Goal: Task Accomplishment & Management: Manage account settings

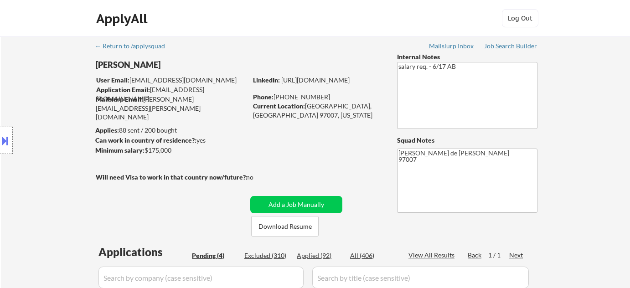
select select ""pending""
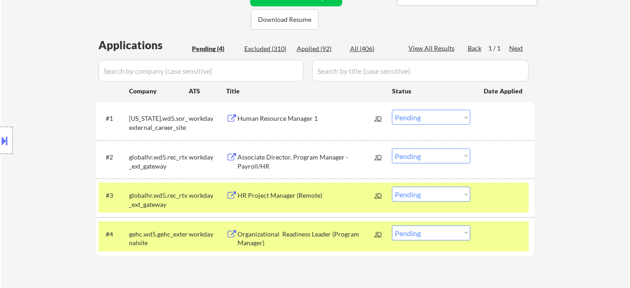
click at [254, 162] on div "Associate Director, Program Manager - Payroll/HR" at bounding box center [307, 162] width 138 height 18
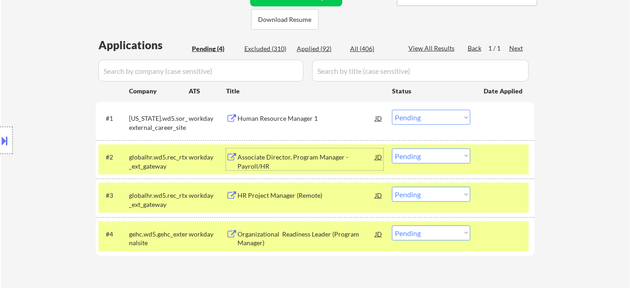
click at [415, 142] on div "#2 globalhr.wd5.rec_rtx_ext_gateway workday Associate Director, Program Manager…" at bounding box center [315, 159] width 439 height 38
click at [415, 154] on select "Choose an option... Pending Applied Excluded (Questions) Excluded (Expired) Exc…" at bounding box center [431, 156] width 78 height 15
click at [392, 149] on select "Choose an option... Pending Applied Excluded (Questions) Excluded (Expired) Exc…" at bounding box center [431, 156] width 78 height 15
click at [280, 192] on div "HR Project Manager (Remote)" at bounding box center [307, 195] width 138 height 9
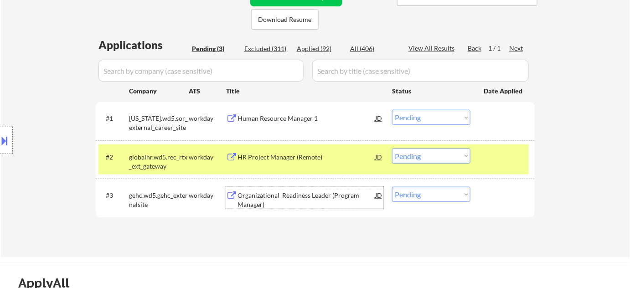
click at [442, 155] on select "Choose an option... Pending Applied Excluded (Questions) Excluded (Expired) Exc…" at bounding box center [431, 156] width 78 height 15
click at [392, 149] on select "Choose an option... Pending Applied Excluded (Questions) Excluded (Expired) Exc…" at bounding box center [431, 156] width 78 height 15
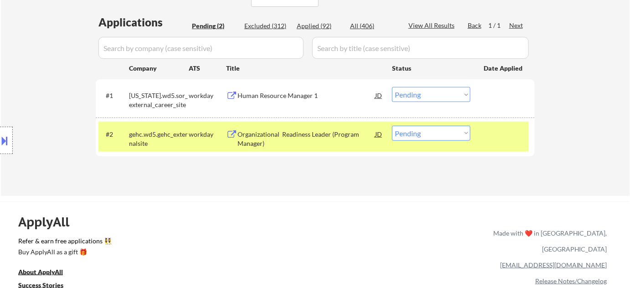
scroll to position [248, 0]
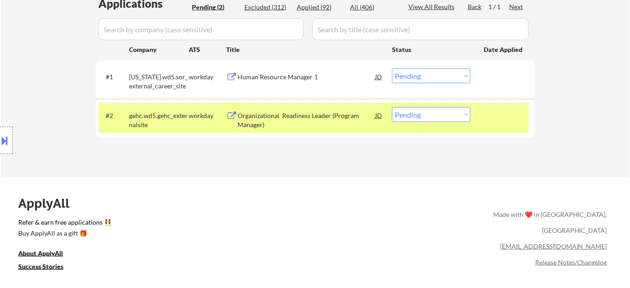
click at [290, 113] on div "Organizational Readiness Leader (Program Manager)" at bounding box center [307, 120] width 138 height 18
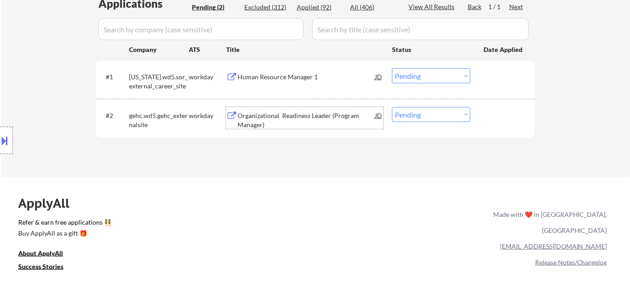
click at [267, 69] on div "Human Resource Manager 1" at bounding box center [307, 76] width 138 height 16
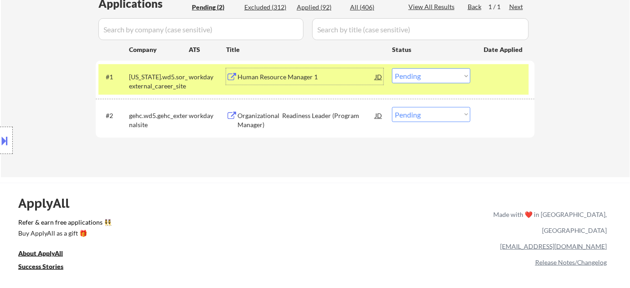
click at [406, 111] on select "Choose an option... Pending Applied Excluded (Questions) Excluded (Expired) Exc…" at bounding box center [431, 114] width 78 height 15
select select ""excluded__salary_""
click at [392, 107] on select "Choose an option... Pending Applied Excluded (Questions) Excluded (Expired) Exc…" at bounding box center [431, 114] width 78 height 15
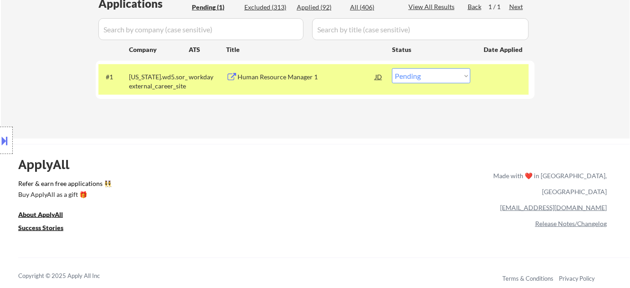
click at [430, 78] on select "Choose an option... Pending Applied Excluded (Questions) Excluded (Expired) Exc…" at bounding box center [431, 75] width 78 height 15
select select ""excluded__expired_""
click at [392, 68] on select "Choose an option... Pending Applied Excluded (Questions) Excluded (Expired) Exc…" at bounding box center [431, 75] width 78 height 15
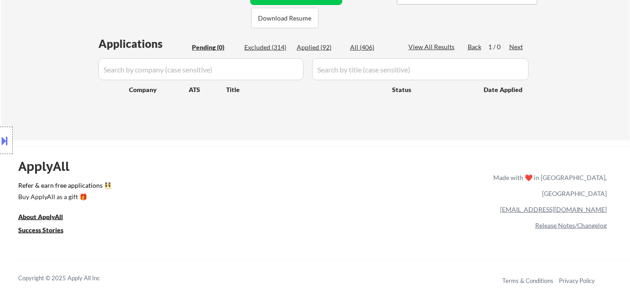
scroll to position [279, 0]
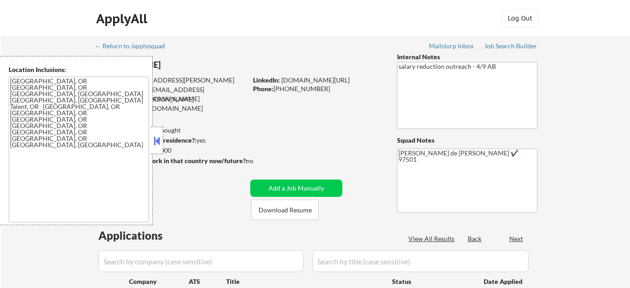
select select ""pending""
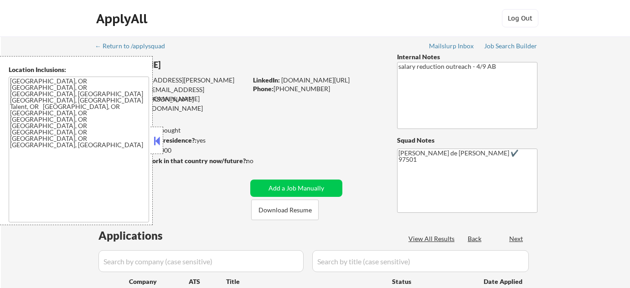
select select ""pending""
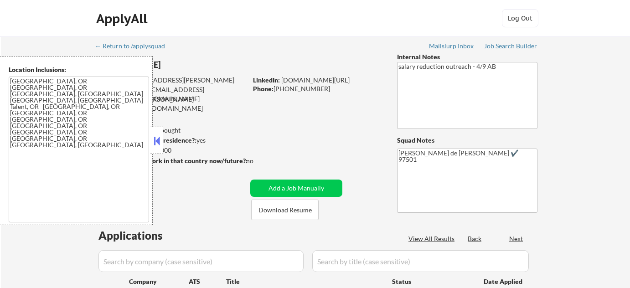
select select ""pending""
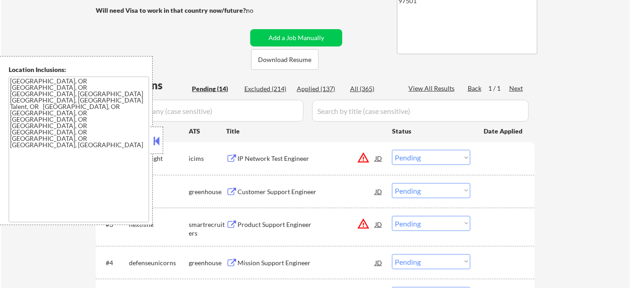
scroll to position [166, 0]
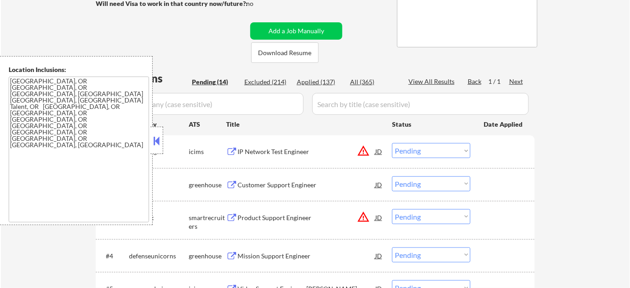
click at [159, 145] on button at bounding box center [157, 141] width 10 height 14
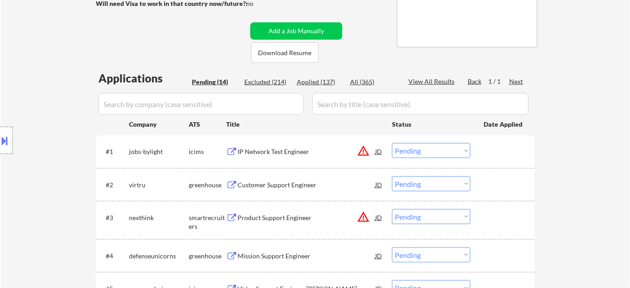
click at [291, 187] on div "Customer Support Engineer" at bounding box center [307, 185] width 138 height 9
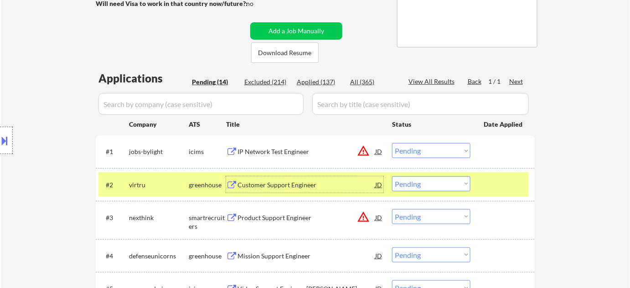
click at [439, 187] on select "Choose an option... Pending Applied Excluded (Questions) Excluded (Expired) Exc…" at bounding box center [431, 183] width 78 height 15
click at [392, 176] on select "Choose an option... Pending Applied Excluded (Questions) Excluded (Expired) Exc…" at bounding box center [431, 183] width 78 height 15
select select ""pending""
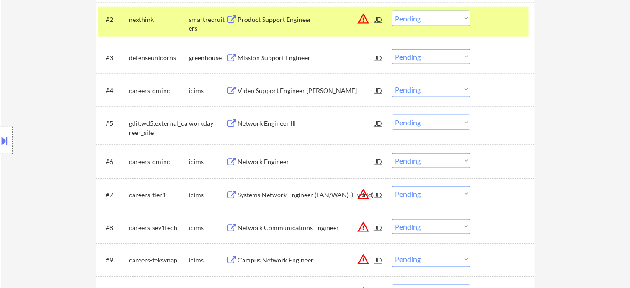
scroll to position [331, 0]
click at [440, 190] on select "Choose an option... Pending Applied Excluded (Questions) Excluded (Expired) Exc…" at bounding box center [431, 193] width 78 height 15
click at [392, 186] on select "Choose an option... Pending Applied Excluded (Questions) Excluded (Expired) Exc…" at bounding box center [431, 193] width 78 height 15
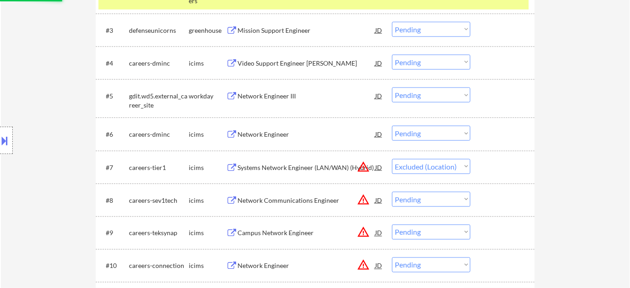
scroll to position [373, 0]
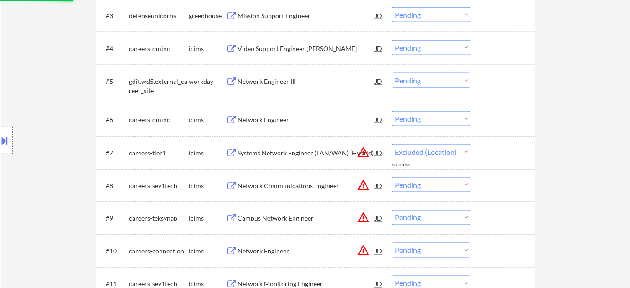
select select ""pending""
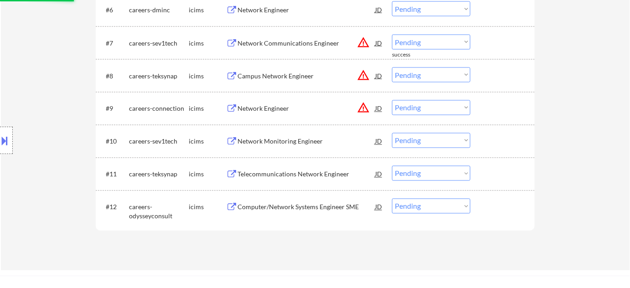
scroll to position [497, 0]
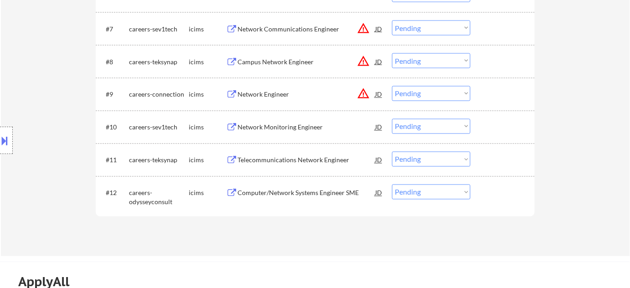
click at [455, 91] on select "Choose an option... Pending Applied Excluded (Questions) Excluded (Expired) Exc…" at bounding box center [431, 93] width 78 height 15
click at [392, 86] on select "Choose an option... Pending Applied Excluded (Questions) Excluded (Expired) Exc…" at bounding box center [431, 93] width 78 height 15
click at [362, 61] on button "warning_amber" at bounding box center [363, 61] width 13 height 13
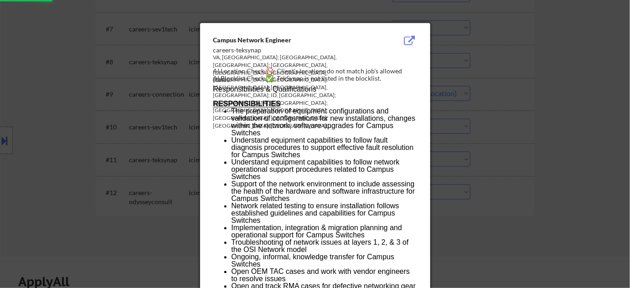
select select ""pending""
click at [550, 116] on div at bounding box center [315, 144] width 630 height 288
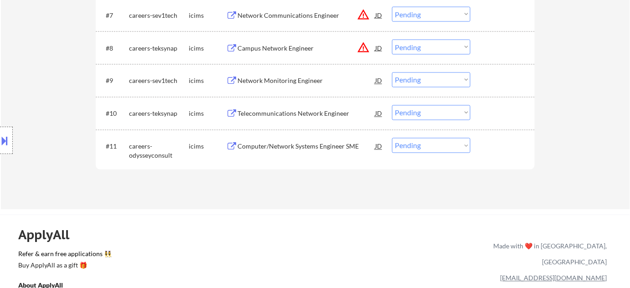
scroll to position [456, 0]
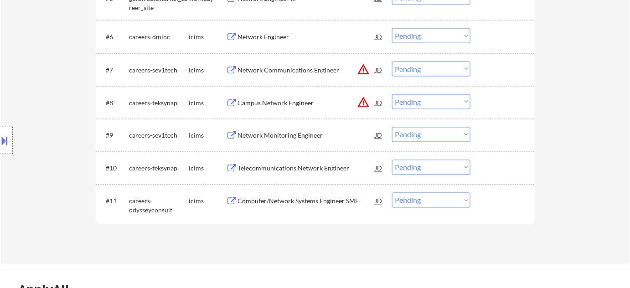
click at [365, 103] on button "warning_amber" at bounding box center [363, 102] width 13 height 13
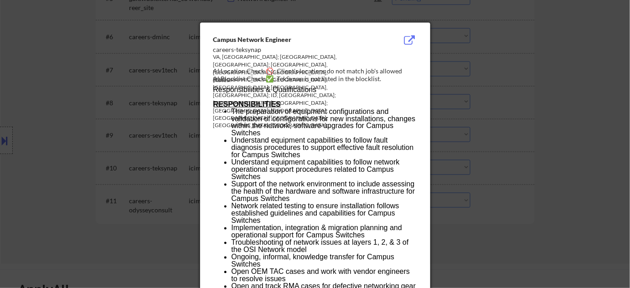
click at [583, 109] on div at bounding box center [315, 144] width 630 height 288
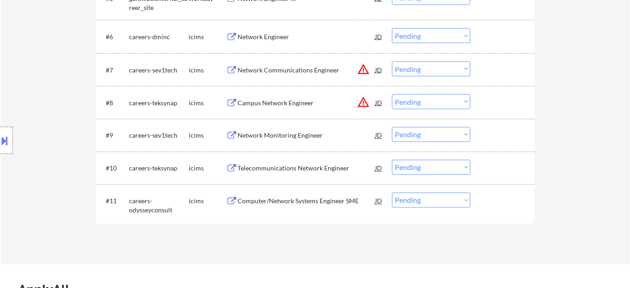
click at [365, 70] on button "warning_amber" at bounding box center [363, 69] width 13 height 13
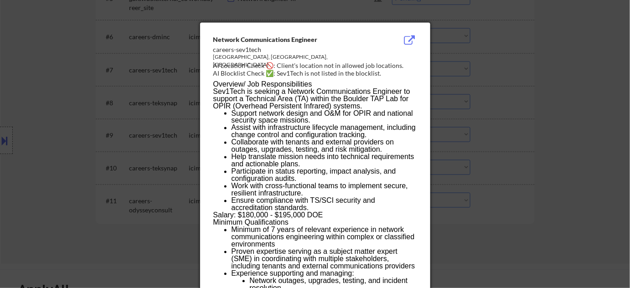
click at [537, 97] on div at bounding box center [315, 144] width 630 height 288
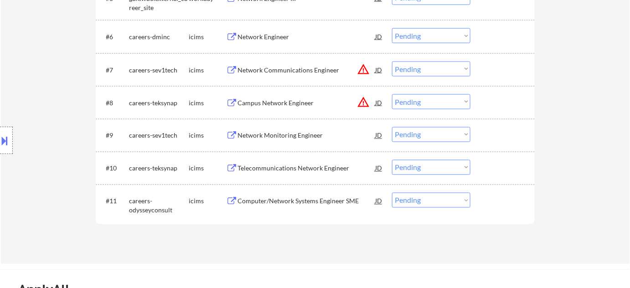
click at [364, 72] on button "warning_amber" at bounding box center [363, 69] width 13 height 13
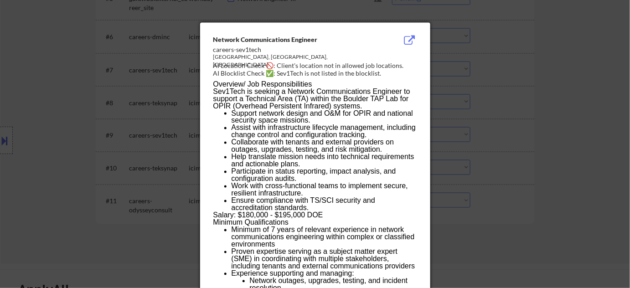
click at [532, 111] on div at bounding box center [315, 144] width 630 height 288
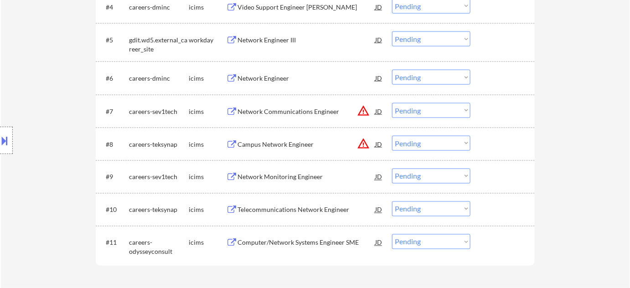
scroll to position [414, 0]
click at [446, 116] on select "Choose an option... Pending Applied Excluded (Questions) Excluded (Expired) Exc…" at bounding box center [431, 110] width 78 height 15
click at [392, 103] on select "Choose an option... Pending Applied Excluded (Questions) Excluded (Expired) Exc…" at bounding box center [431, 110] width 78 height 15
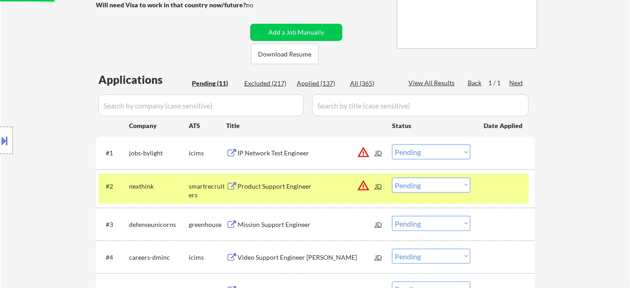
scroll to position [166, 0]
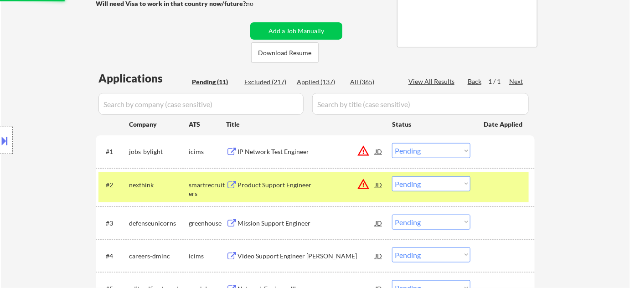
select select ""pending""
click at [366, 148] on button "warning_amber" at bounding box center [363, 151] width 13 height 13
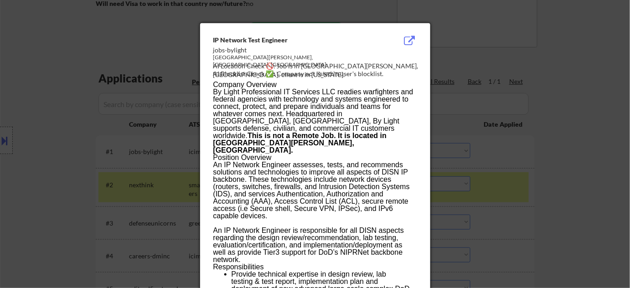
click at [512, 109] on div at bounding box center [315, 144] width 630 height 288
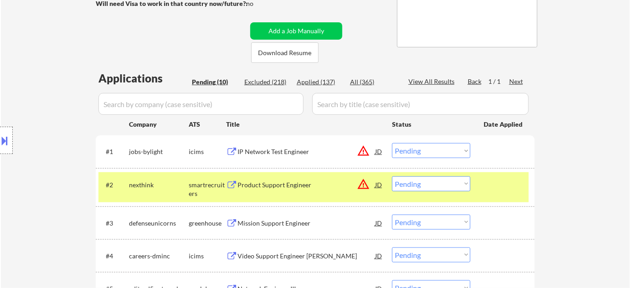
click at [412, 188] on select "Choose an option... Pending Applied Excluded (Questions) Excluded (Expired) Exc…" at bounding box center [431, 183] width 78 height 15
click at [392, 176] on select "Choose an option... Pending Applied Excluded (Questions) Excluded (Expired) Exc…" at bounding box center [431, 183] width 78 height 15
select select ""pending""
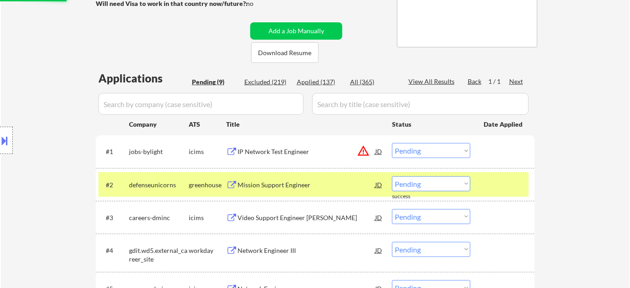
click at [366, 148] on button "warning_amber" at bounding box center [363, 151] width 13 height 13
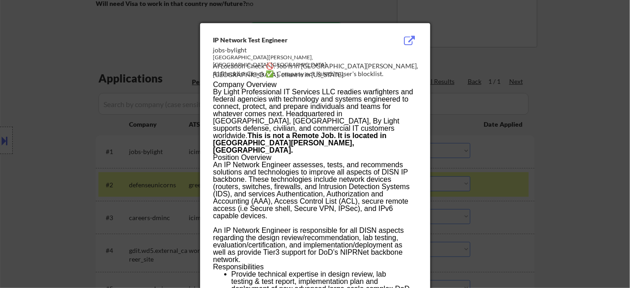
click at [543, 176] on div at bounding box center [315, 144] width 630 height 288
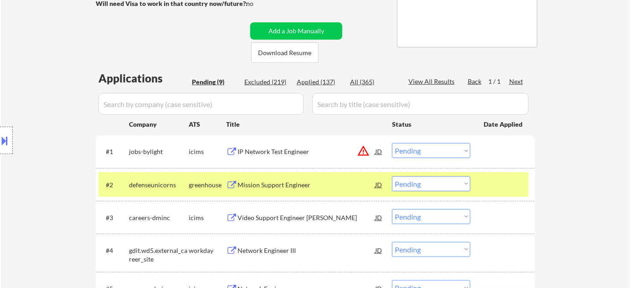
click at [444, 150] on select "Choose an option... Pending Applied Excluded (Questions) Excluded (Expired) Exc…" at bounding box center [431, 150] width 78 height 15
click at [392, 143] on select "Choose an option... Pending Applied Excluded (Questions) Excluded (Expired) Exc…" at bounding box center [431, 150] width 78 height 15
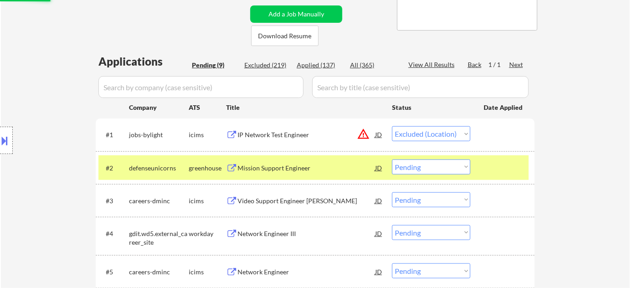
scroll to position [207, 0]
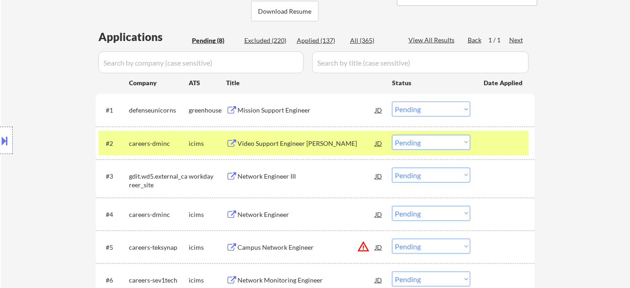
click at [273, 110] on div "Mission Support Engineer" at bounding box center [307, 110] width 138 height 9
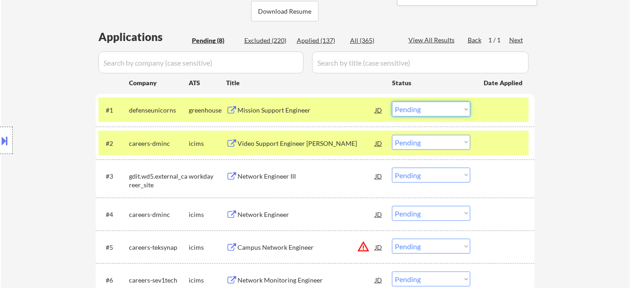
drag, startPoint x: 431, startPoint y: 108, endPoint x: 433, endPoint y: 115, distance: 7.5
click at [431, 108] on select "Choose an option... Pending Applied Excluded (Questions) Excluded (Expired) Exc…" at bounding box center [431, 109] width 78 height 15
click at [392, 102] on select "Choose an option... Pending Applied Excluded (Questions) Excluded (Expired) Exc…" at bounding box center [431, 109] width 78 height 15
select select ""pending""
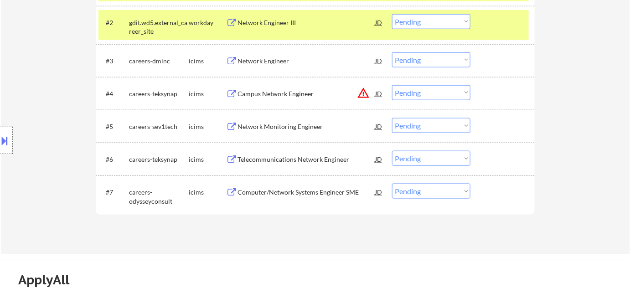
scroll to position [331, 0]
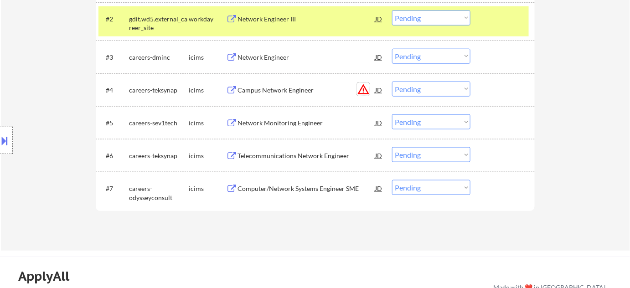
click at [362, 88] on button "warning_amber" at bounding box center [363, 89] width 13 height 13
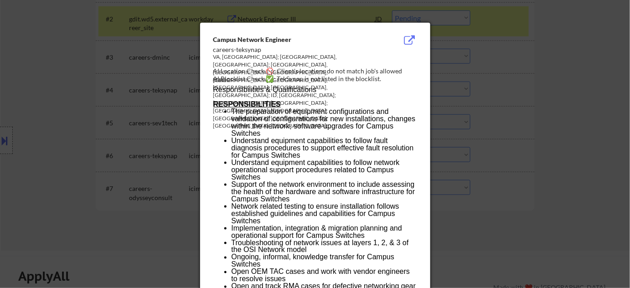
click at [514, 124] on div at bounding box center [315, 144] width 630 height 288
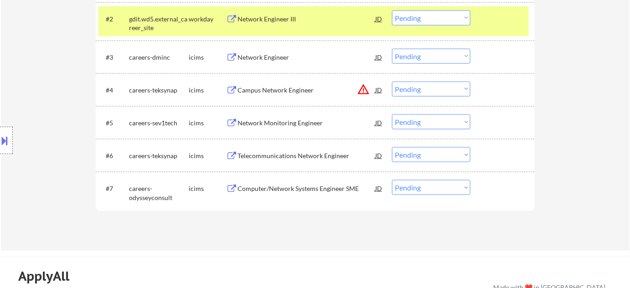
drag, startPoint x: 414, startPoint y: 89, endPoint x: 418, endPoint y: 93, distance: 5.2
click at [415, 89] on select "Choose an option... Pending Applied Excluded (Questions) Excluded (Expired) Exc…" at bounding box center [431, 89] width 78 height 15
click at [392, 82] on select "Choose an option... Pending Applied Excluded (Questions) Excluded (Expired) Exc…" at bounding box center [431, 89] width 78 height 15
select select ""pending""
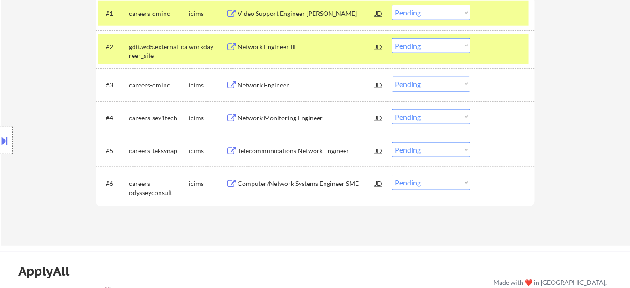
scroll to position [290, 0]
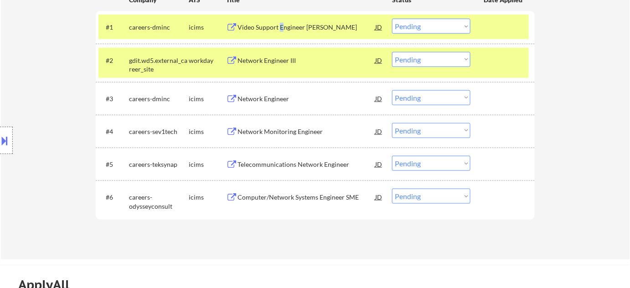
click at [281, 24] on div "Video Support Engineer Junior" at bounding box center [307, 27] width 138 height 9
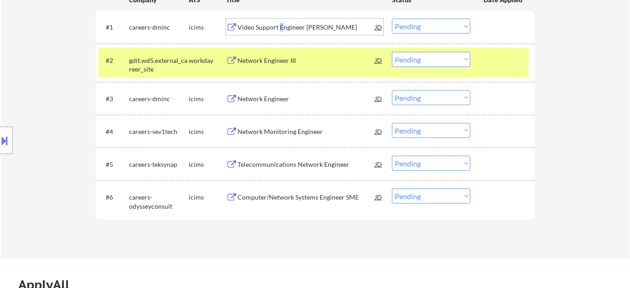
click at [450, 26] on select "Choose an option... Pending Applied Excluded (Questions) Excluded (Expired) Exc…" at bounding box center [431, 26] width 78 height 15
drag, startPoint x: 440, startPoint y: 24, endPoint x: 440, endPoint y: 32, distance: 8.7
click at [440, 24] on select "Choose an option... Pending Applied Excluded (Questions) Excluded (Expired) Exc…" at bounding box center [431, 26] width 78 height 15
click at [392, 19] on select "Choose an option... Pending Applied Excluded (Questions) Excluded (Expired) Exc…" at bounding box center [431, 26] width 78 height 15
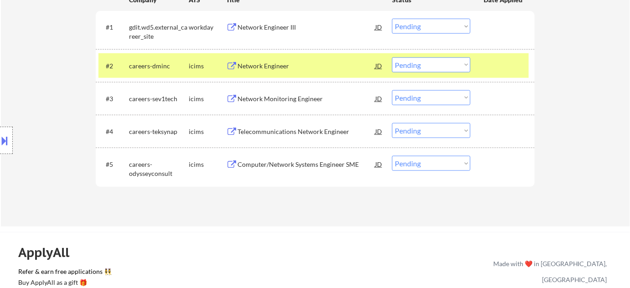
click at [266, 31] on div "Network Engineer III" at bounding box center [307, 27] width 138 height 9
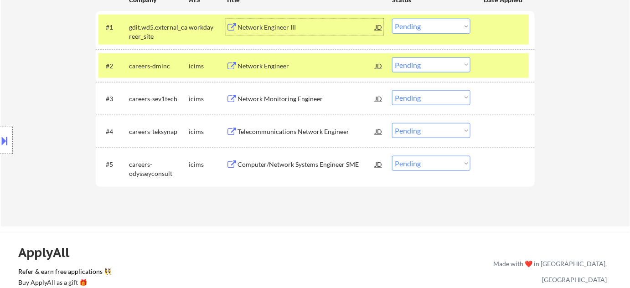
click at [445, 24] on select "Choose an option... Pending Applied Excluded (Questions) Excluded (Expired) Exc…" at bounding box center [431, 26] width 78 height 15
click at [392, 19] on select "Choose an option... Pending Applied Excluded (Questions) Excluded (Expired) Exc…" at bounding box center [431, 26] width 78 height 15
select select ""pending""
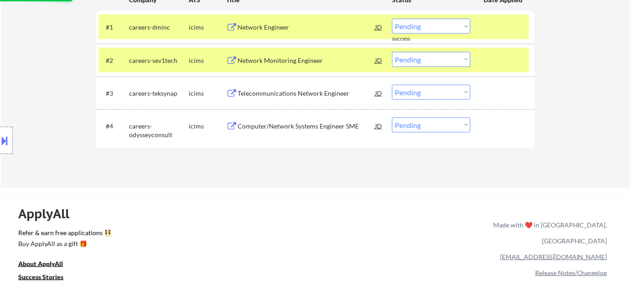
click at [274, 23] on div "Network Engineer" at bounding box center [307, 27] width 138 height 9
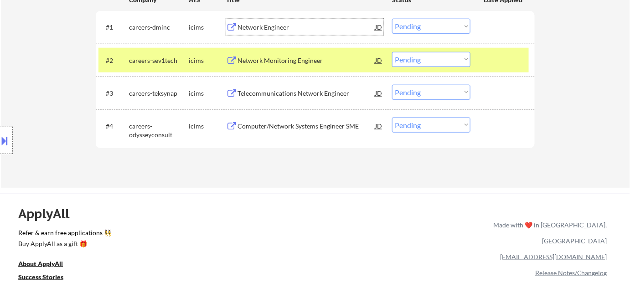
click at [450, 60] on select "Choose an option... Pending Applied Excluded (Questions) Excluded (Expired) Exc…" at bounding box center [431, 59] width 78 height 15
click at [392, 52] on select "Choose an option... Pending Applied Excluded (Questions) Excluded (Expired) Exc…" at bounding box center [431, 59] width 78 height 15
select select ""pending""
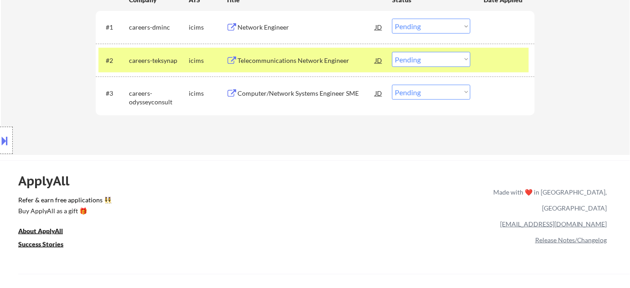
click at [462, 26] on select "Choose an option... Pending Applied Excluded (Questions) Excluded (Expired) Exc…" at bounding box center [431, 26] width 78 height 15
click at [392, 19] on select "Choose an option... Pending Applied Excluded (Questions) Excluded (Expired) Exc…" at bounding box center [431, 26] width 78 height 15
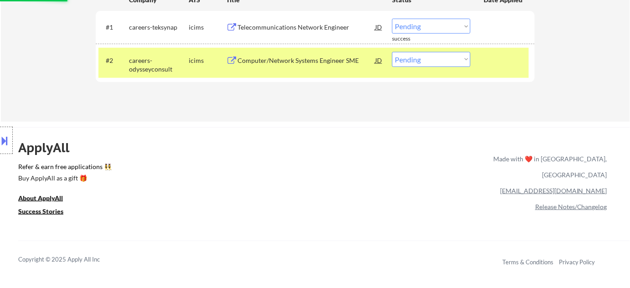
click at [296, 24] on div "Telecommunications Network Engineer" at bounding box center [307, 27] width 138 height 9
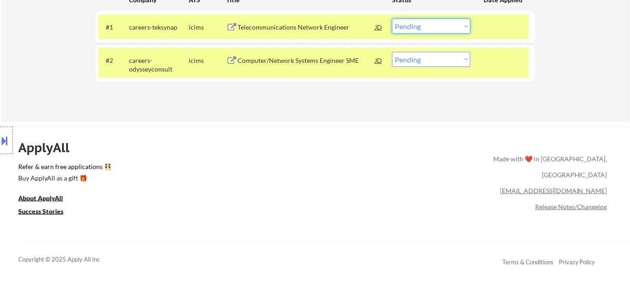
drag, startPoint x: 426, startPoint y: 26, endPoint x: 426, endPoint y: 31, distance: 5.0
click at [426, 26] on select "Choose an option... Pending Applied Excluded (Questions) Excluded (Expired) Exc…" at bounding box center [431, 26] width 78 height 15
click at [392, 19] on select "Choose an option... Pending Applied Excluded (Questions) Excluded (Expired) Exc…" at bounding box center [431, 26] width 78 height 15
click at [284, 60] on div "Computer/Network Systems Engineer SME" at bounding box center [307, 60] width 138 height 9
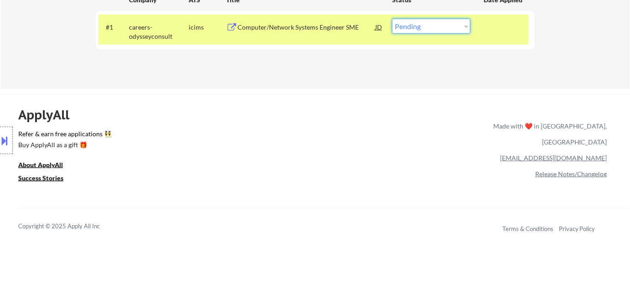
drag, startPoint x: 406, startPoint y: 25, endPoint x: 417, endPoint y: 32, distance: 13.2
click at [406, 25] on select "Choose an option... Pending Applied Excluded (Questions) Excluded (Expired) Exc…" at bounding box center [431, 26] width 78 height 15
select select ""excluded__bad_match_""
click at [392, 19] on select "Choose an option... Pending Applied Excluded (Questions) Excluded (Expired) Exc…" at bounding box center [431, 26] width 78 height 15
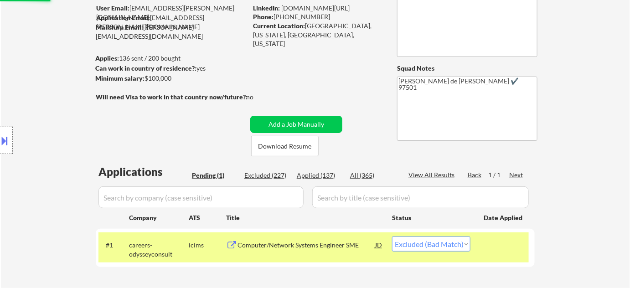
scroll to position [41, 0]
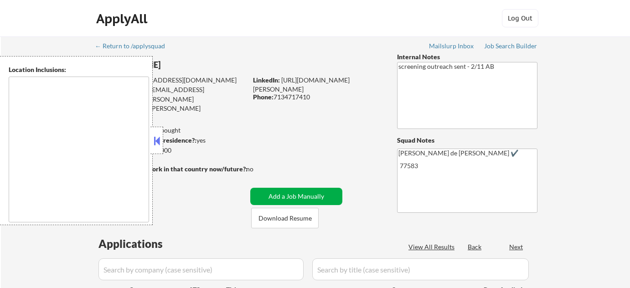
scroll to position [41, 0]
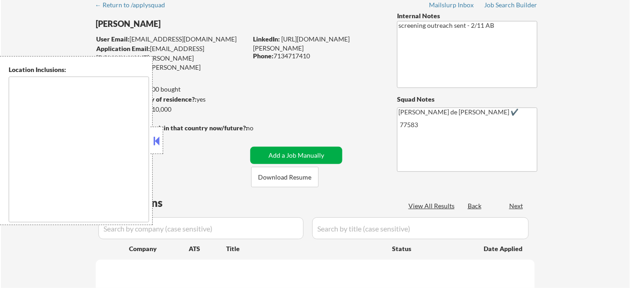
type textarea "remote"
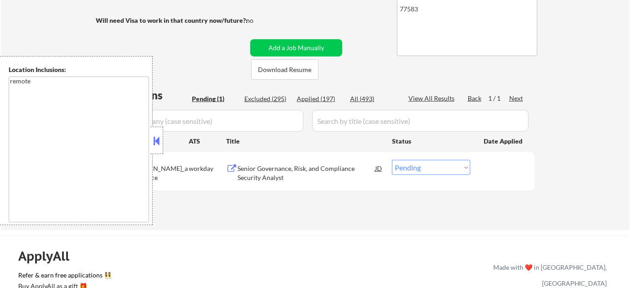
scroll to position [166, 0]
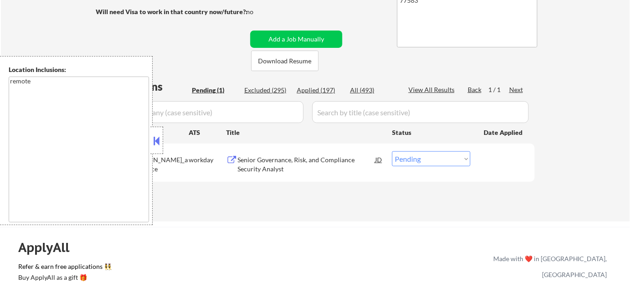
click at [158, 139] on button at bounding box center [157, 141] width 10 height 14
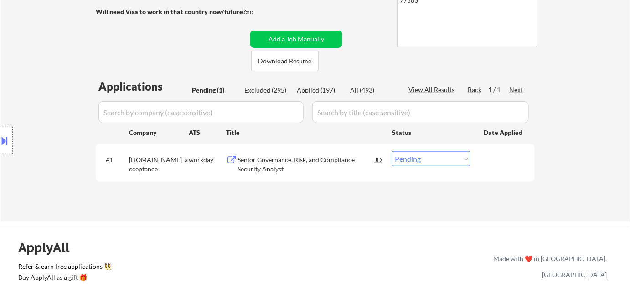
click at [254, 162] on div "Senior Governance, Risk, and Compliance Security Analyst" at bounding box center [307, 164] width 138 height 18
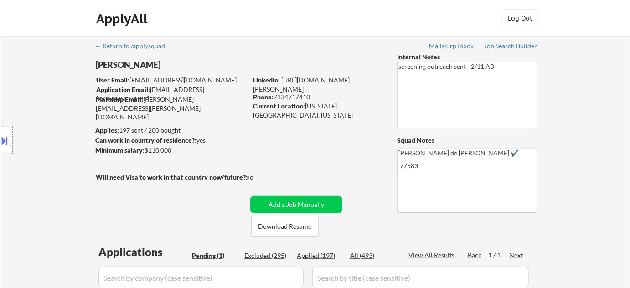
scroll to position [0, 0]
drag, startPoint x: 275, startPoint y: 97, endPoint x: 311, endPoint y: 100, distance: 35.7
click at [311, 100] on div "Phone: 7134717410" at bounding box center [317, 97] width 129 height 9
copy div "7134717410"
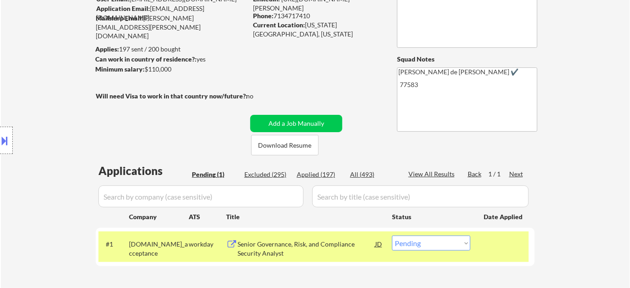
scroll to position [83, 0]
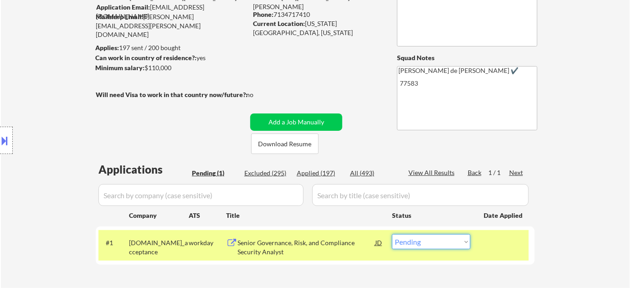
drag, startPoint x: 416, startPoint y: 243, endPoint x: 414, endPoint y: 235, distance: 8.0
click at [416, 243] on select "Choose an option... Pending Applied Excluded (Questions) Excluded (Expired) Exc…" at bounding box center [431, 241] width 78 height 15
select select ""applied""
click at [392, 234] on select "Choose an option... Pending Applied Excluded (Questions) Excluded (Expired) Exc…" at bounding box center [431, 241] width 78 height 15
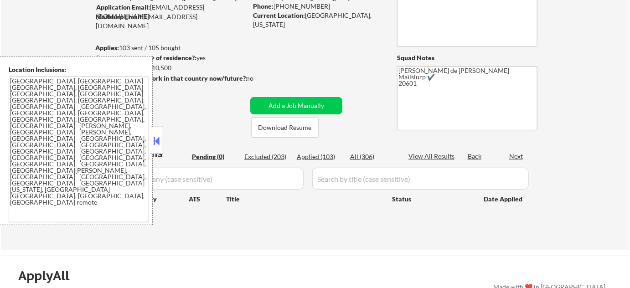
scroll to position [83, 0]
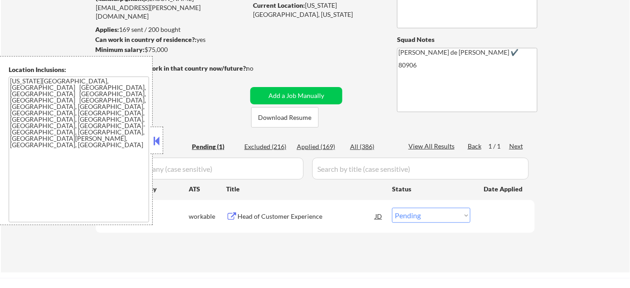
scroll to position [124, 0]
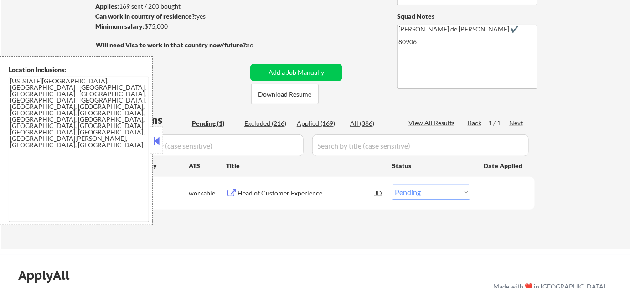
click at [156, 138] on button at bounding box center [157, 141] width 10 height 14
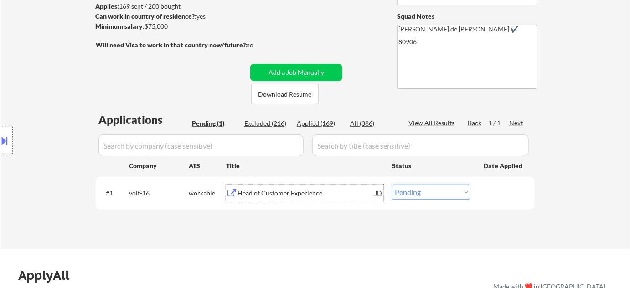
click at [259, 191] on div "Head of Customer Experience" at bounding box center [307, 193] width 138 height 9
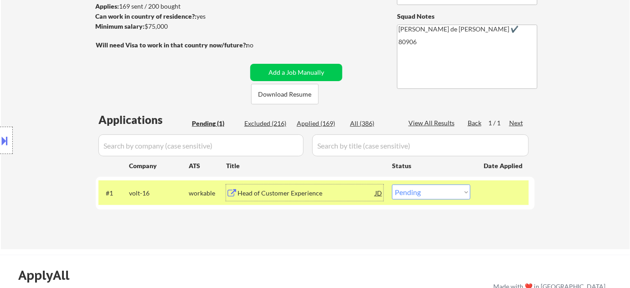
click at [407, 196] on select "Choose an option... Pending Applied Excluded (Questions) Excluded (Expired) Exc…" at bounding box center [431, 192] width 78 height 15
select select ""excluded__bad_match_""
click at [392, 185] on select "Choose an option... Pending Applied Excluded (Questions) Excluded (Expired) Exc…" at bounding box center [431, 192] width 78 height 15
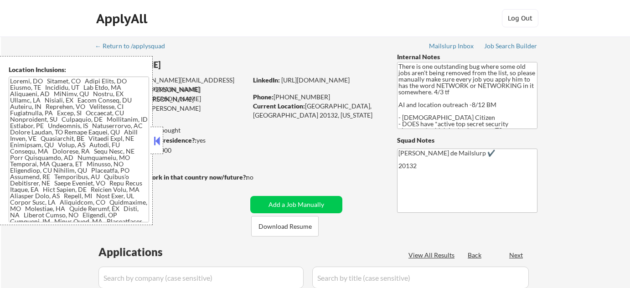
select select ""pending""
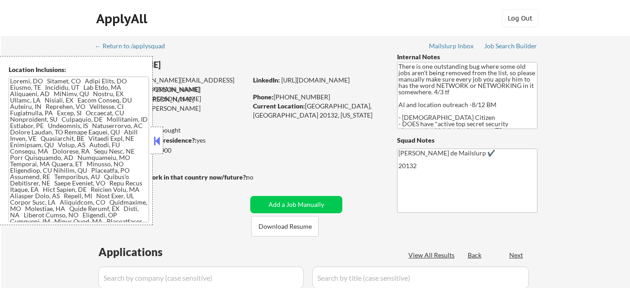
select select ""pending""
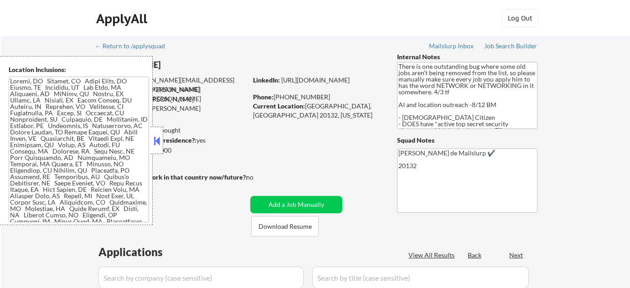
select select ""pending""
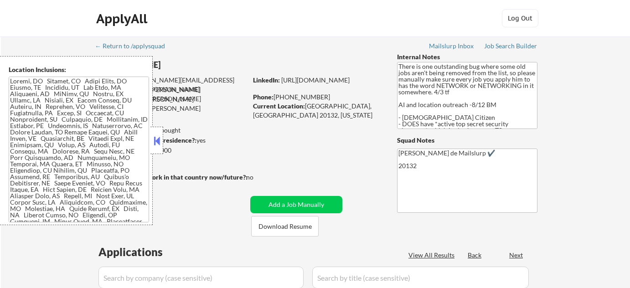
select select ""pending""
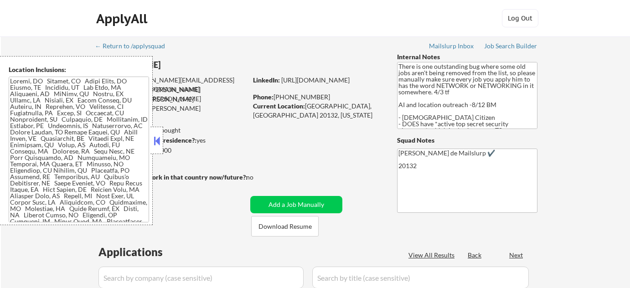
select select ""pending""
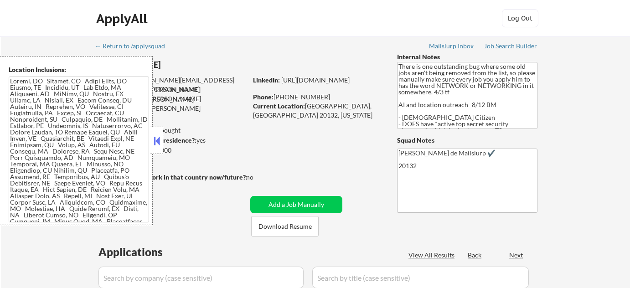
select select ""pending""
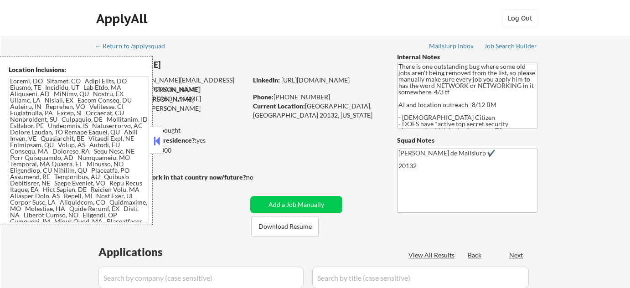
select select ""pending""
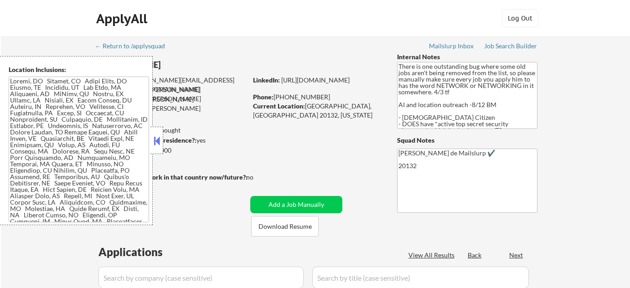
select select ""pending""
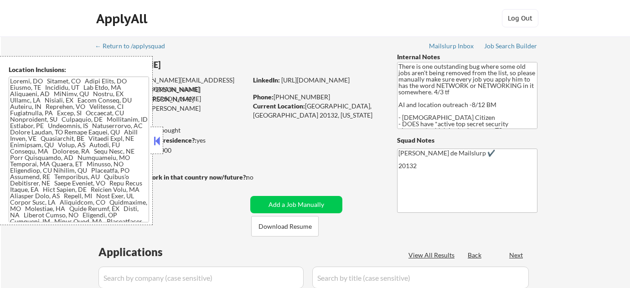
select select ""pending""
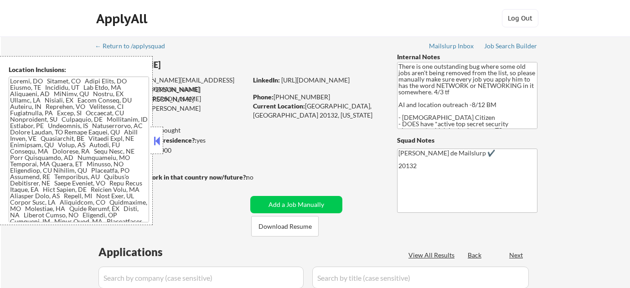
select select ""pending""
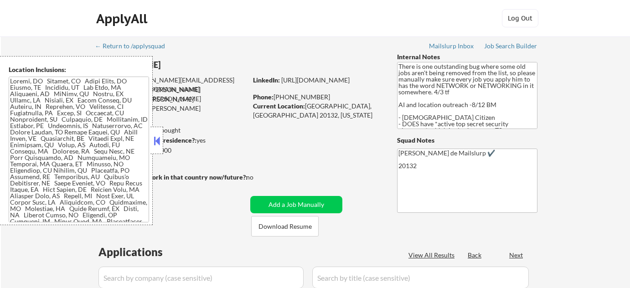
select select ""pending""
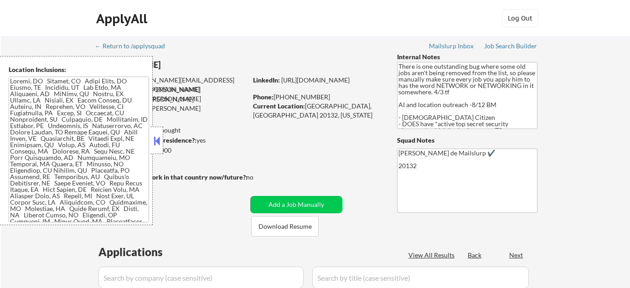
select select ""pending""
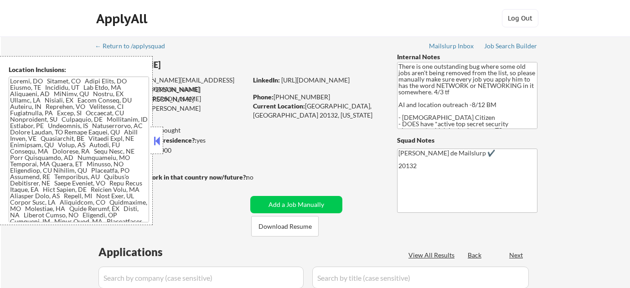
select select ""pending""
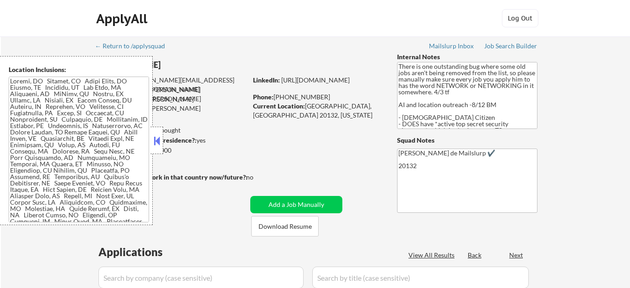
select select ""pending""
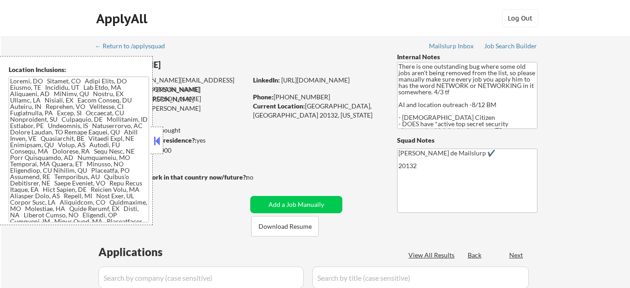
select select ""pending""
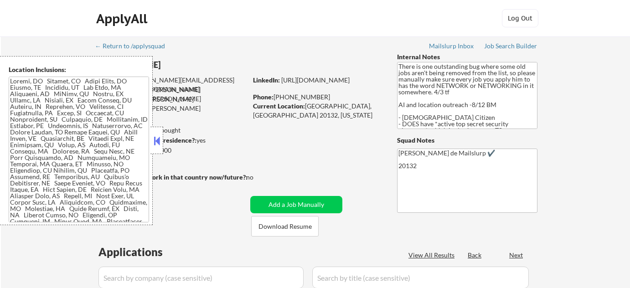
select select ""pending""
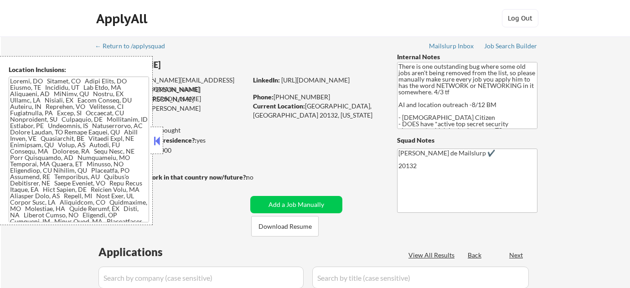
select select ""pending""
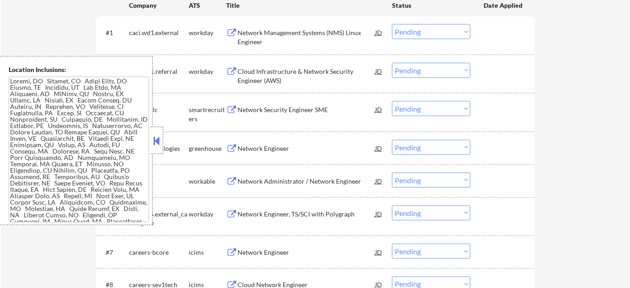
scroll to position [331, 0]
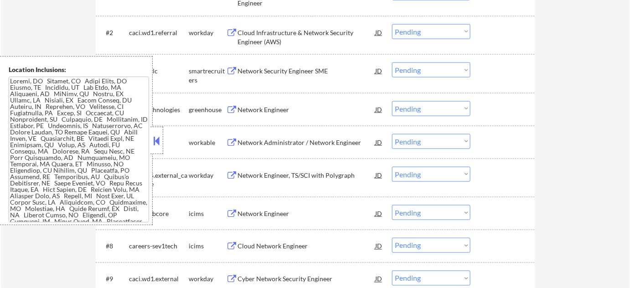
click at [158, 145] on button at bounding box center [157, 141] width 10 height 14
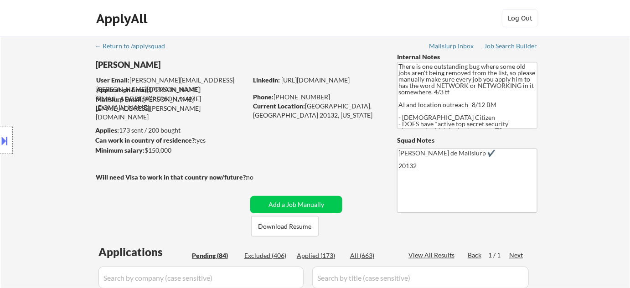
scroll to position [0, 0]
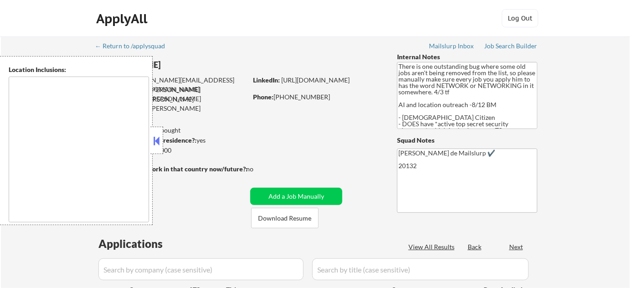
type textarea "[GEOGRAPHIC_DATA], [GEOGRAPHIC_DATA] [GEOGRAPHIC_DATA], [GEOGRAPHIC_DATA] [GEOG…"
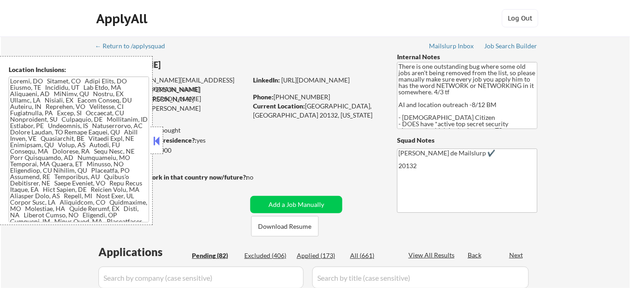
select select ""pending""
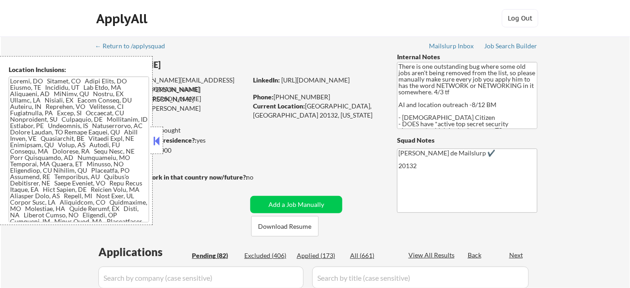
select select ""pending""
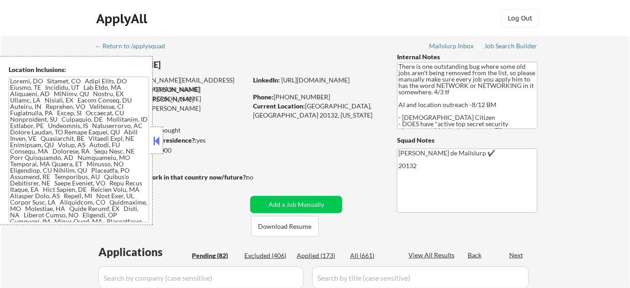
select select ""pending""
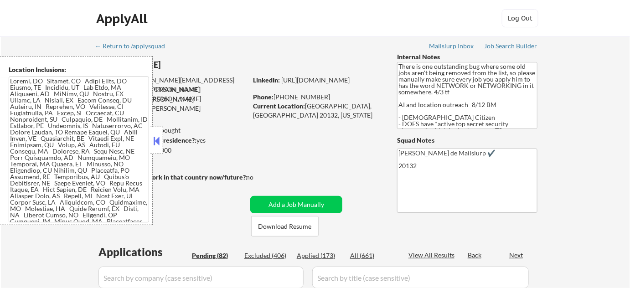
select select ""pending""
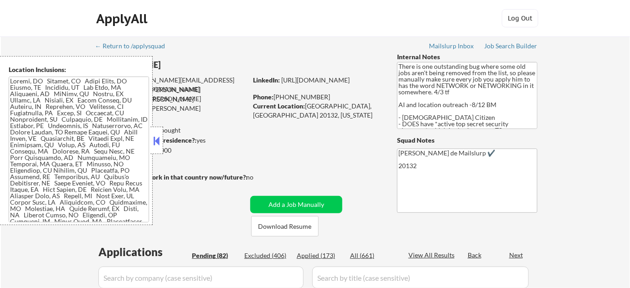
select select ""pending""
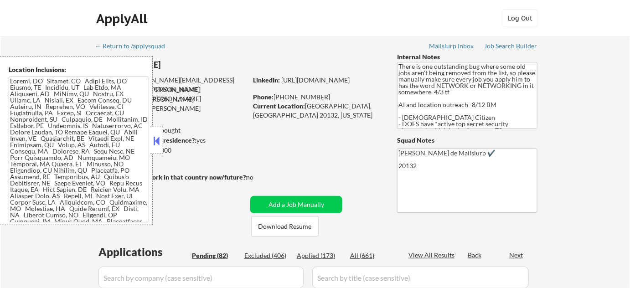
select select ""pending""
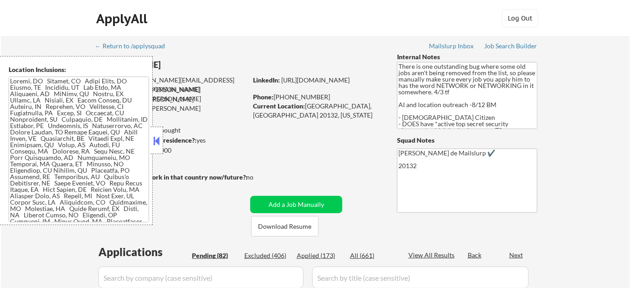
select select ""pending""
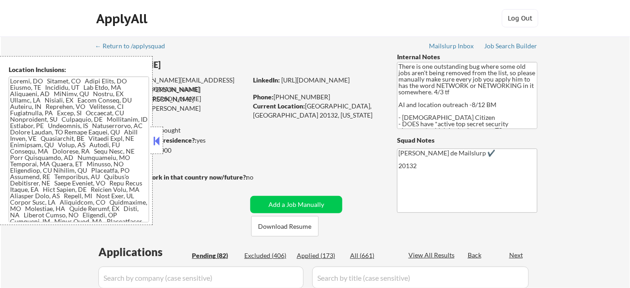
select select ""pending""
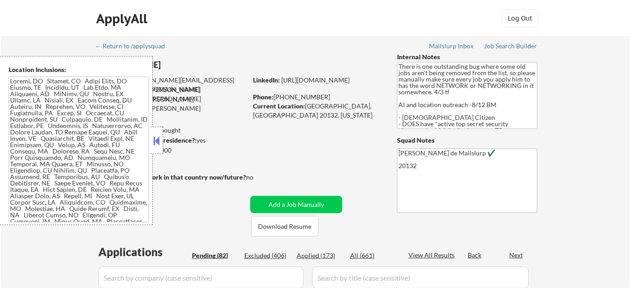
select select ""pending""
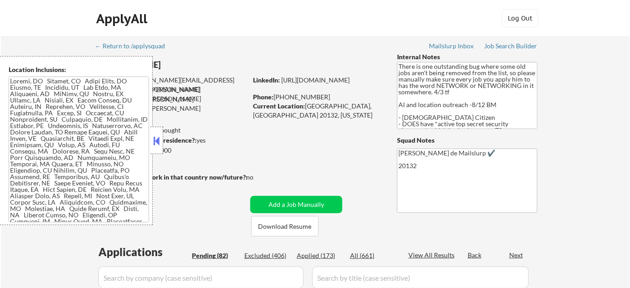
select select ""pending""
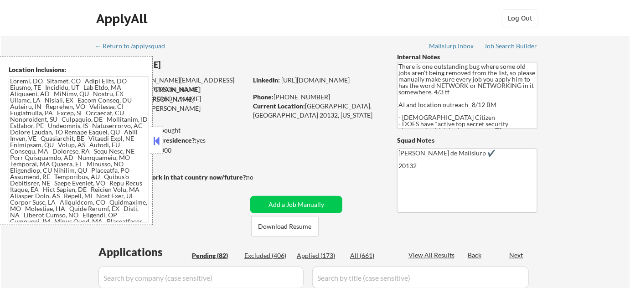
select select ""pending""
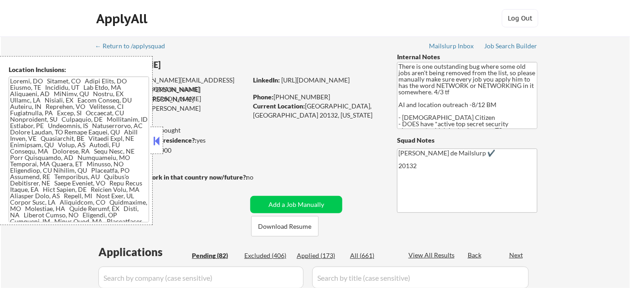
select select ""pending""
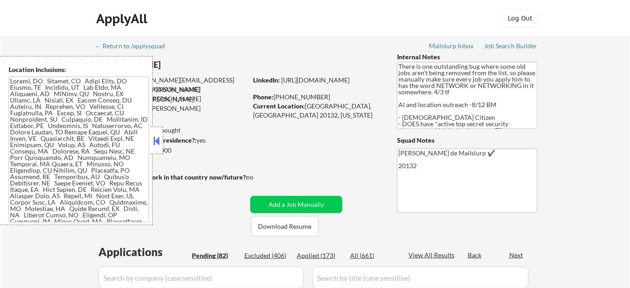
select select ""pending""
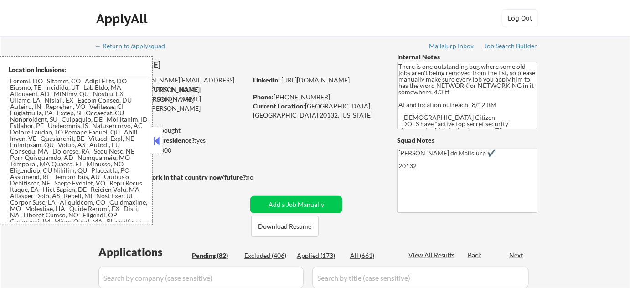
select select ""pending""
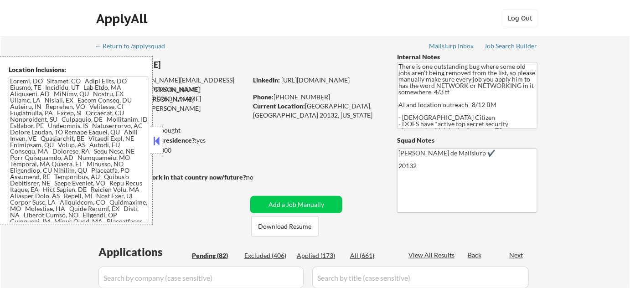
select select ""pending""
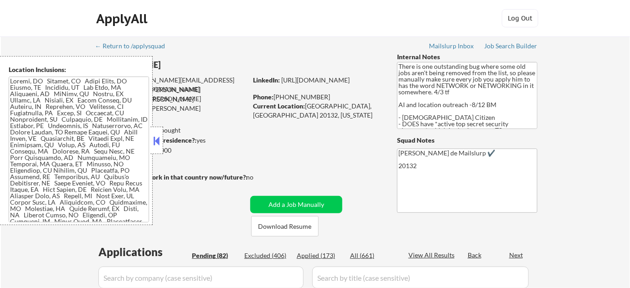
select select ""pending""
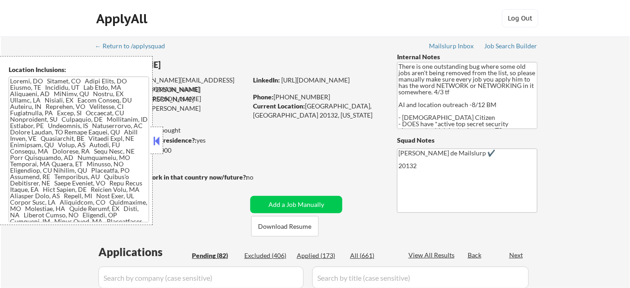
select select ""pending""
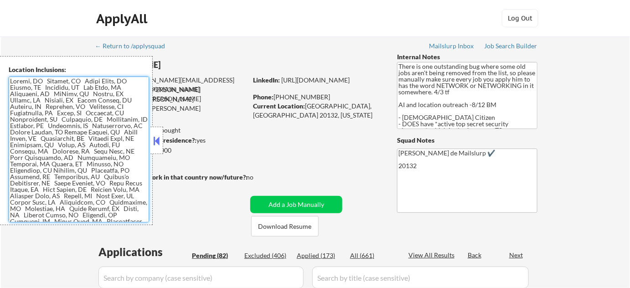
click at [158, 141] on button at bounding box center [157, 141] width 10 height 14
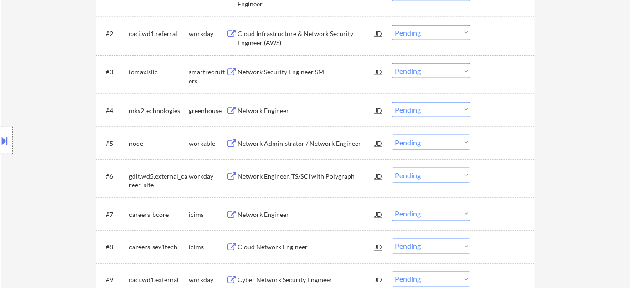
scroll to position [331, 0]
click at [306, 142] on div "Network Administrator / Network Engineer" at bounding box center [307, 142] width 138 height 9
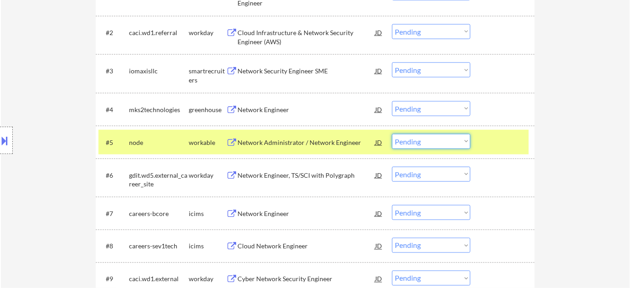
click at [398, 140] on select "Choose an option... Pending Applied Excluded (Questions) Excluded (Expired) Exc…" at bounding box center [431, 141] width 78 height 15
click at [392, 134] on select "Choose an option... Pending Applied Excluded (Questions) Excluded (Expired) Exc…" at bounding box center [431, 141] width 78 height 15
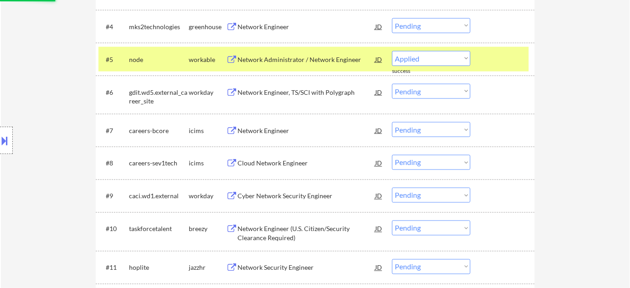
select select ""pending""
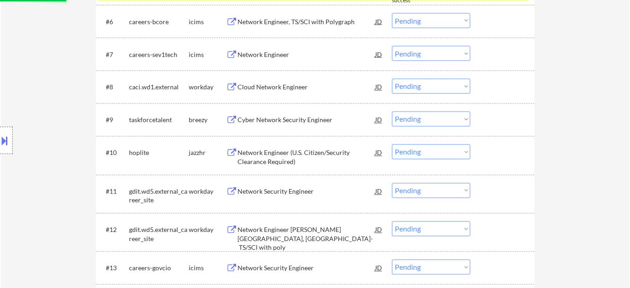
scroll to position [497, 0]
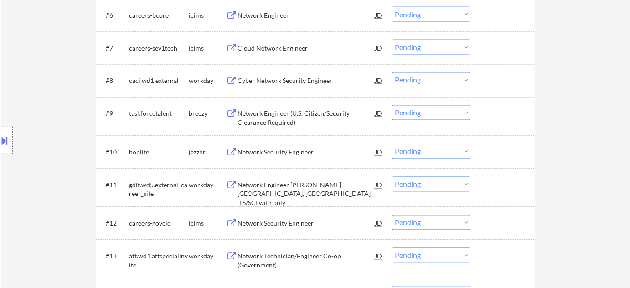
click at [277, 116] on div "Network Engineer (U.S. Citizen/Security Clearance Required)" at bounding box center [307, 118] width 138 height 18
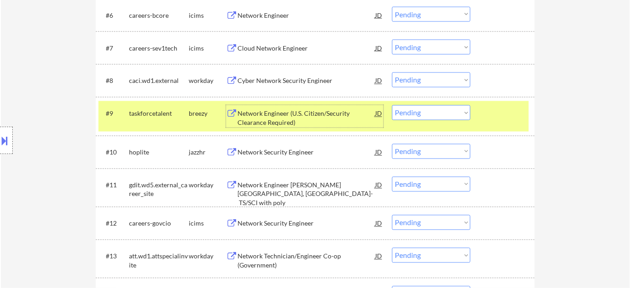
click at [439, 113] on select "Choose an option... Pending Applied Excluded (Questions) Excluded (Expired) Exc…" at bounding box center [431, 112] width 78 height 15
click at [392, 105] on select "Choose an option... Pending Applied Excluded (Questions) Excluded (Expired) Exc…" at bounding box center [431, 112] width 78 height 15
click at [289, 158] on div "Network Security Engineer" at bounding box center [307, 152] width 138 height 16
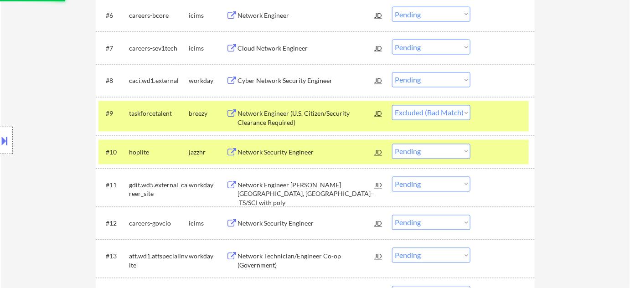
select select ""pending""
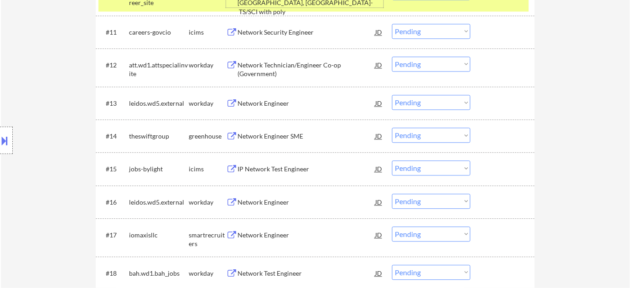
scroll to position [663, 0]
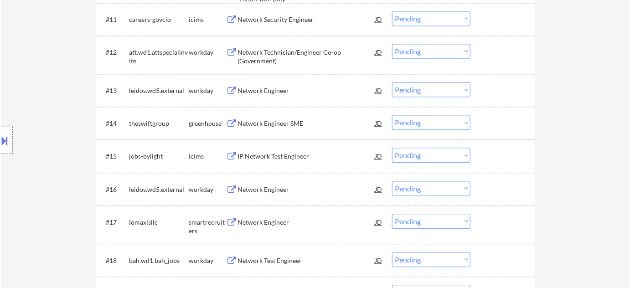
click at [278, 123] on div "Network Engineer SME" at bounding box center [307, 123] width 138 height 9
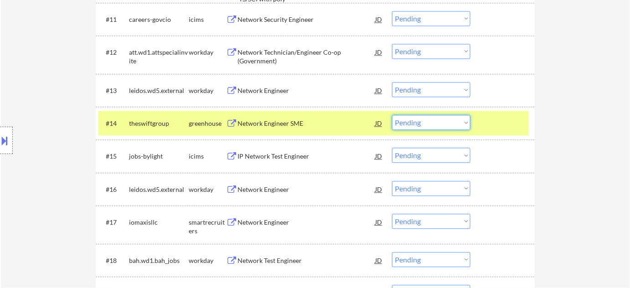
drag, startPoint x: 418, startPoint y: 124, endPoint x: 414, endPoint y: 128, distance: 5.5
click at [418, 124] on select "Choose an option... Pending Applied Excluded (Questions) Excluded (Expired) Exc…" at bounding box center [431, 122] width 78 height 15
click at [392, 115] on select "Choose an option... Pending Applied Excluded (Questions) Excluded (Expired) Exc…" at bounding box center [431, 122] width 78 height 15
select select ""pending""
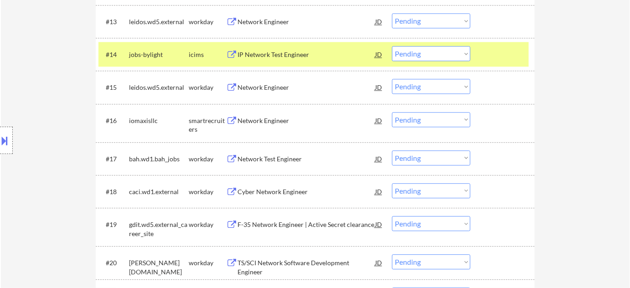
scroll to position [746, 0]
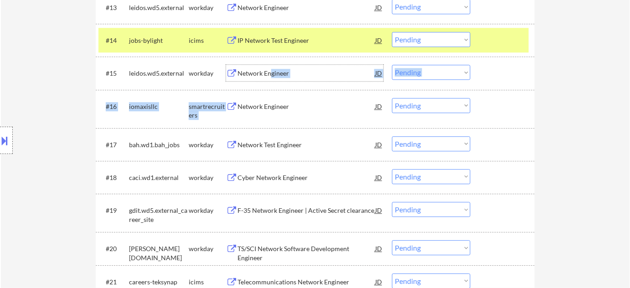
drag, startPoint x: 269, startPoint y: 78, endPoint x: 174, endPoint y: 115, distance: 102.2
click at [37, 115] on div "Location Inclusions:" at bounding box center [81, 140] width 163 height 169
click at [269, 105] on div "Network Engineer" at bounding box center [307, 106] width 138 height 9
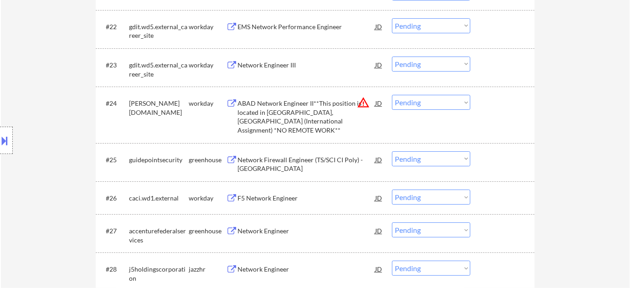
scroll to position [1036, 0]
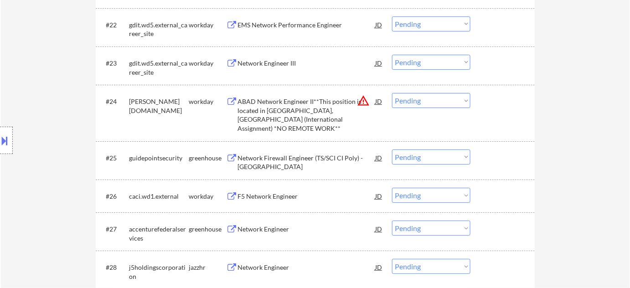
click at [366, 100] on button "warning_amber" at bounding box center [363, 100] width 13 height 13
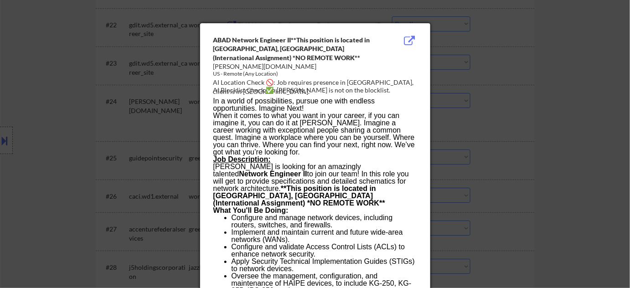
click at [511, 135] on div at bounding box center [315, 144] width 630 height 288
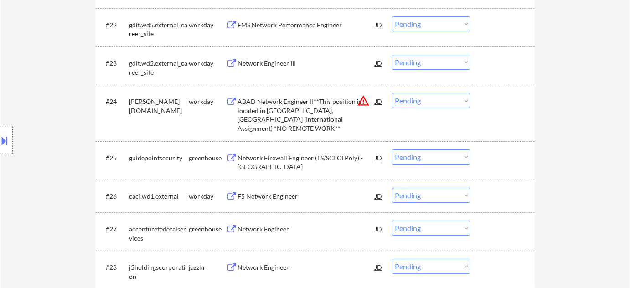
click at [438, 102] on select "Choose an option... Pending Applied Excluded (Questions) Excluded (Expired) Exc…" at bounding box center [431, 100] width 78 height 15
click at [392, 93] on select "Choose an option... Pending Applied Excluded (Questions) Excluded (Expired) Exc…" at bounding box center [431, 100] width 78 height 15
select select ""pending""
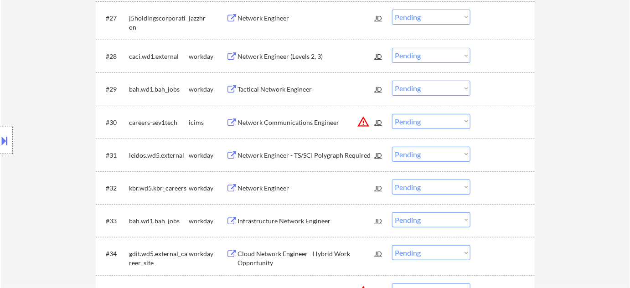
scroll to position [1243, 0]
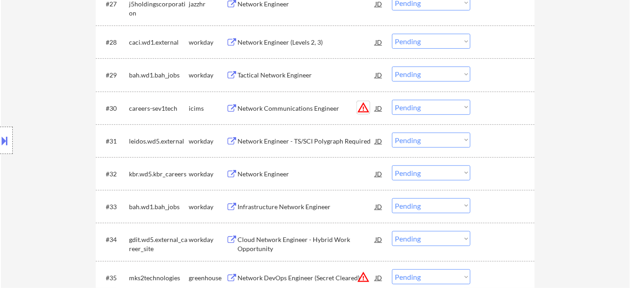
click at [362, 106] on button "warning_amber" at bounding box center [363, 107] width 13 height 13
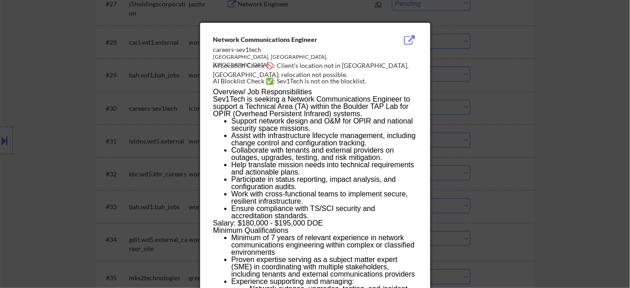
click at [523, 124] on div at bounding box center [315, 144] width 630 height 288
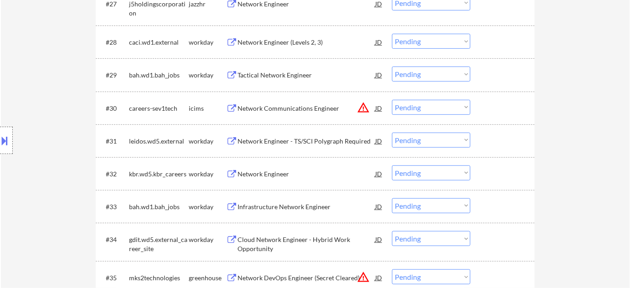
click at [459, 108] on select "Choose an option... Pending Applied Excluded (Questions) Excluded (Expired) Exc…" at bounding box center [431, 107] width 78 height 15
click at [392, 100] on select "Choose an option... Pending Applied Excluded (Questions) Excluded (Expired) Exc…" at bounding box center [431, 107] width 78 height 15
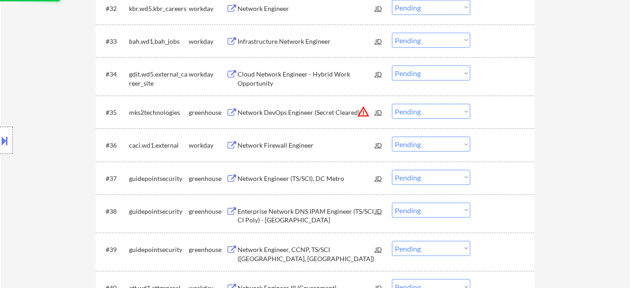
scroll to position [1450, 0]
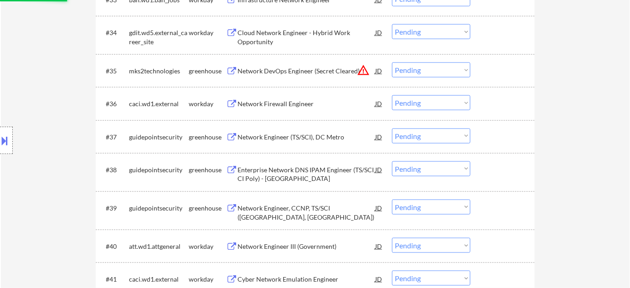
select select ""pending""
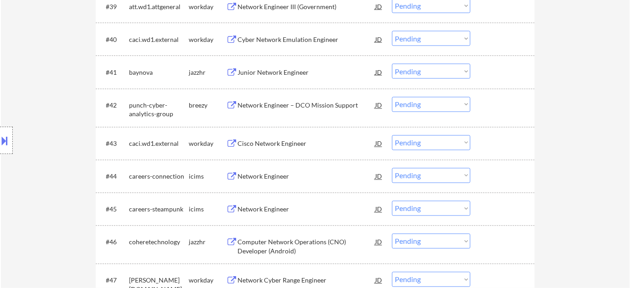
scroll to position [1658, 0]
click at [285, 104] on div "Network Engineer – DCO Mission Support" at bounding box center [307, 105] width 138 height 9
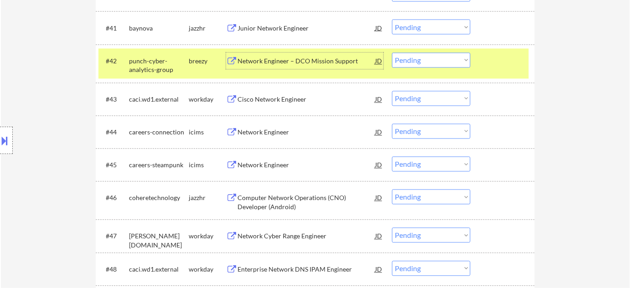
scroll to position [1741, 0]
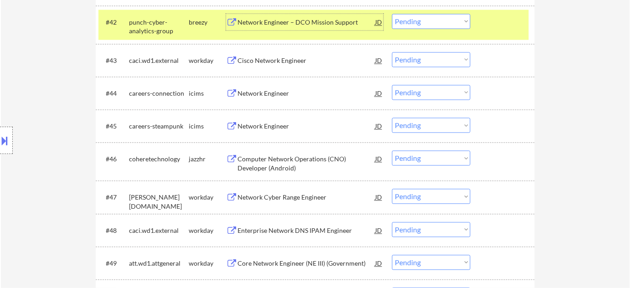
click at [260, 167] on div "Computer Network Operations (CNO) Developer (Android)" at bounding box center [307, 164] width 138 height 18
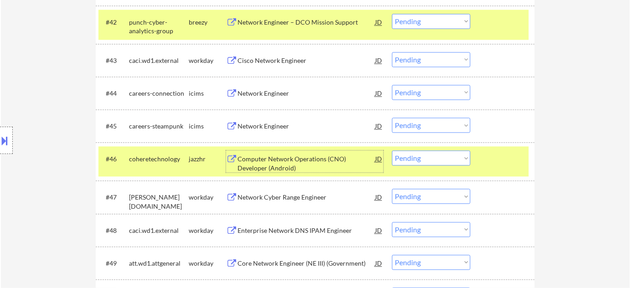
click at [420, 22] on select "Choose an option... Pending Applied Excluded (Questions) Excluded (Expired) Exc…" at bounding box center [431, 21] width 78 height 15
click at [392, 14] on select "Choose an option... Pending Applied Excluded (Questions) Excluded (Expired) Exc…" at bounding box center [431, 21] width 78 height 15
select select ""pending""
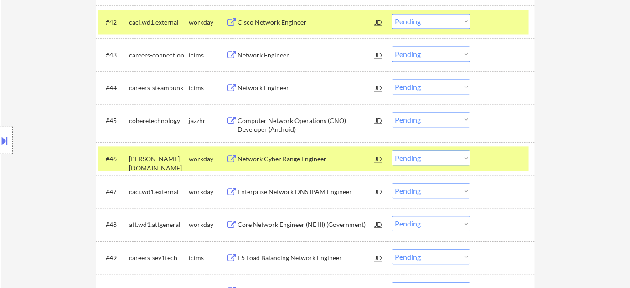
click at [424, 114] on select "Choose an option... Pending Applied Excluded (Questions) Excluded (Expired) Exc…" at bounding box center [431, 119] width 78 height 15
click at [392, 112] on select "Choose an option... Pending Applied Excluded (Questions) Excluded (Expired) Exc…" at bounding box center [431, 119] width 78 height 15
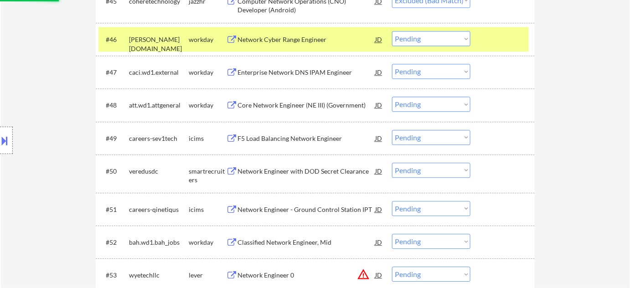
scroll to position [1865, 0]
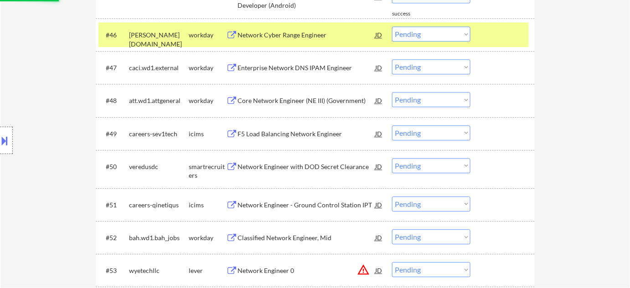
select select ""pending""
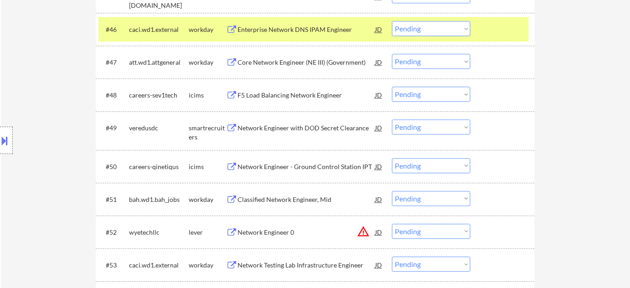
click at [304, 129] on div "Network Engineer with DOD Secret Clearance" at bounding box center [307, 128] width 138 height 9
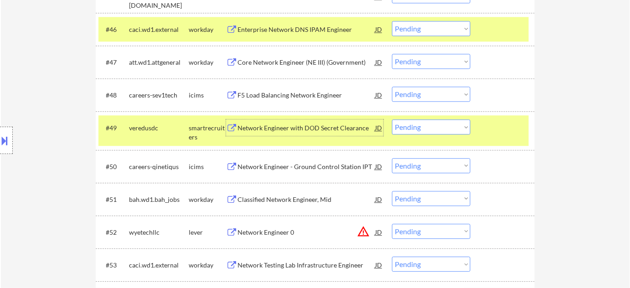
click at [431, 129] on select "Choose an option... Pending Applied Excluded (Questions) Excluded (Expired) Exc…" at bounding box center [431, 126] width 78 height 15
click at [392, 119] on select "Choose an option... Pending Applied Excluded (Questions) Excluded (Expired) Exc…" at bounding box center [431, 126] width 78 height 15
select select ""pending""
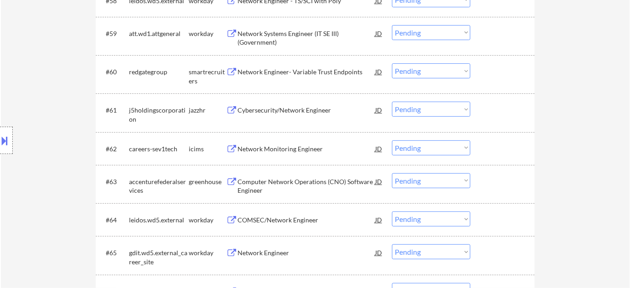
scroll to position [2280, 0]
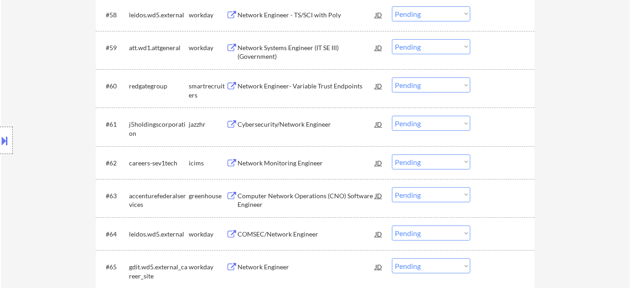
click at [281, 88] on div "Network Engineer- Variable Trust Endpoints" at bounding box center [307, 86] width 138 height 9
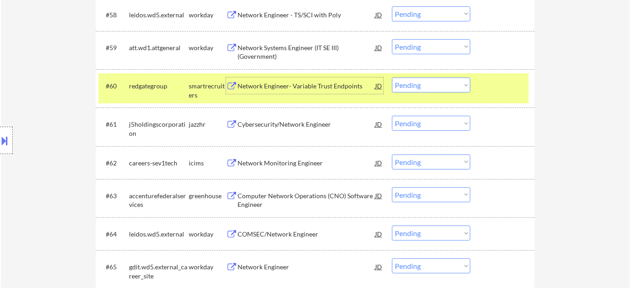
click at [416, 83] on select "Choose an option... Pending Applied Excluded (Questions) Excluded (Expired) Exc…" at bounding box center [431, 85] width 78 height 15
click at [392, 78] on select "Choose an option... Pending Applied Excluded (Questions) Excluded (Expired) Exc…" at bounding box center [431, 85] width 78 height 15
click at [295, 128] on div "Cybersecurity/Network Engineer" at bounding box center [307, 124] width 138 height 9
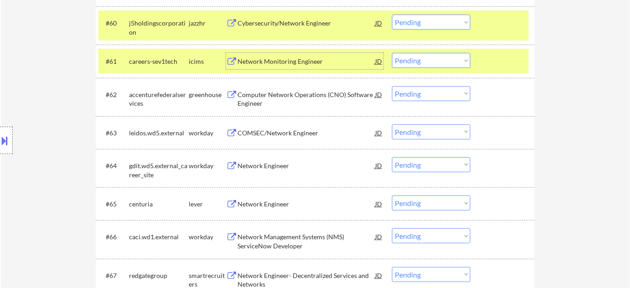
scroll to position [2362, 0]
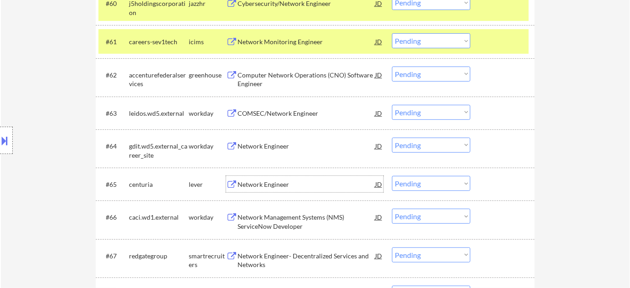
click at [269, 191] on div "Network Engineer" at bounding box center [307, 184] width 138 height 16
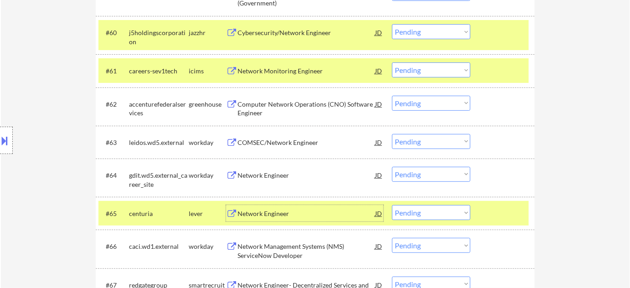
scroll to position [2321, 0]
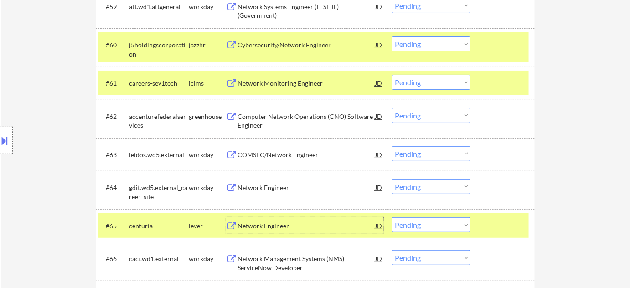
click at [425, 43] on select "Choose an option... Pending Applied Excluded (Questions) Excluded (Expired) Exc…" at bounding box center [431, 43] width 78 height 15
click at [448, 42] on select "Choose an option... Pending Applied Excluded (Questions) Excluded (Expired) Exc…" at bounding box center [431, 43] width 78 height 15
click at [392, 36] on select "Choose an option... Pending Applied Excluded (Questions) Excluded (Expired) Exc…" at bounding box center [431, 43] width 78 height 15
select select ""pending""
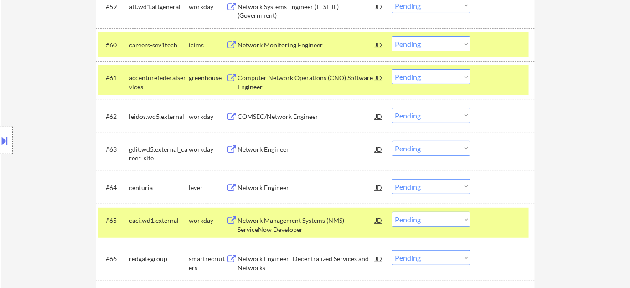
click at [4, 139] on button at bounding box center [5, 140] width 10 height 15
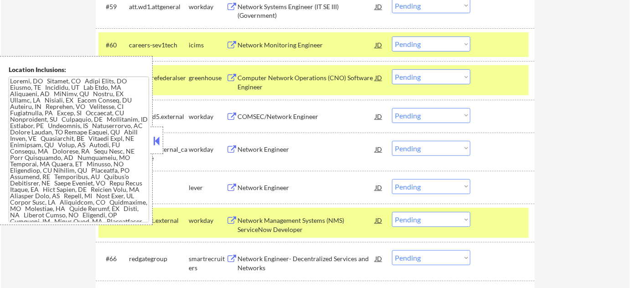
click at [159, 137] on button at bounding box center [157, 141] width 10 height 14
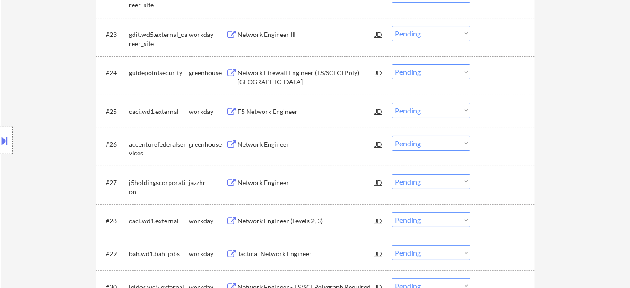
scroll to position [2364, 0]
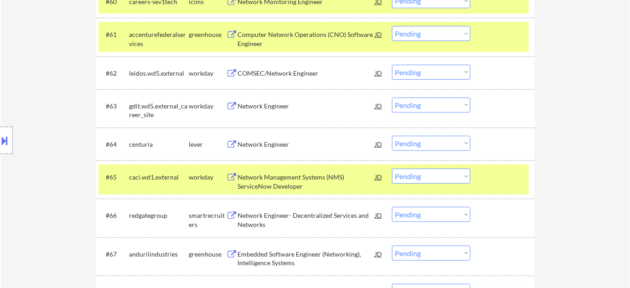
click at [422, 145] on select "Choose an option... Pending Applied Excluded (Questions) Excluded (Expired) Exc…" at bounding box center [431, 143] width 78 height 15
click at [392, 136] on select "Choose an option... Pending Applied Excluded (Questions) Excluded (Expired) Exc…" at bounding box center [431, 143] width 78 height 15
select select ""pending""
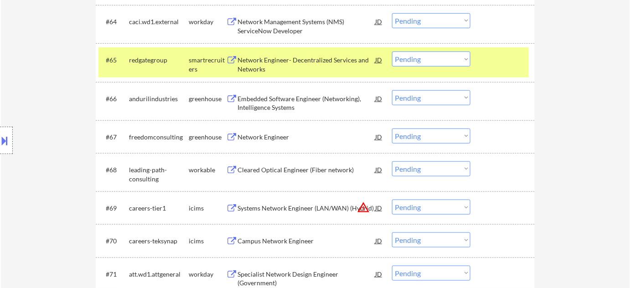
scroll to position [2489, 0]
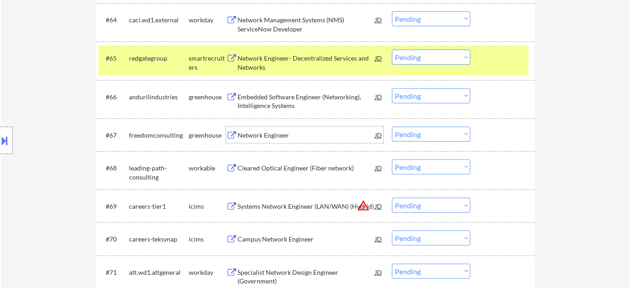
click at [250, 129] on div "Network Engineer" at bounding box center [307, 135] width 138 height 16
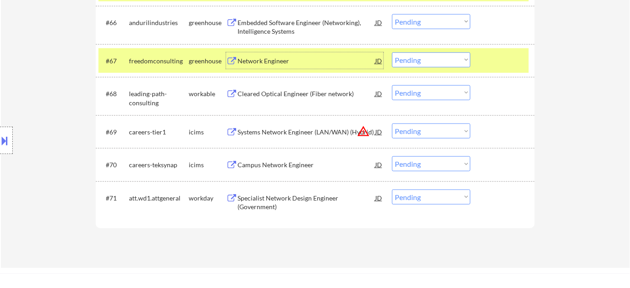
scroll to position [2572, 0]
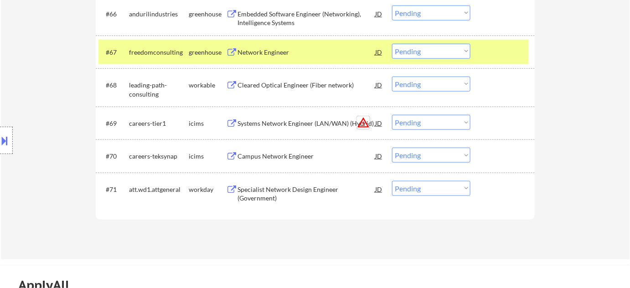
click at [362, 121] on button "warning_amber" at bounding box center [363, 122] width 13 height 13
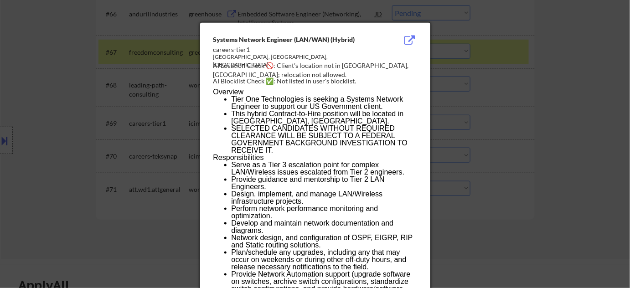
click at [488, 195] on div at bounding box center [315, 144] width 630 height 288
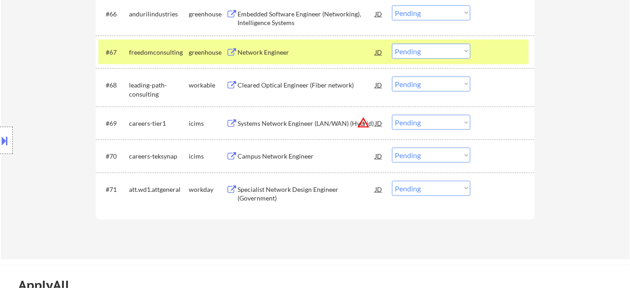
click at [438, 119] on select "Choose an option... Pending Applied Excluded (Questions) Excluded (Expired) Exc…" at bounding box center [431, 122] width 78 height 15
click at [392, 115] on select "Choose an option... Pending Applied Excluded (Questions) Excluded (Expired) Exc…" at bounding box center [431, 122] width 78 height 15
select select ""pending""
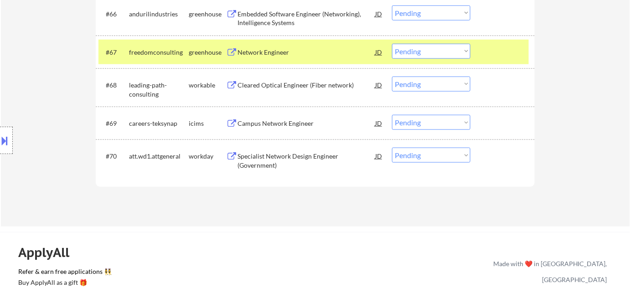
drag, startPoint x: 428, startPoint y: 50, endPoint x: 430, endPoint y: 57, distance: 6.9
click at [428, 51] on select "Choose an option... Pending Applied Excluded (Questions) Excluded (Expired) Exc…" at bounding box center [431, 51] width 78 height 15
click at [392, 44] on select "Choose an option... Pending Applied Excluded (Questions) Excluded (Expired) Exc…" at bounding box center [431, 51] width 78 height 15
select select ""pending""
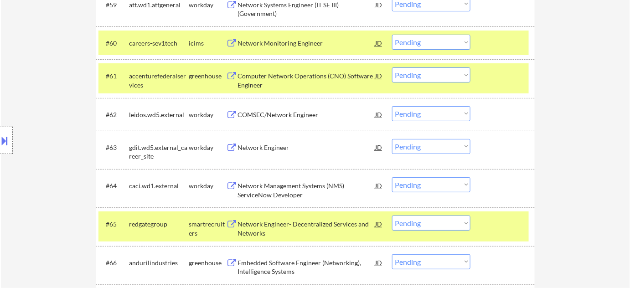
scroll to position [2281, 0]
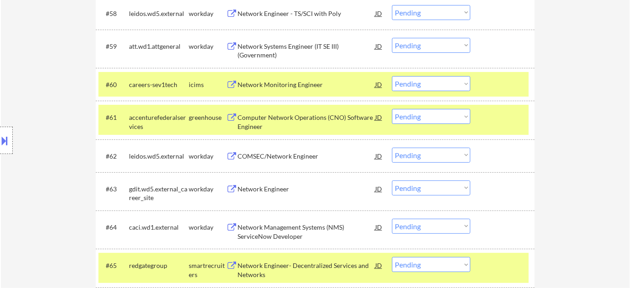
click at [244, 123] on div "Computer Network Operations (CNO) Software Engineer" at bounding box center [307, 122] width 138 height 18
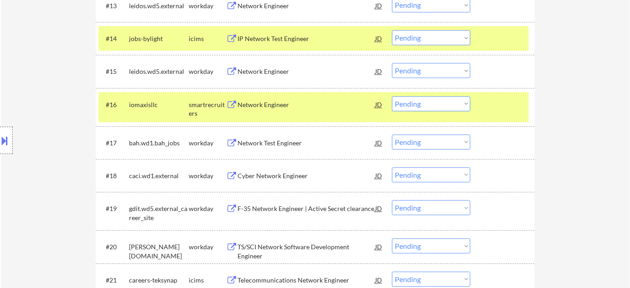
scroll to position [735, 0]
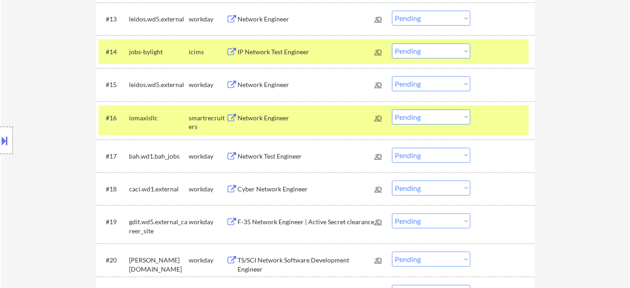
click at [273, 121] on div "Network Engineer" at bounding box center [307, 118] width 138 height 9
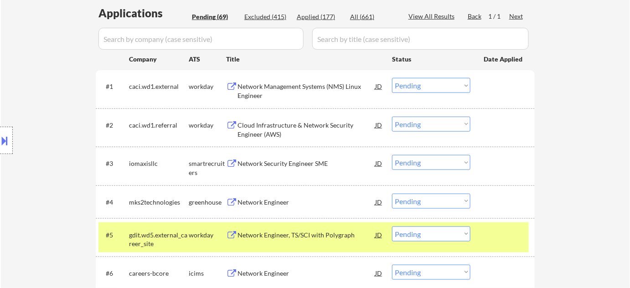
scroll to position [237, 0]
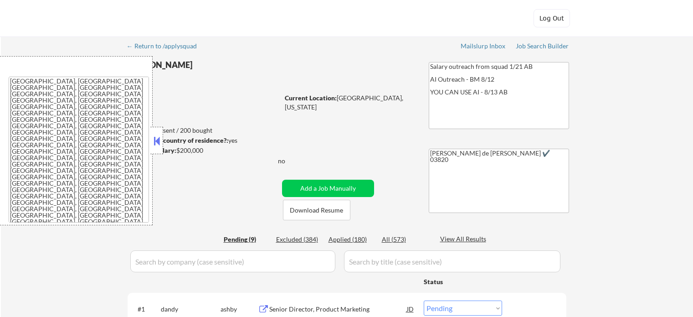
select select ""pending""
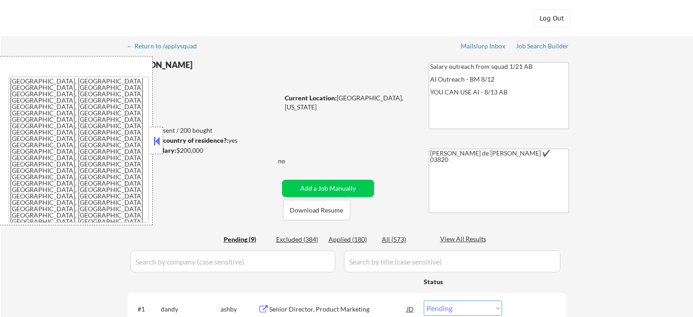
select select ""pending""
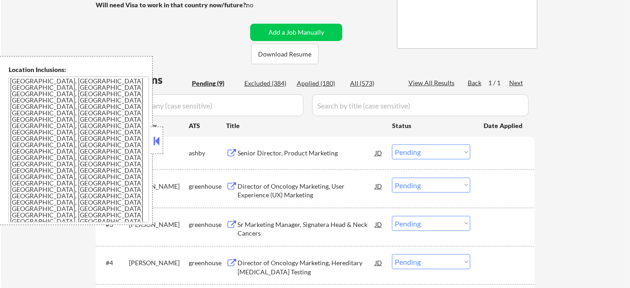
scroll to position [166, 0]
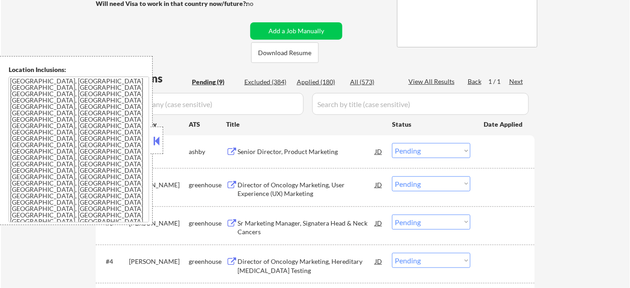
click at [165, 148] on div "dandy" at bounding box center [159, 151] width 60 height 9
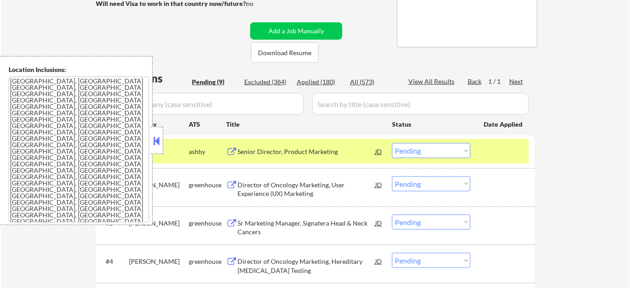
click at [155, 145] on button at bounding box center [157, 141] width 10 height 14
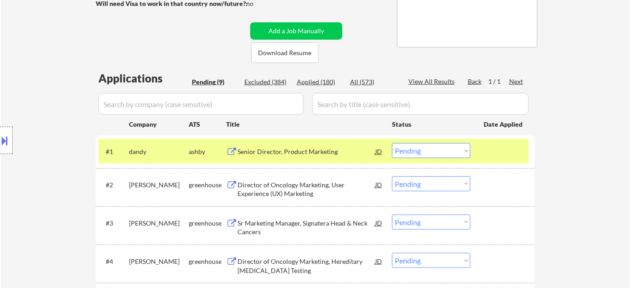
click at [311, 150] on div "Senior Director, Product Marketing" at bounding box center [307, 151] width 138 height 9
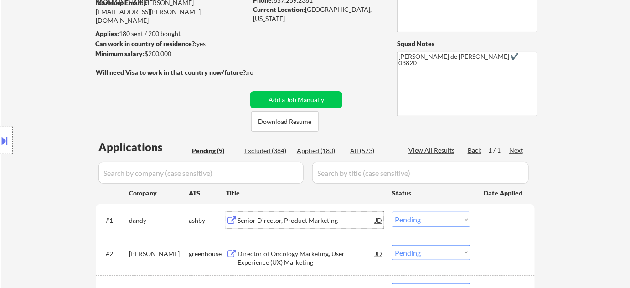
scroll to position [41, 0]
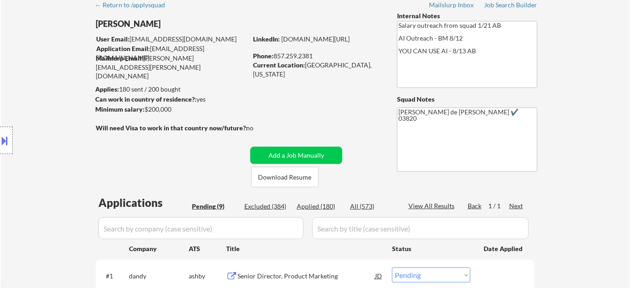
drag, startPoint x: 333, startPoint y: 44, endPoint x: 295, endPoint y: 95, distance: 63.7
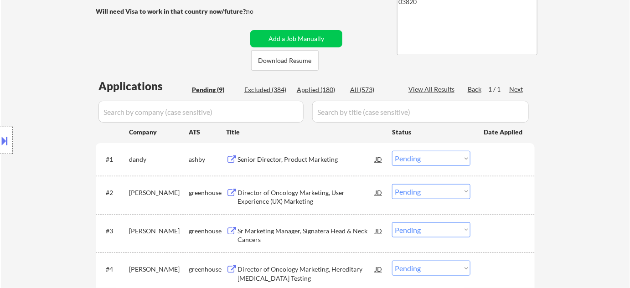
scroll to position [166, 0]
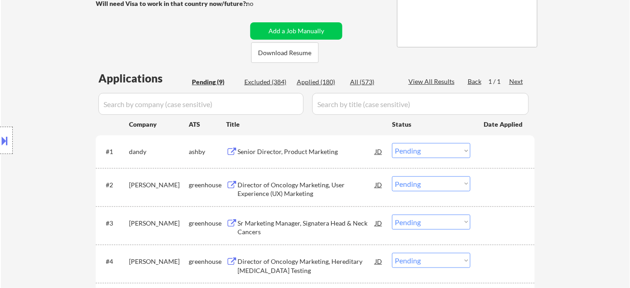
click at [412, 145] on select "Choose an option... Pending Applied Excluded (Questions) Excluded (Expired) Exc…" at bounding box center [431, 150] width 78 height 15
click at [392, 143] on select "Choose an option... Pending Applied Excluded (Questions) Excluded (Expired) Exc…" at bounding box center [431, 150] width 78 height 15
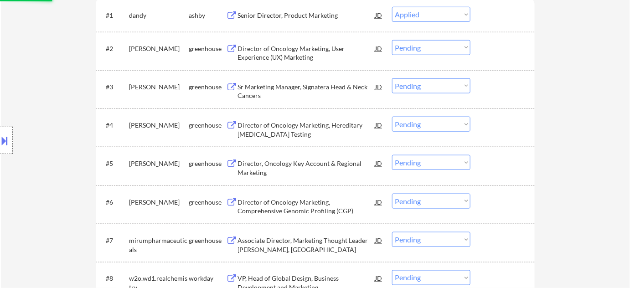
scroll to position [331, 0]
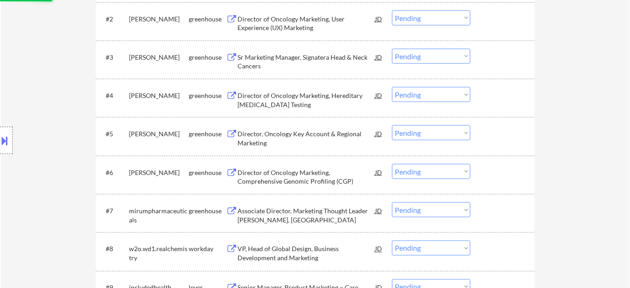
select select ""pending""
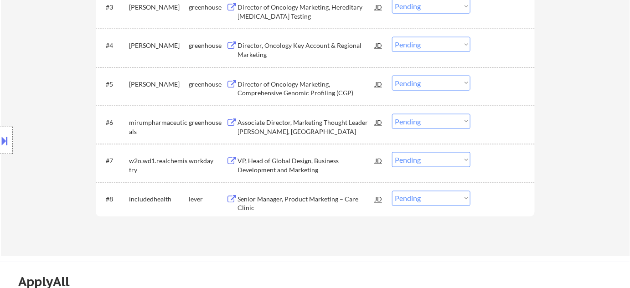
scroll to position [373, 0]
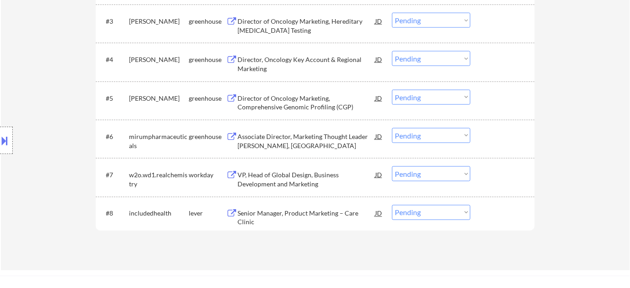
click at [305, 181] on div "VP, Head of Global Design, Business Development and Marketing" at bounding box center [307, 180] width 138 height 18
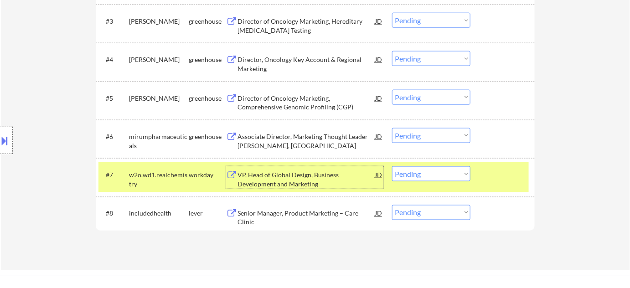
drag, startPoint x: 411, startPoint y: 174, endPoint x: 429, endPoint y: 195, distance: 28.4
click at [411, 174] on select "Choose an option... Pending Applied Excluded (Questions) Excluded (Expired) Exc…" at bounding box center [431, 173] width 78 height 15
click at [392, 166] on select "Choose an option... Pending Applied Excluded (Questions) Excluded (Expired) Exc…" at bounding box center [431, 173] width 78 height 15
select select ""pending""
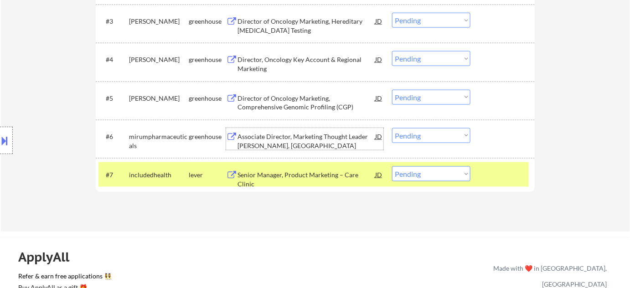
click at [261, 143] on div "Associate Director, Marketing Thought Leader [PERSON_NAME], [GEOGRAPHIC_DATA]" at bounding box center [307, 141] width 138 height 18
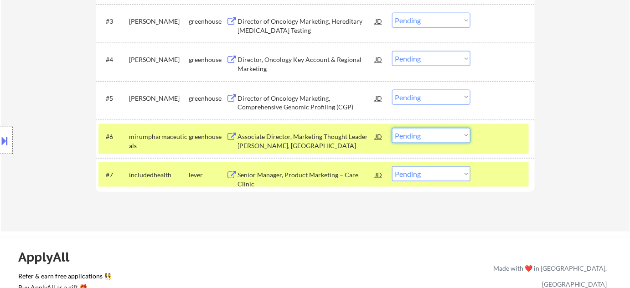
click at [452, 136] on select "Choose an option... Pending Applied Excluded (Questions) Excluded (Expired) Exc…" at bounding box center [431, 135] width 78 height 15
click at [392, 128] on select "Choose an option... Pending Applied Excluded (Questions) Excluded (Expired) Exc…" at bounding box center [431, 135] width 78 height 15
select select ""pending""
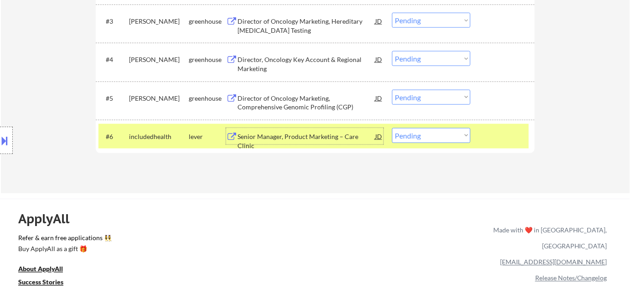
click at [307, 135] on div "Senior Manager, Product Marketing – Care Clinic" at bounding box center [307, 141] width 138 height 18
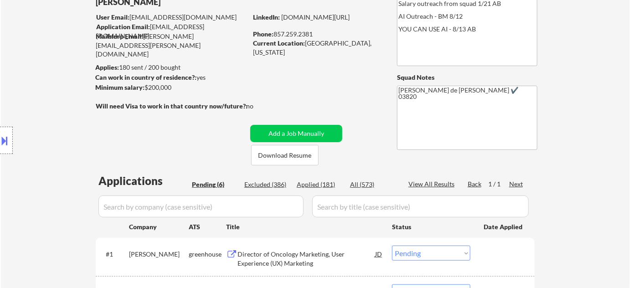
scroll to position [58, 0]
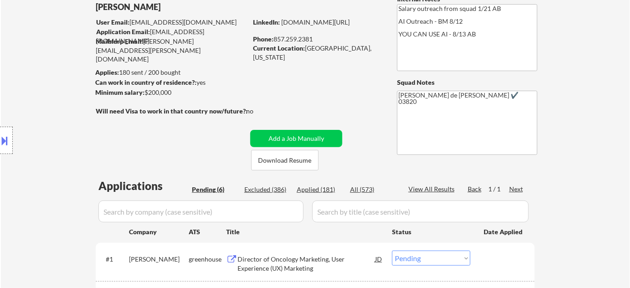
click at [312, 189] on div "Applied (181)" at bounding box center [320, 189] width 46 height 9
click at [246, 214] on input "input" at bounding box center [200, 212] width 205 height 22
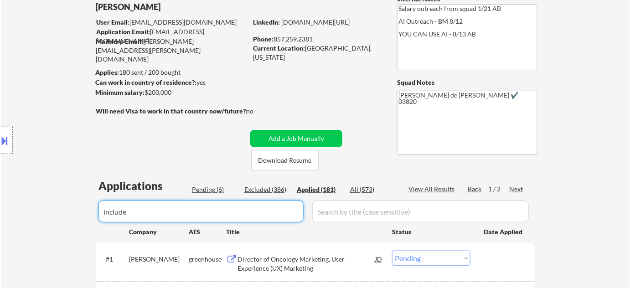
type input "included"
select select ""applied""
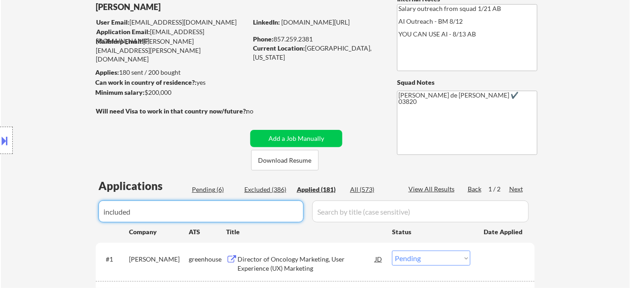
select select ""applied""
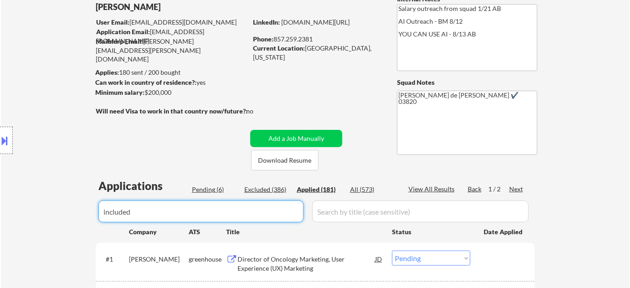
select select ""applied""
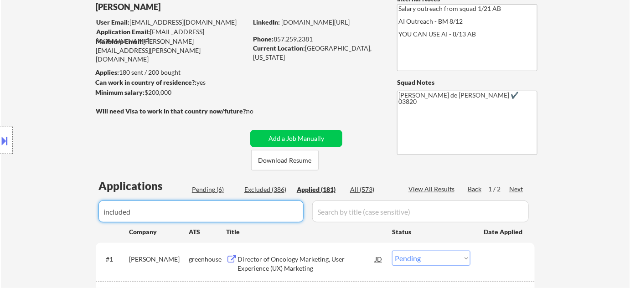
select select ""applied""
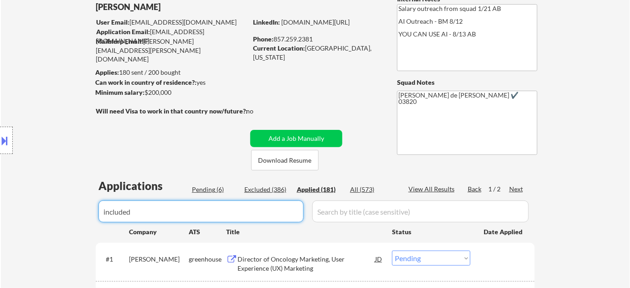
select select ""applied""
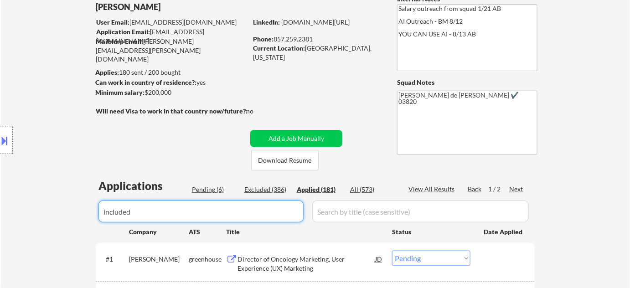
select select ""applied""
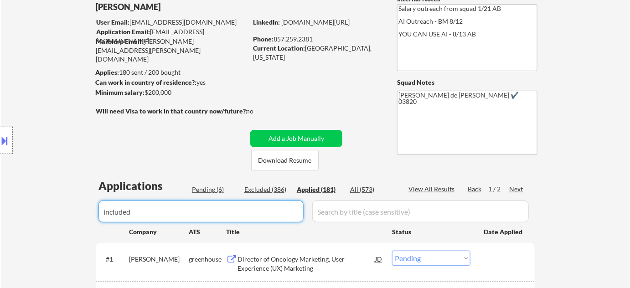
select select ""applied""
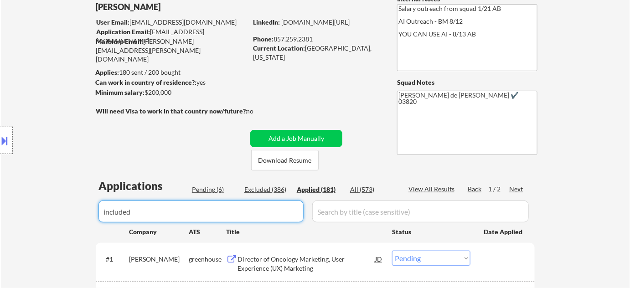
select select ""applied""
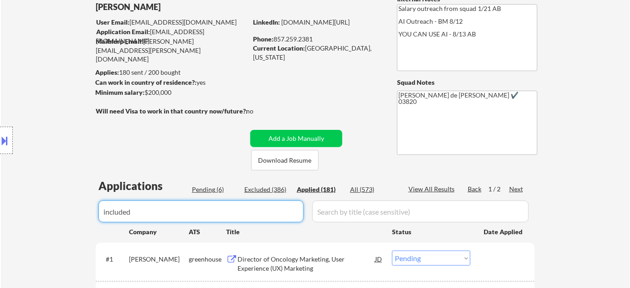
select select ""applied""
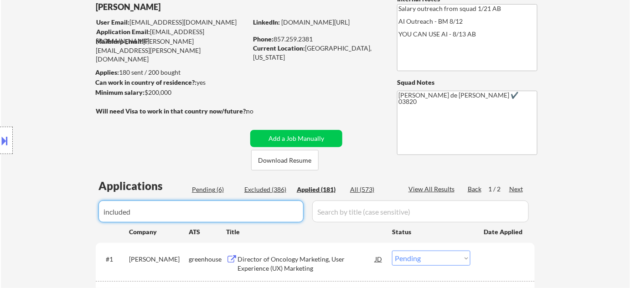
select select ""applied""
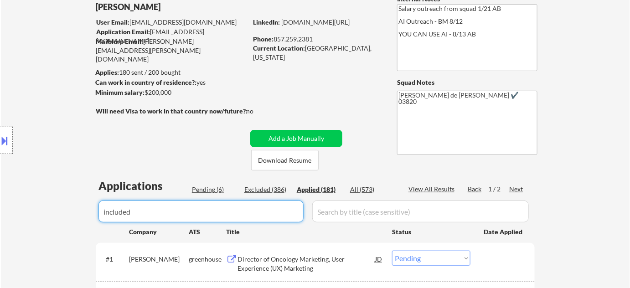
select select ""applied""
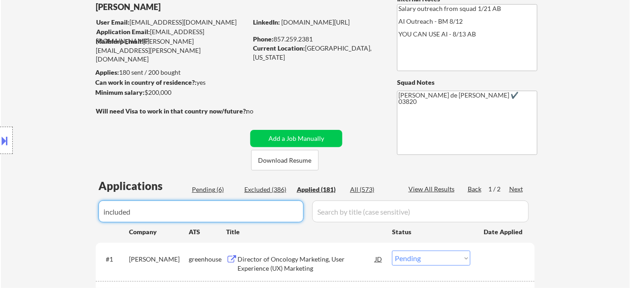
select select ""applied""
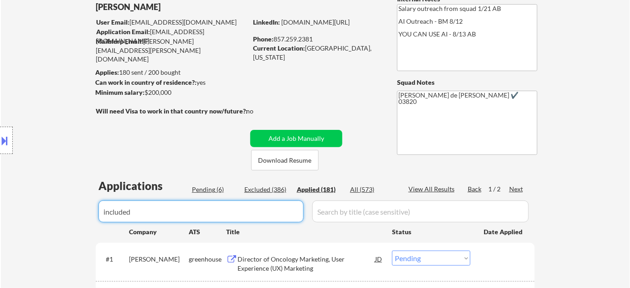
select select ""applied""
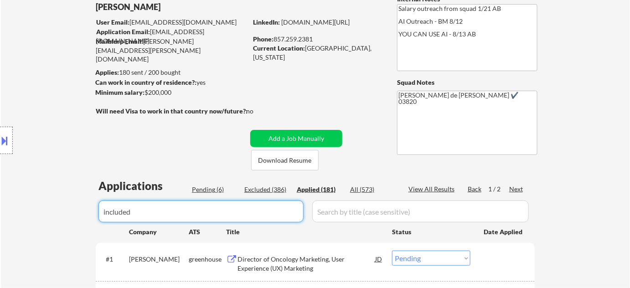
select select ""applied""
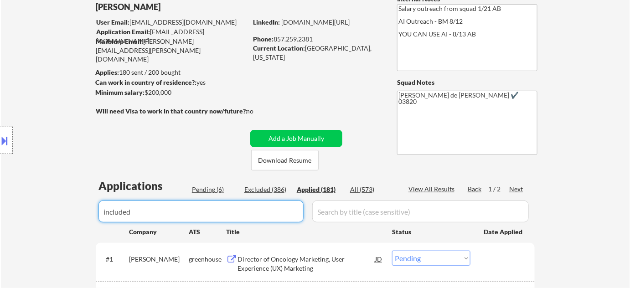
select select ""applied""
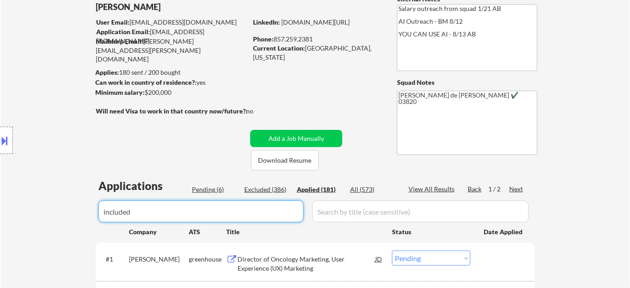
select select ""applied""
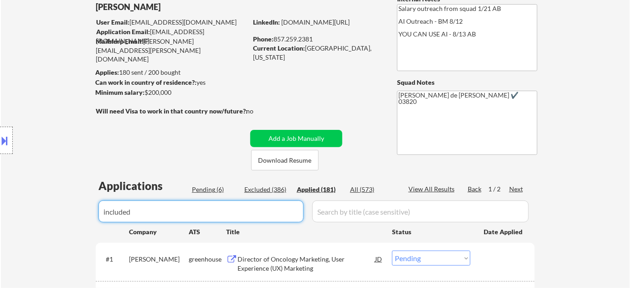
select select ""applied""
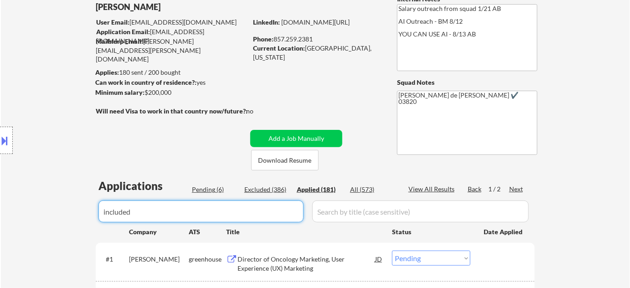
select select ""applied""
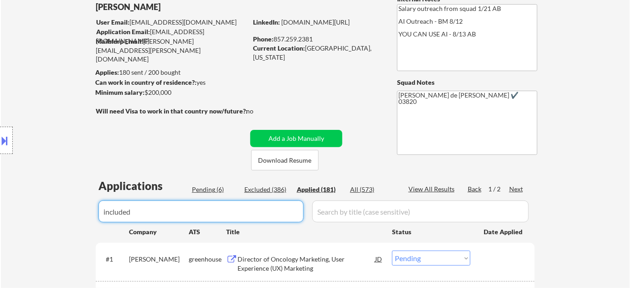
select select ""applied""
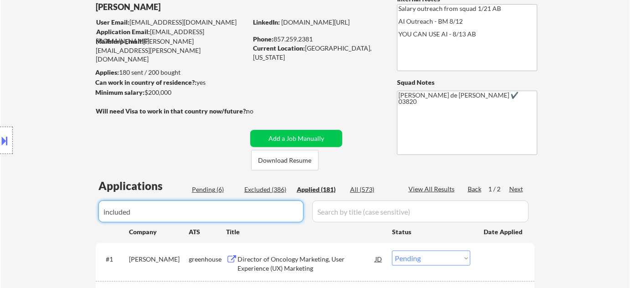
select select ""applied""
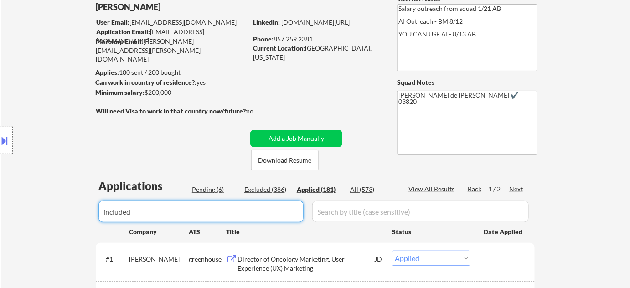
select select ""applied""
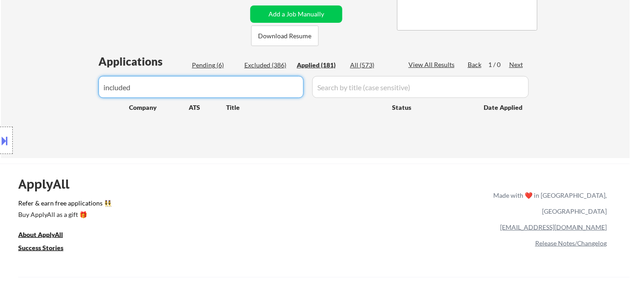
type input "included"
drag, startPoint x: 50, startPoint y: 79, endPoint x: 0, endPoint y: 70, distance: 50.5
click at [216, 66] on div "Pending (6)" at bounding box center [215, 65] width 46 height 9
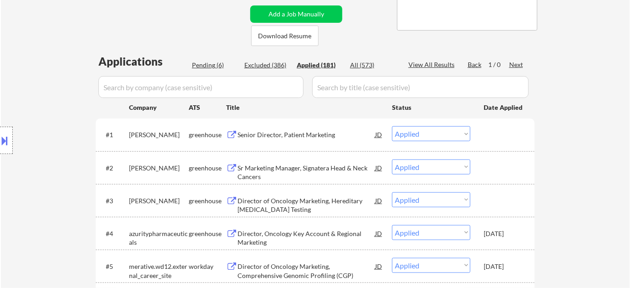
select select ""pending""
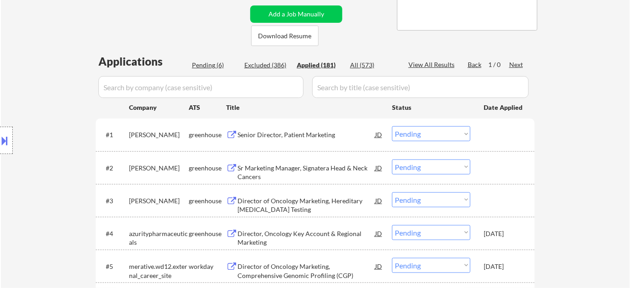
click at [208, 65] on div "Pending (6)" at bounding box center [215, 65] width 46 height 9
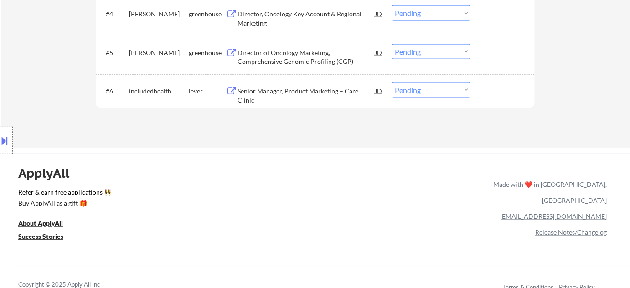
scroll to position [414, 0]
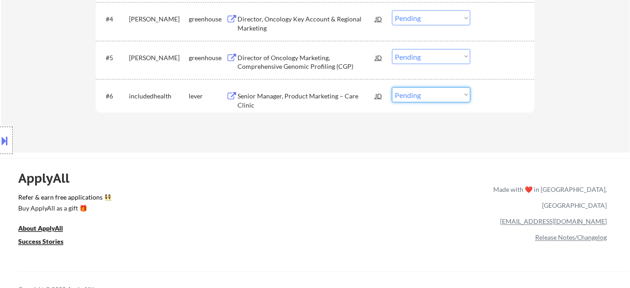
drag, startPoint x: 435, startPoint y: 94, endPoint x: 433, endPoint y: 102, distance: 7.8
click at [435, 95] on select "Choose an option... Pending Applied Excluded (Questions) Excluded (Expired) Exc…" at bounding box center [431, 95] width 78 height 15
select select ""applied""
click at [392, 88] on select "Choose an option... Pending Applied Excluded (Questions) Excluded (Expired) Exc…" at bounding box center [431, 95] width 78 height 15
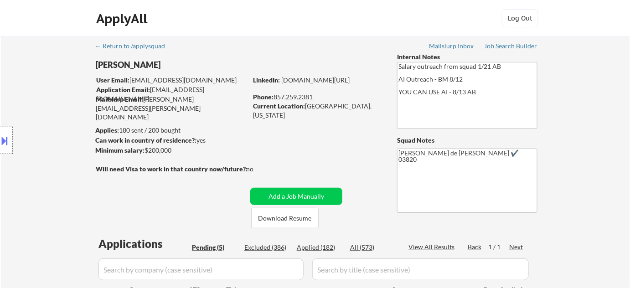
scroll to position [124, 0]
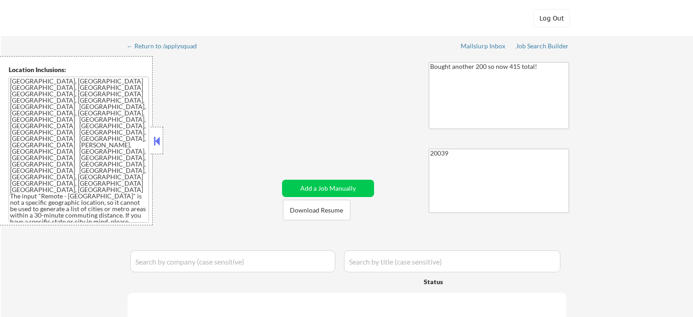
select select ""pending""
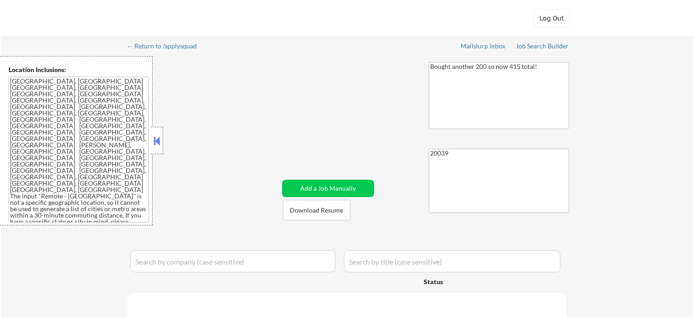
select select ""pending""
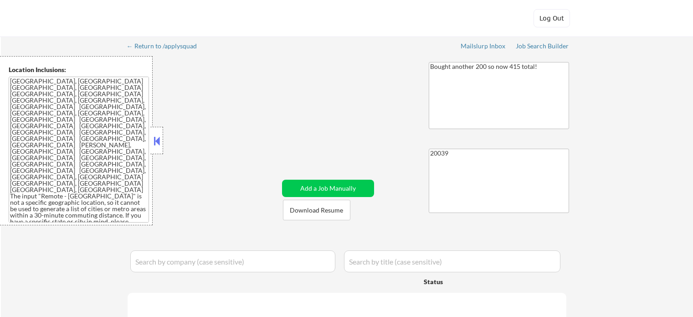
select select ""pending""
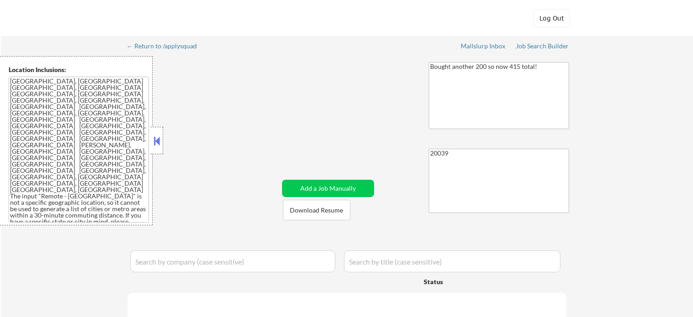
select select ""pending""
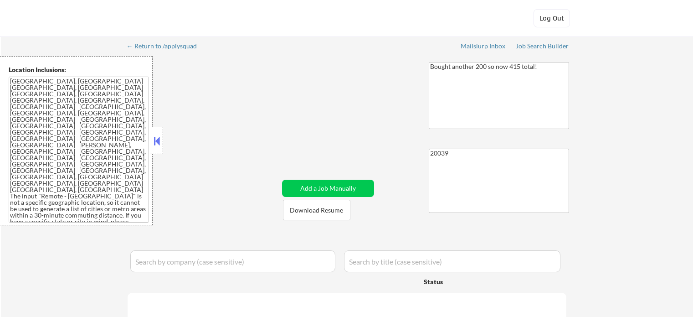
select select ""pending""
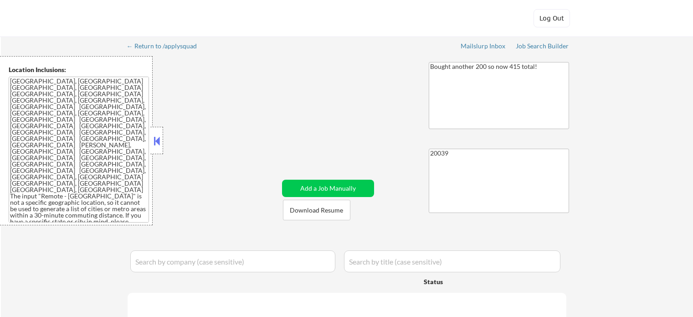
select select ""pending""
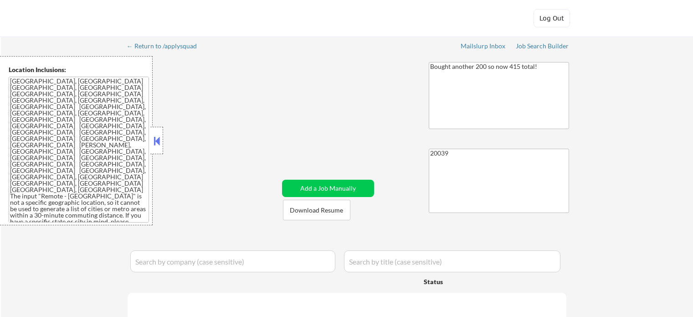
select select ""pending""
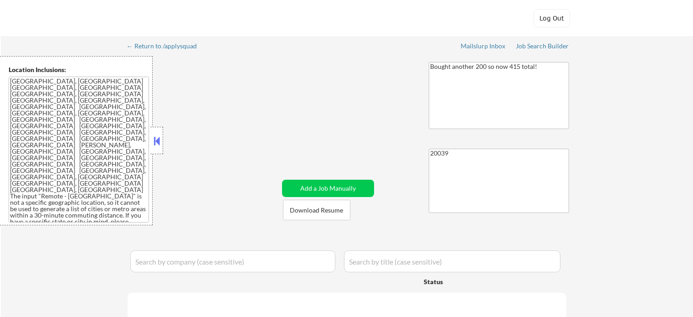
select select ""pending""
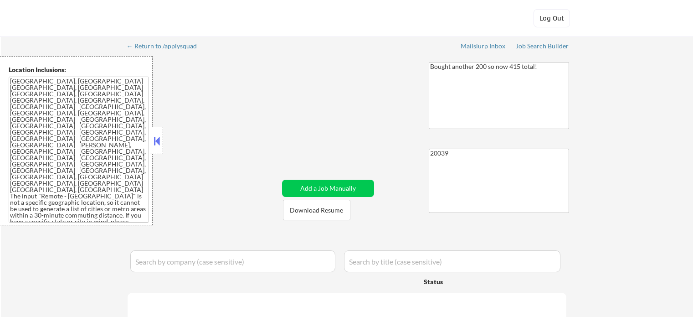
select select ""pending""
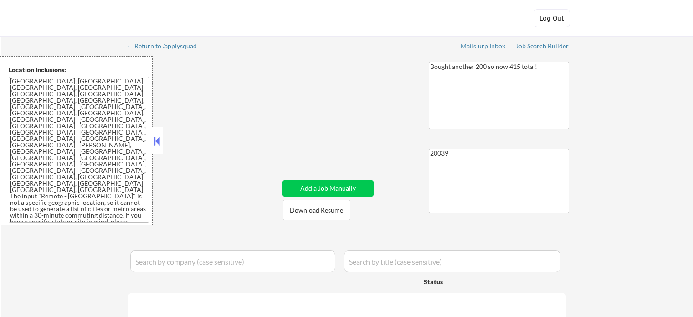
select select ""pending""
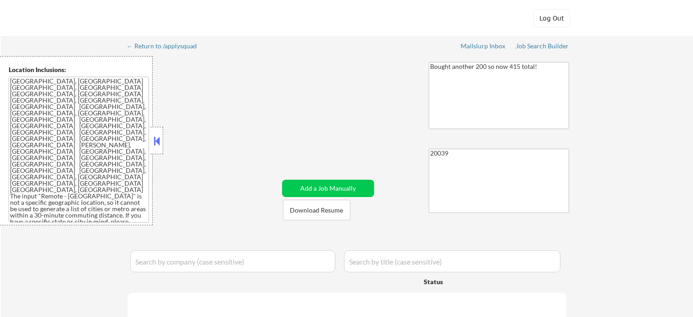
select select ""pending""
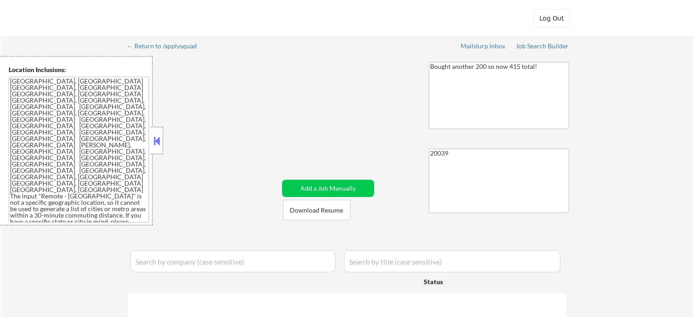
select select ""pending""
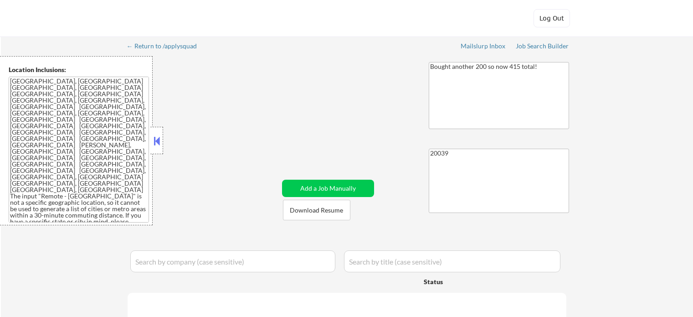
select select ""pending""
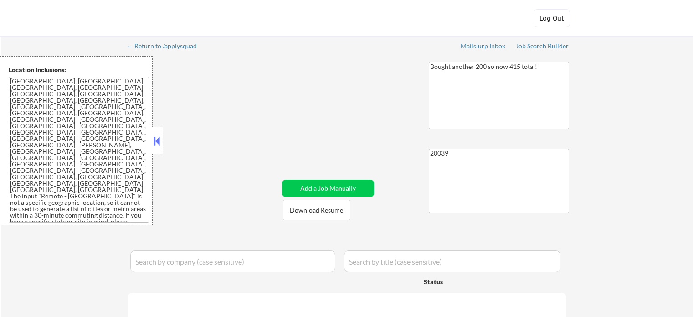
select select ""pending""
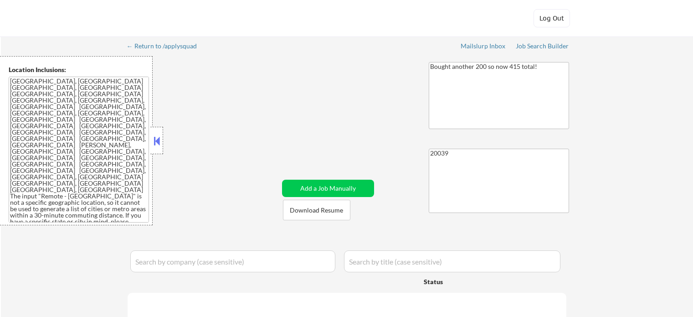
select select ""pending""
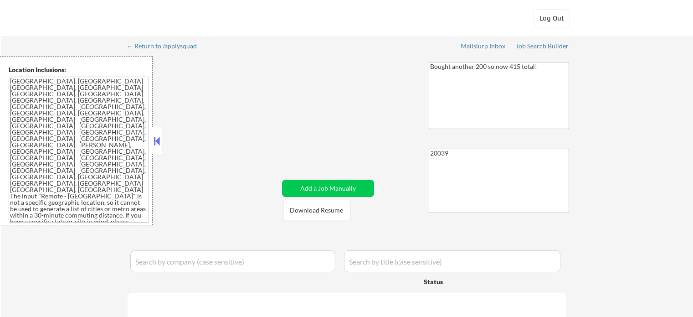
select select ""pending""
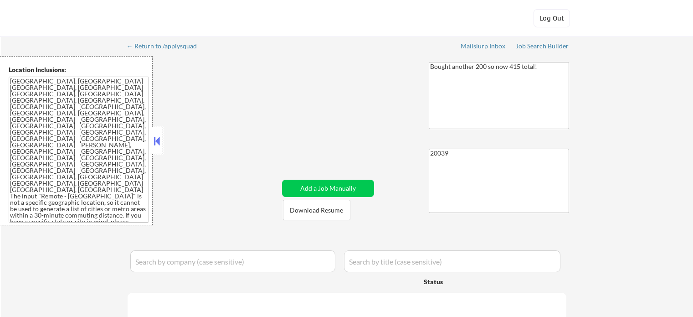
select select ""pending""
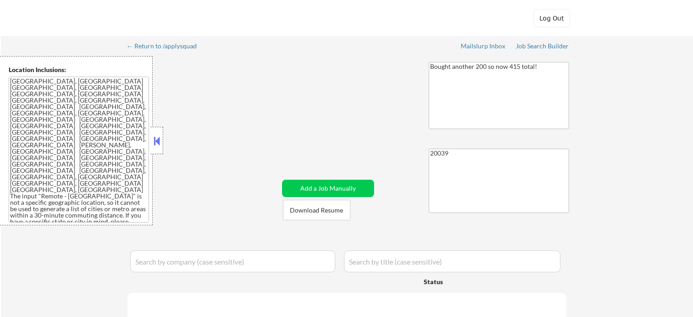
select select ""pending""
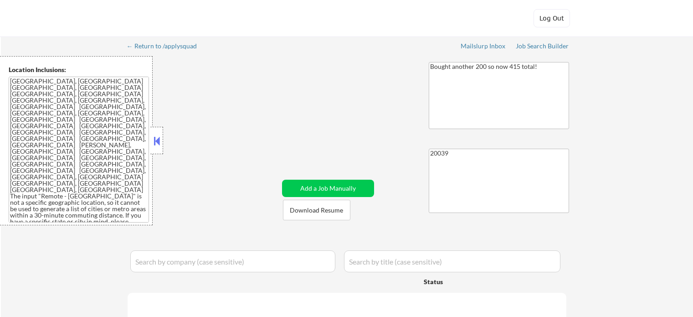
select select ""pending""
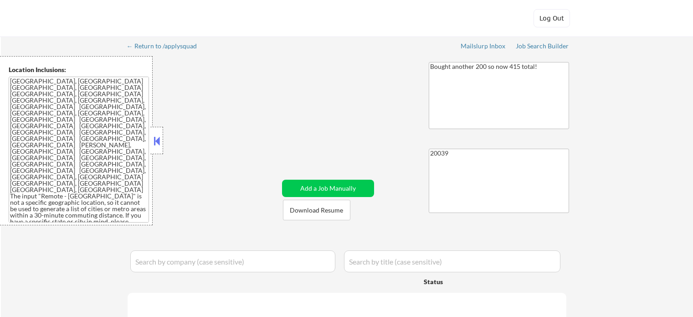
select select ""pending""
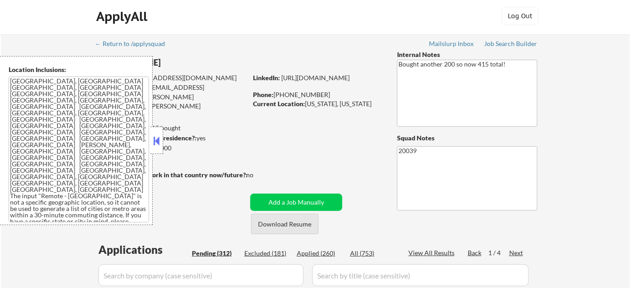
scroll to position [83, 0]
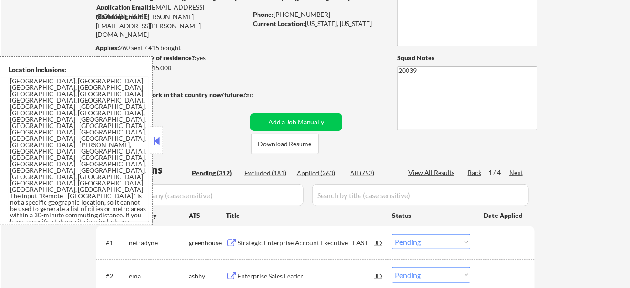
click at [158, 145] on button at bounding box center [157, 141] width 10 height 14
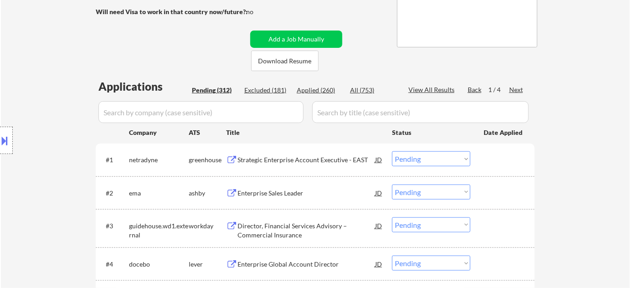
scroll to position [248, 0]
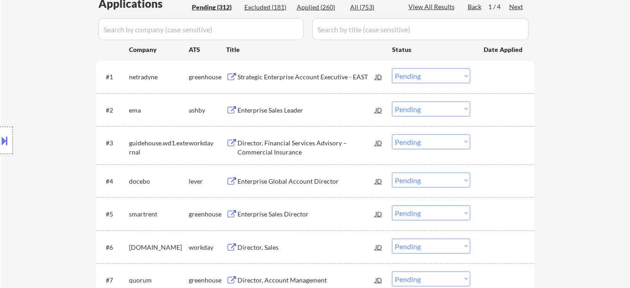
click at [283, 111] on div "Enterprise Sales Leader" at bounding box center [307, 110] width 138 height 9
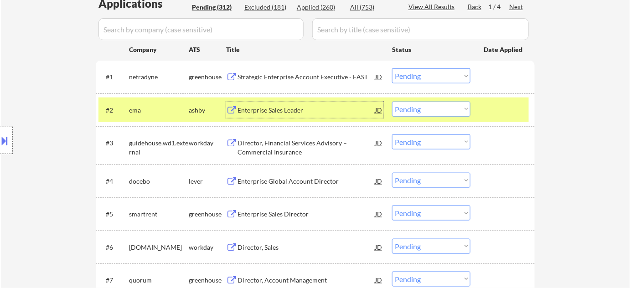
drag, startPoint x: 430, startPoint y: 109, endPoint x: 424, endPoint y: 115, distance: 8.7
click at [430, 108] on select "Choose an option... Pending Applied Excluded (Questions) Excluded (Expired) Exc…" at bounding box center [431, 109] width 78 height 15
click at [392, 102] on select "Choose an option... Pending Applied Excluded (Questions) Excluded (Expired) Exc…" at bounding box center [431, 109] width 78 height 15
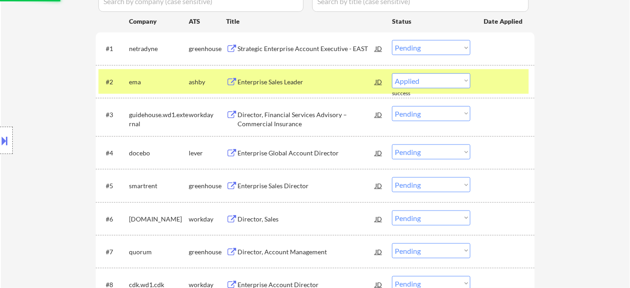
scroll to position [290, 0]
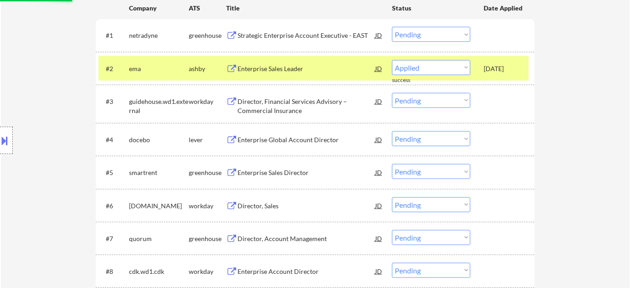
select select ""pending""
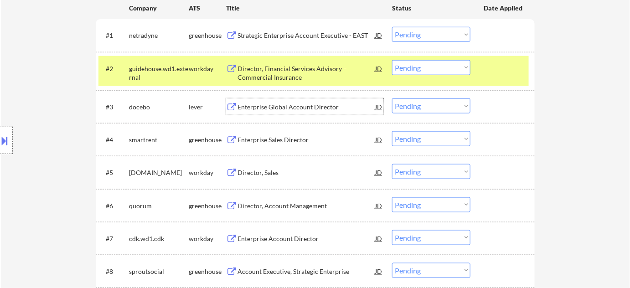
click at [293, 108] on div "Enterprise Global Account Director" at bounding box center [307, 107] width 138 height 9
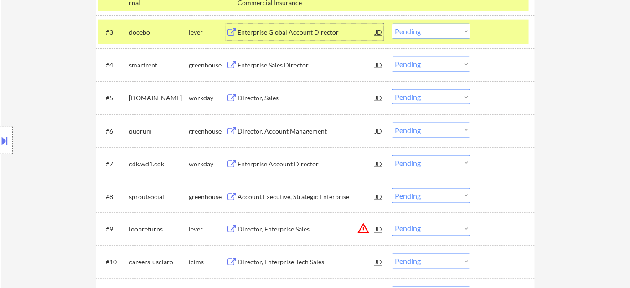
scroll to position [373, 0]
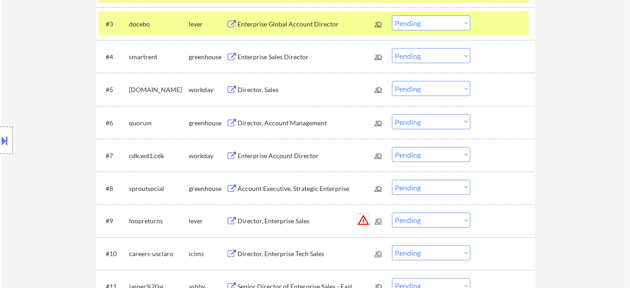
click at [365, 216] on button "warning_amber" at bounding box center [363, 220] width 13 height 13
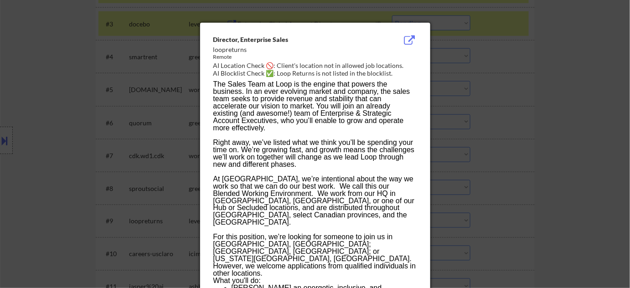
click at [511, 151] on div at bounding box center [315, 144] width 630 height 288
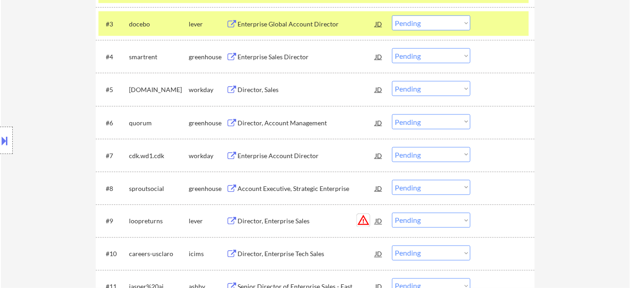
click at [361, 220] on button "warning_amber" at bounding box center [363, 220] width 13 height 13
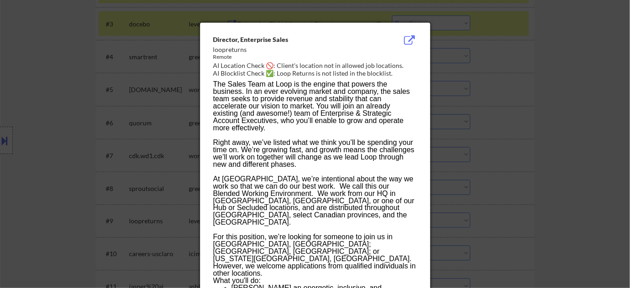
click at [517, 167] on div at bounding box center [315, 144] width 630 height 288
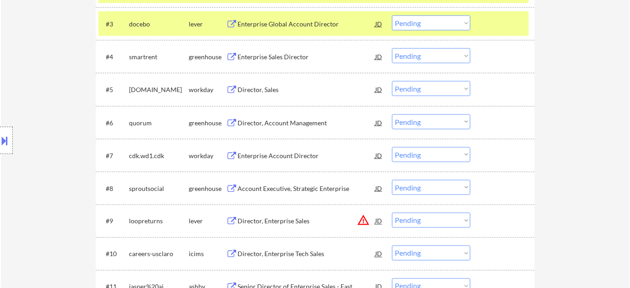
drag, startPoint x: 410, startPoint y: 31, endPoint x: 418, endPoint y: 25, distance: 9.4
click at [414, 27] on div "#3 docebo lever Enterprise Global Account Director JD Choose an option... Pendi…" at bounding box center [313, 23] width 430 height 25
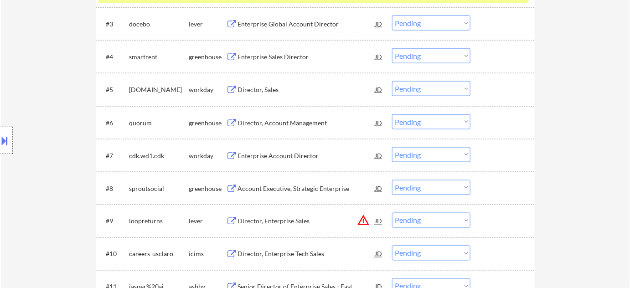
click at [419, 25] on select "Choose an option... Pending Applied Excluded (Questions) Excluded (Expired) Exc…" at bounding box center [431, 23] width 78 height 15
click at [392, 16] on select "Choose an option... Pending Applied Excluded (Questions) Excluded (Expired) Exc…" at bounding box center [431, 23] width 78 height 15
select select ""pending""
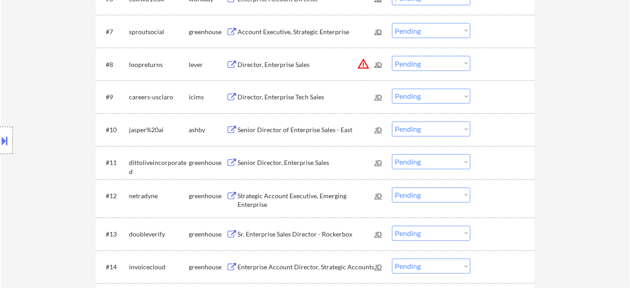
scroll to position [538, 0]
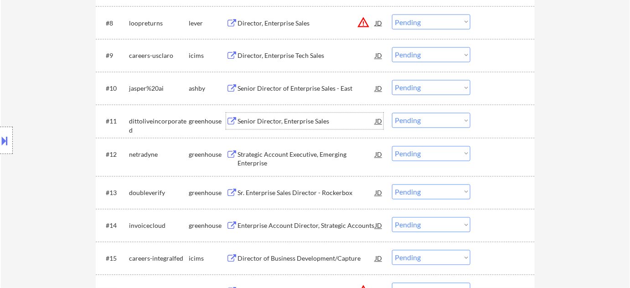
click at [307, 119] on div "Senior Director, Enterprise Sales" at bounding box center [307, 121] width 138 height 9
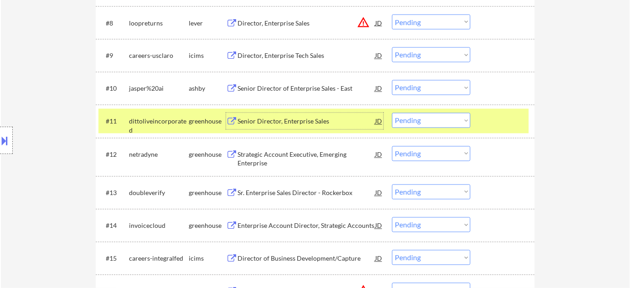
click at [420, 126] on select "Choose an option... Pending Applied Excluded (Questions) Excluded (Expired) Exc…" at bounding box center [431, 120] width 78 height 15
click at [392, 113] on select "Choose an option... Pending Applied Excluded (Questions) Excluded (Expired) Exc…" at bounding box center [431, 120] width 78 height 15
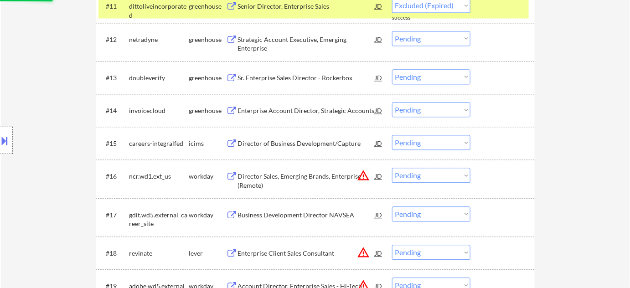
scroll to position [663, 0]
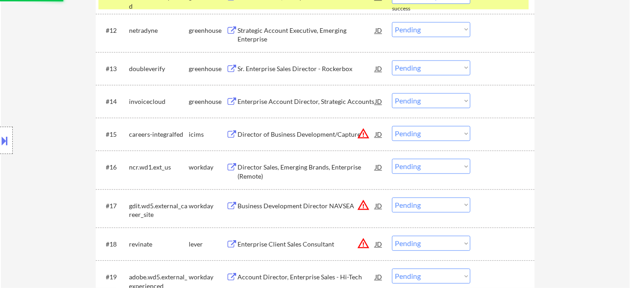
select select ""pending""
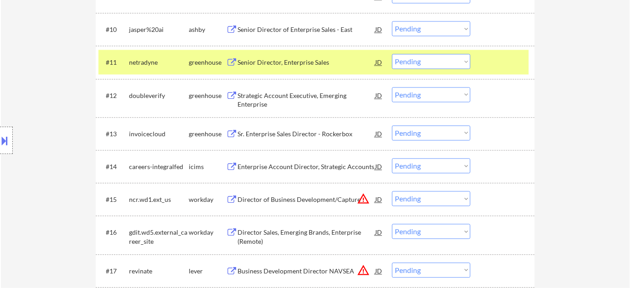
scroll to position [580, 0]
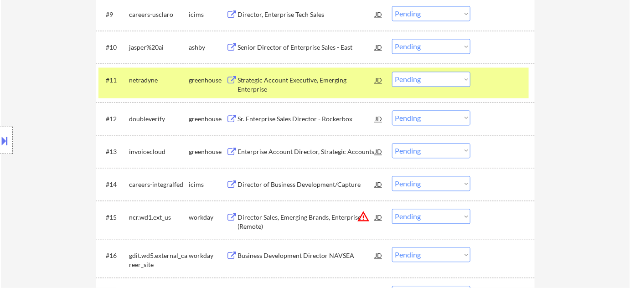
click at [276, 117] on div "Sr. Enterprise Sales Director - Rockerbox" at bounding box center [307, 118] width 138 height 9
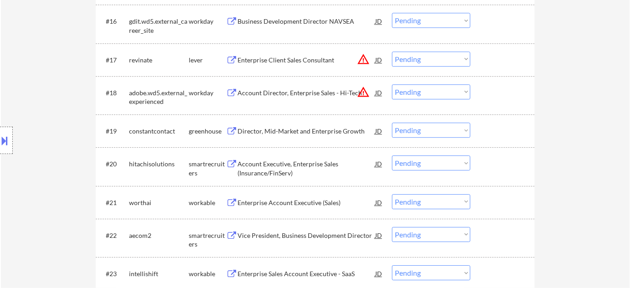
scroll to position [829, 0]
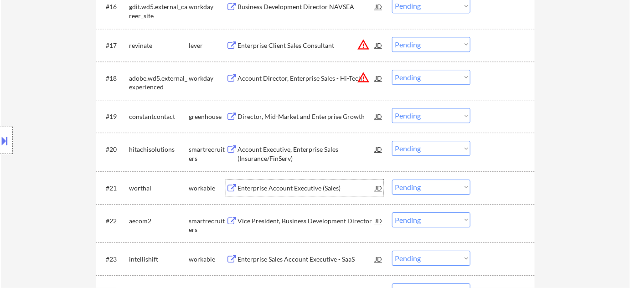
click at [299, 189] on div "Enterprise Account Executive (Sales)" at bounding box center [307, 188] width 138 height 9
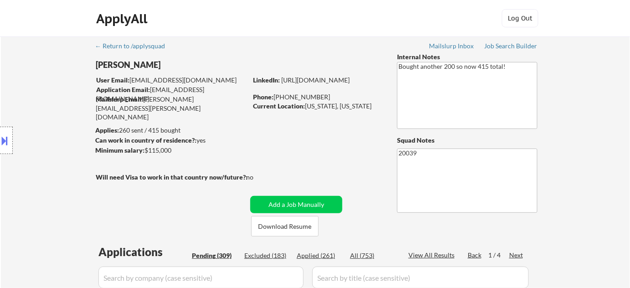
scroll to position [554, 0]
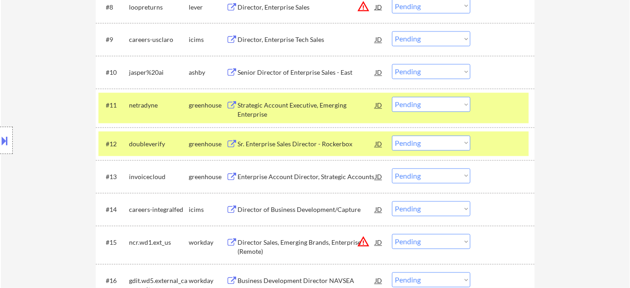
click at [421, 148] on select "Choose an option... Pending Applied Excluded (Questions) Excluded (Expired) Exc…" at bounding box center [431, 143] width 78 height 15
click at [392, 136] on select "Choose an option... Pending Applied Excluded (Questions) Excluded (Expired) Exc…" at bounding box center [431, 143] width 78 height 15
select select ""pending""
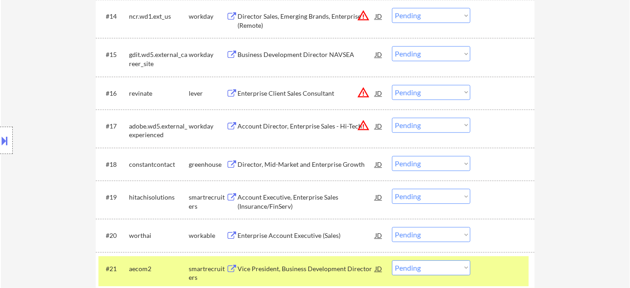
scroll to position [761, 0]
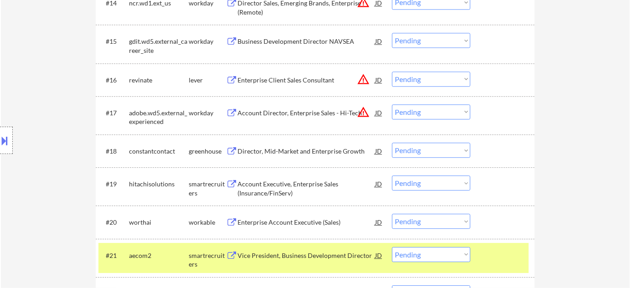
click at [434, 226] on select "Choose an option... Pending Applied Excluded (Questions) Excluded (Expired) Exc…" at bounding box center [431, 221] width 78 height 15
click at [392, 214] on select "Choose an option... Pending Applied Excluded (Questions) Excluded (Expired) Exc…" at bounding box center [431, 221] width 78 height 15
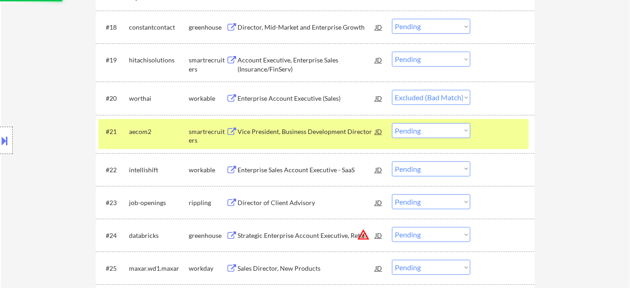
scroll to position [886, 0]
select select ""pending""
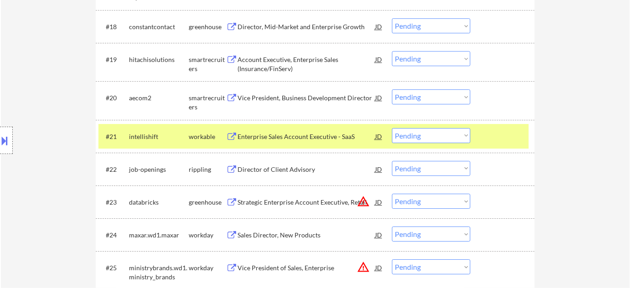
click at [303, 135] on div "Enterprise Sales Account Executive - SaaS" at bounding box center [307, 136] width 138 height 9
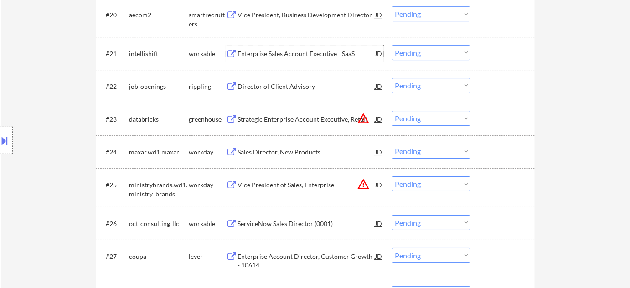
scroll to position [1010, 0]
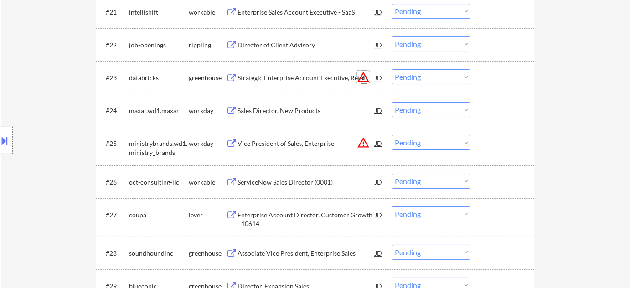
click at [361, 76] on button "warning_amber" at bounding box center [363, 77] width 13 height 13
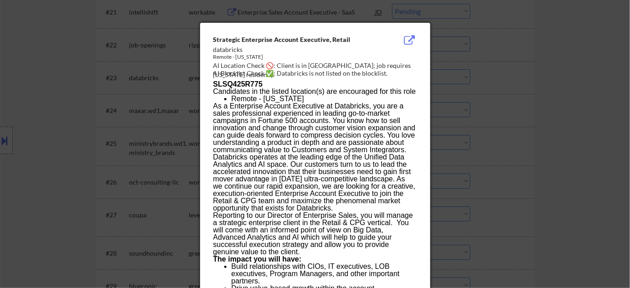
click at [493, 86] on div at bounding box center [315, 144] width 630 height 288
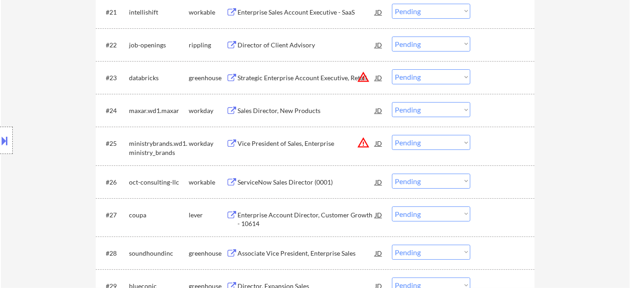
click at [295, 78] on div "Strategic Enterprise Account Executive, Retail" at bounding box center [307, 77] width 138 height 9
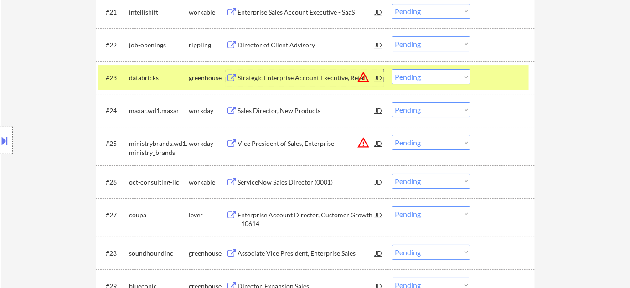
click at [452, 82] on select "Choose an option... Pending Applied Excluded (Questions) Excluded (Expired) Exc…" at bounding box center [431, 76] width 78 height 15
click at [392, 69] on select "Choose an option... Pending Applied Excluded (Questions) Excluded (Expired) Exc…" at bounding box center [431, 76] width 78 height 15
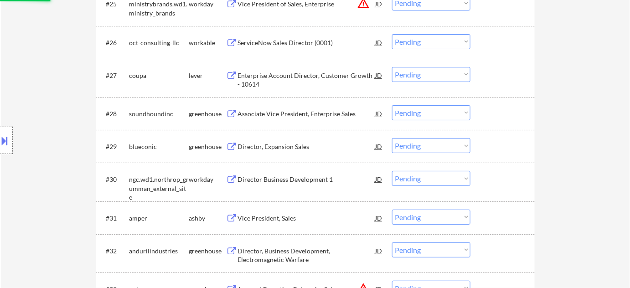
scroll to position [1176, 0]
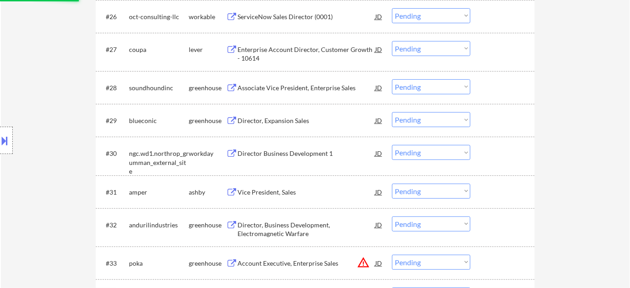
select select ""pending""
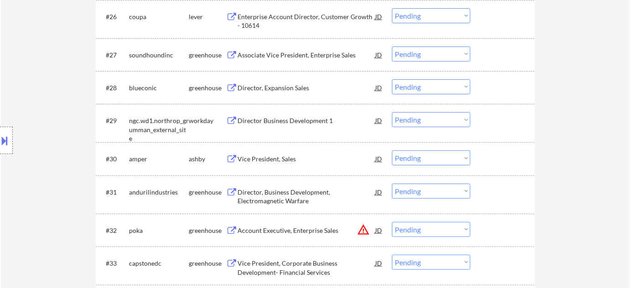
click at [293, 86] on div "Director, Expansion Sales" at bounding box center [307, 87] width 138 height 9
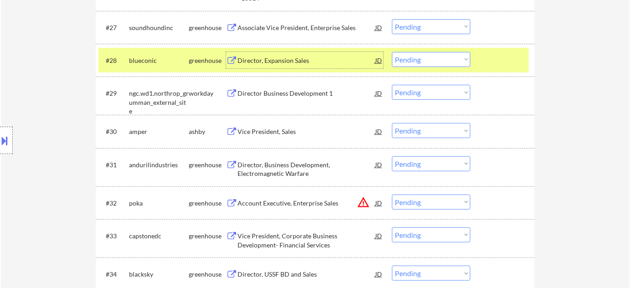
scroll to position [1217, 0]
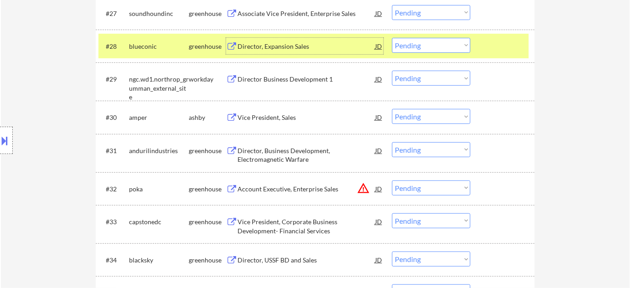
drag, startPoint x: 415, startPoint y: 36, endPoint x: 422, endPoint y: 49, distance: 14.3
click at [415, 36] on div "#28 blueconic greenhouse Director, Expansion Sales JD warning_amber Choose an o…" at bounding box center [313, 46] width 430 height 25
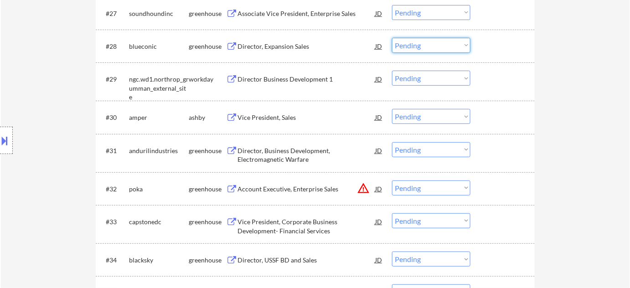
click at [419, 44] on select "Choose an option... Pending Applied Excluded (Questions) Excluded (Expired) Exc…" at bounding box center [431, 45] width 78 height 15
click at [392, 38] on select "Choose an option... Pending Applied Excluded (Questions) Excluded (Expired) Exc…" at bounding box center [431, 45] width 78 height 15
select select ""pending""
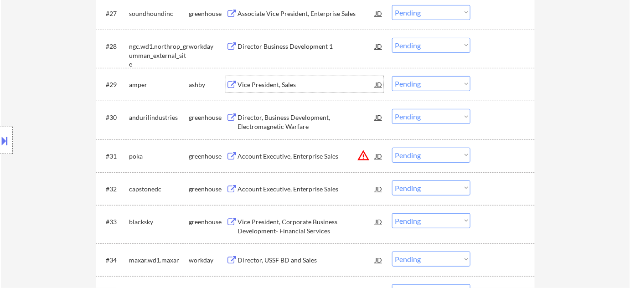
click at [289, 85] on div "Vice President, Sales" at bounding box center [307, 84] width 138 height 9
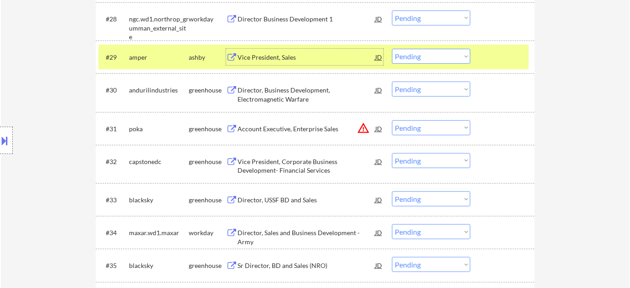
scroll to position [1259, 0]
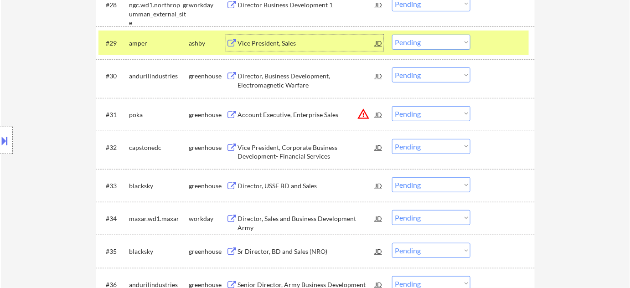
click at [314, 118] on div "Account Executive, Enterprise Sales" at bounding box center [307, 114] width 138 height 9
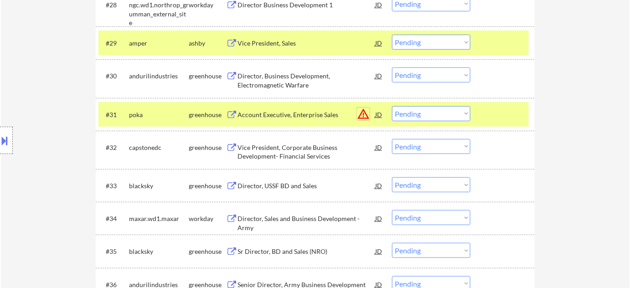
click at [364, 111] on button "warning_amber" at bounding box center [363, 114] width 13 height 13
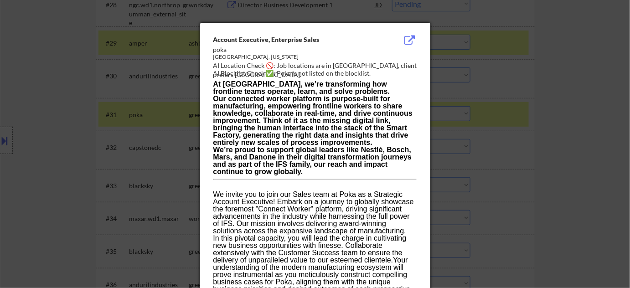
click at [502, 129] on div at bounding box center [315, 144] width 630 height 288
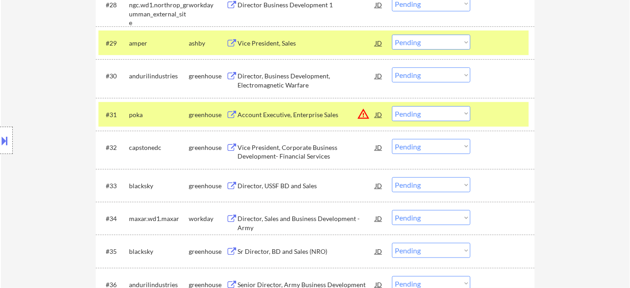
click at [425, 115] on select "Choose an option... Pending Applied Excluded (Questions) Excluded (Expired) Exc…" at bounding box center [431, 113] width 78 height 15
click at [392, 106] on select "Choose an option... Pending Applied Excluded (Questions) Excluded (Expired) Exc…" at bounding box center [431, 113] width 78 height 15
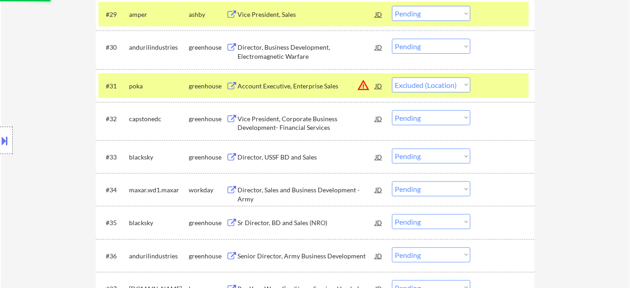
scroll to position [1300, 0]
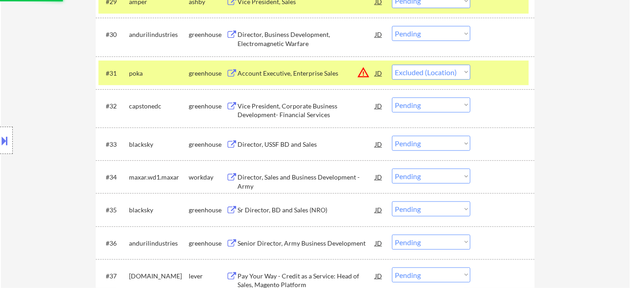
click at [292, 145] on div "Director, USSF BD and Sales" at bounding box center [307, 144] width 138 height 9
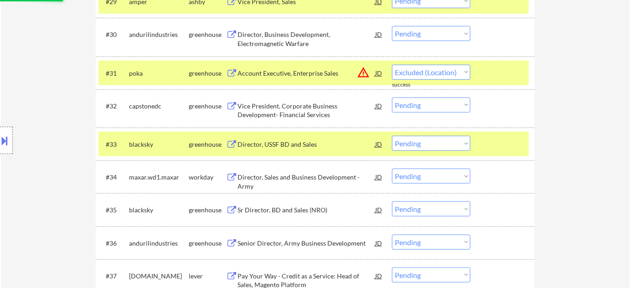
select select ""pending""
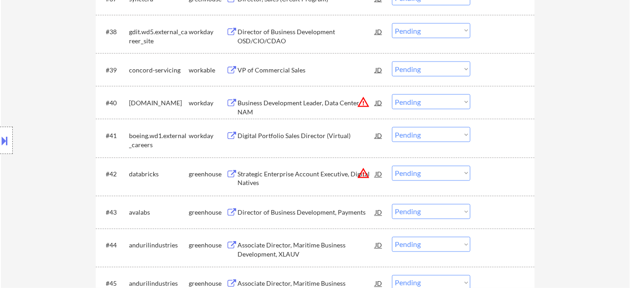
scroll to position [1590, 0]
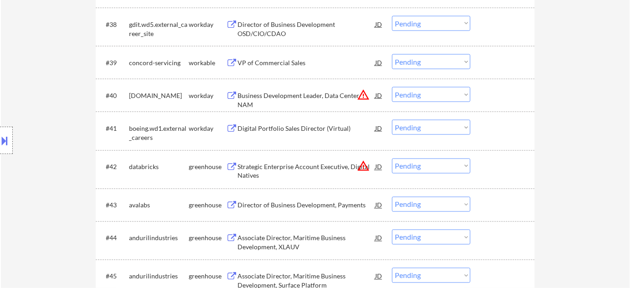
click at [438, 91] on select "Choose an option... Pending Applied Excluded (Questions) Excluded (Expired) Exc…" at bounding box center [431, 94] width 78 height 15
click at [392, 87] on select "Choose an option... Pending Applied Excluded (Questions) Excluded (Expired) Exc…" at bounding box center [431, 94] width 78 height 15
select select ""pending""
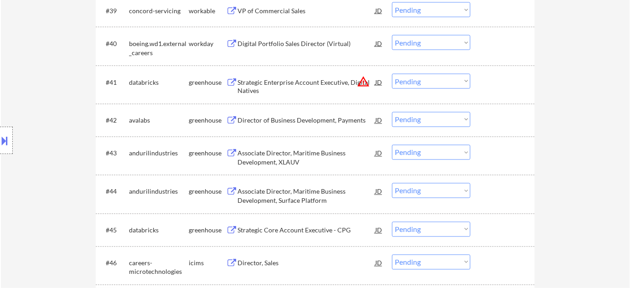
scroll to position [1632, 0]
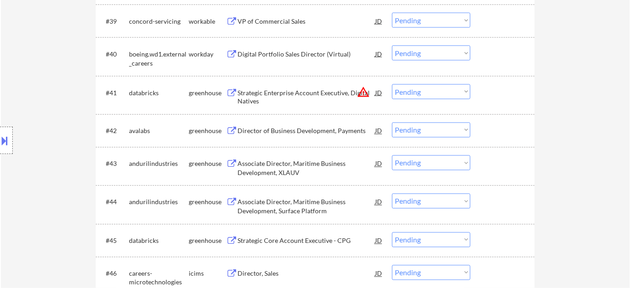
click at [362, 89] on button "warning_amber" at bounding box center [363, 92] width 13 height 13
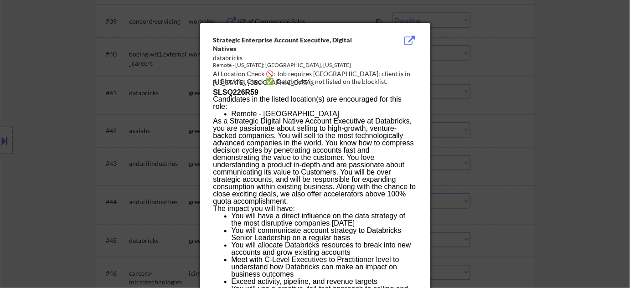
click at [387, 204] on p "As a Strategic Digital Native Account Executive at Databricks, you are passiona…" at bounding box center [314, 162] width 203 height 88
click at [494, 177] on div at bounding box center [315, 144] width 630 height 288
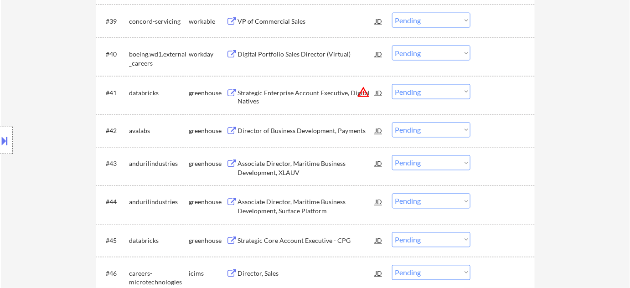
click at [429, 94] on select "Choose an option... Pending Applied Excluded (Questions) Excluded (Expired) Exc…" at bounding box center [431, 91] width 78 height 15
click at [392, 84] on select "Choose an option... Pending Applied Excluded (Questions) Excluded (Expired) Exc…" at bounding box center [431, 91] width 78 height 15
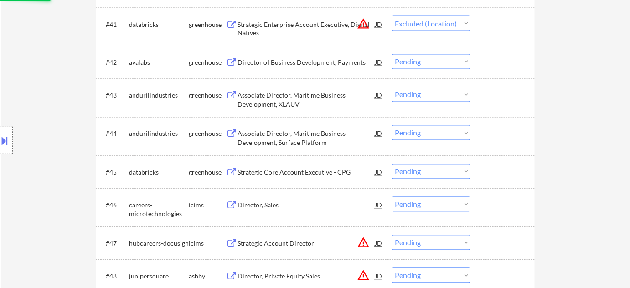
scroll to position [1715, 0]
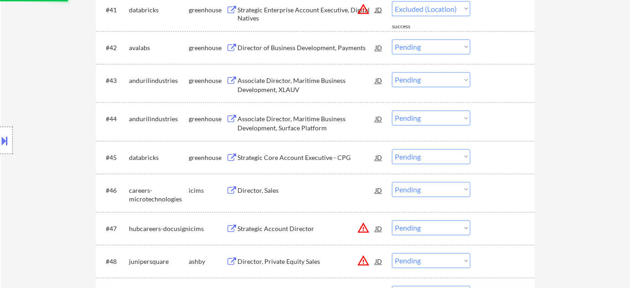
select select ""pending""
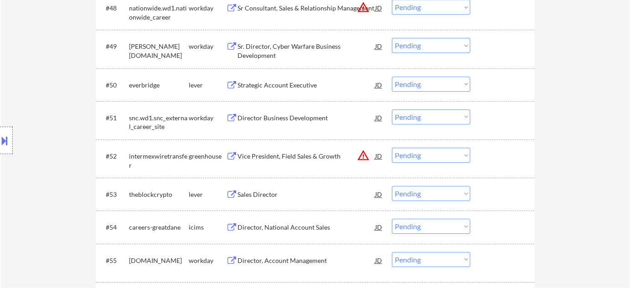
scroll to position [1268, 0]
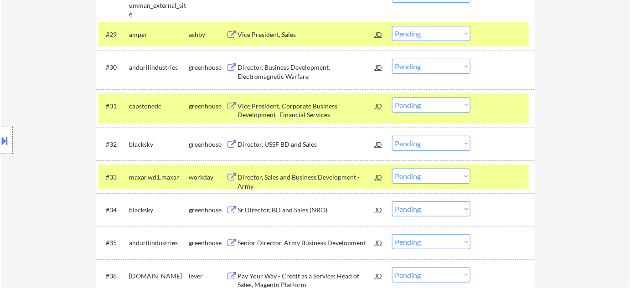
click at [417, 146] on select "Choose an option... Pending Applied Excluded (Questions) Excluded (Expired) Exc…" at bounding box center [431, 143] width 78 height 15
click at [392, 136] on select "Choose an option... Pending Applied Excluded (Questions) Excluded (Expired) Exc…" at bounding box center [431, 143] width 78 height 15
select select ""pending""
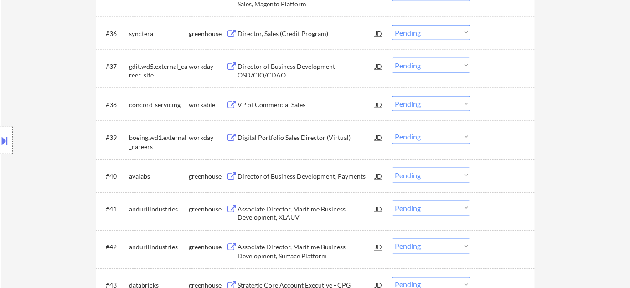
scroll to position [1516, 0]
click at [272, 33] on div "Director, Sales (Credit Program)" at bounding box center [307, 33] width 138 height 9
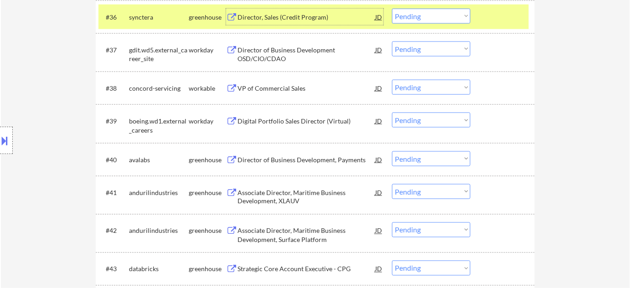
scroll to position [1557, 0]
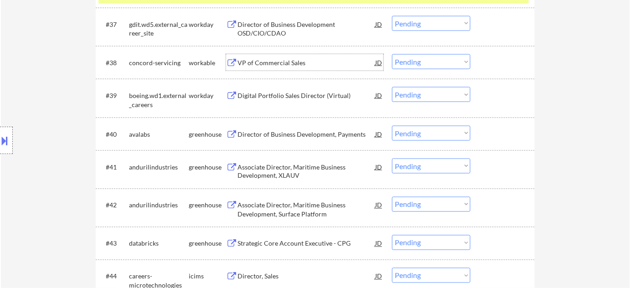
click at [282, 63] on div "VP of Commercial Sales" at bounding box center [307, 62] width 138 height 9
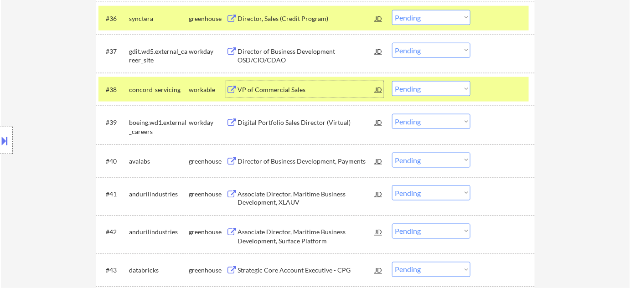
scroll to position [1475, 0]
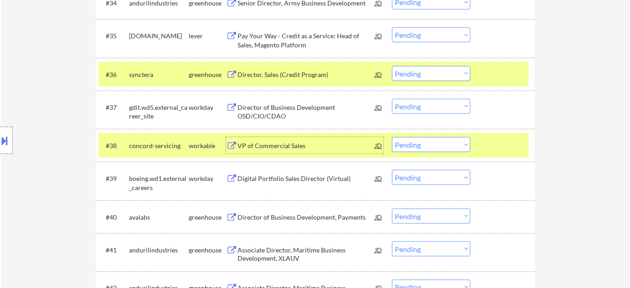
click at [429, 67] on select "Choose an option... Pending Applied Excluded (Questions) Excluded (Expired) Exc…" at bounding box center [431, 73] width 78 height 15
click at [392, 66] on select "Choose an option... Pending Applied Excluded (Questions) Excluded (Expired) Exc…" at bounding box center [431, 73] width 78 height 15
select select ""pending""
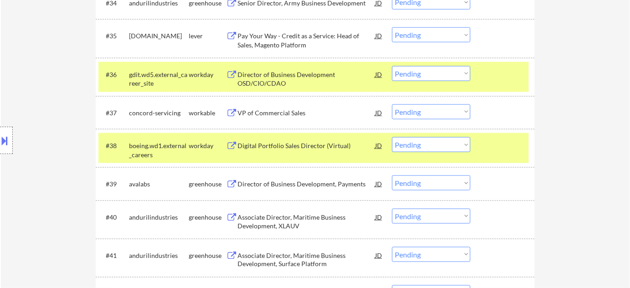
click at [434, 113] on select "Choose an option... Pending Applied Excluded (Questions) Excluded (Expired) Exc…" at bounding box center [431, 111] width 78 height 15
click at [392, 104] on select "Choose an option... Pending Applied Excluded (Questions) Excluded (Expired) Exc…" at bounding box center [431, 111] width 78 height 15
select select ""pending""
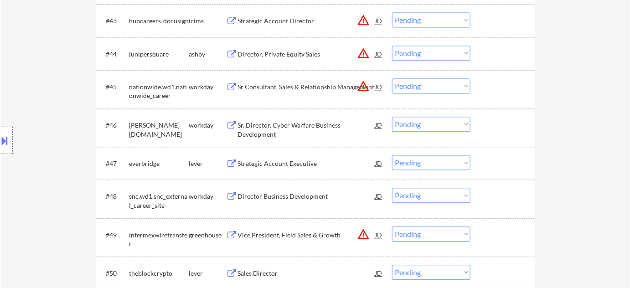
scroll to position [1806, 0]
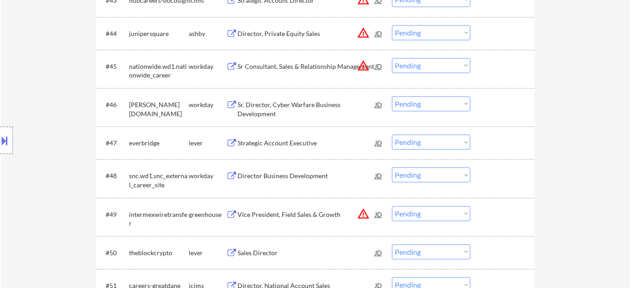
click at [274, 142] on div "Strategic Account Executive" at bounding box center [307, 143] width 138 height 9
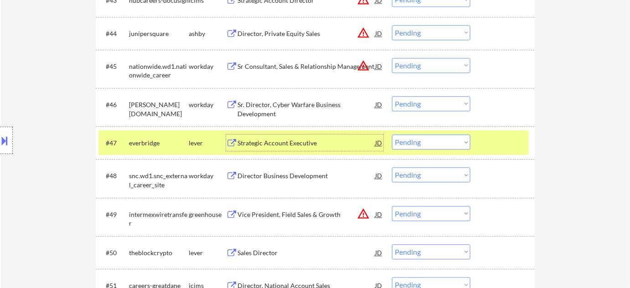
drag, startPoint x: 405, startPoint y: 140, endPoint x: 403, endPoint y: 148, distance: 8.1
click at [405, 140] on select "Choose an option... Pending Applied Excluded (Questions) Excluded (Expired) Exc…" at bounding box center [431, 142] width 78 height 15
click at [392, 135] on select "Choose an option... Pending Applied Excluded (Questions) Excluded (Expired) Exc…" at bounding box center [431, 142] width 78 height 15
select select ""pending""
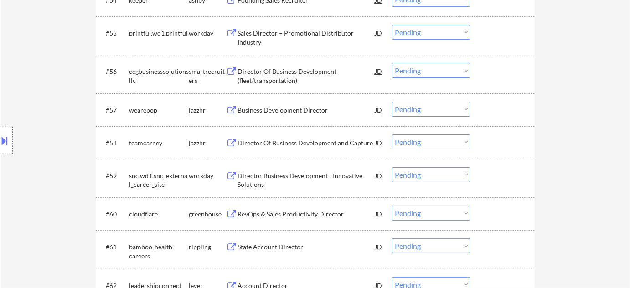
scroll to position [2221, 0]
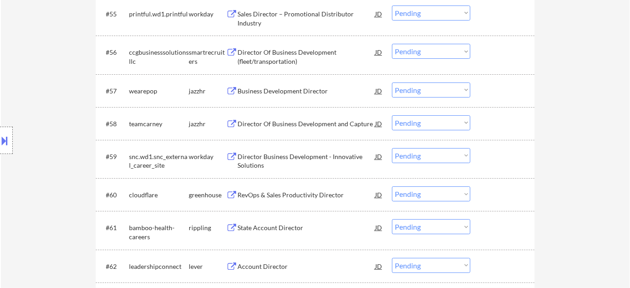
click at [294, 86] on div "Business Development Director" at bounding box center [307, 91] width 138 height 16
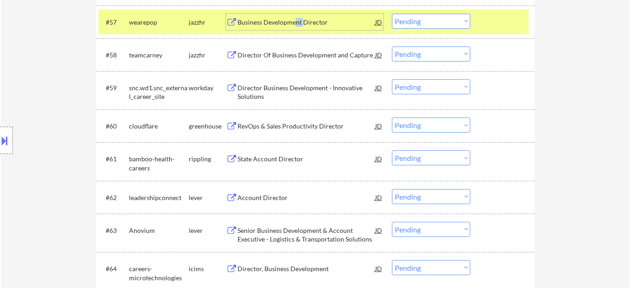
scroll to position [2304, 0]
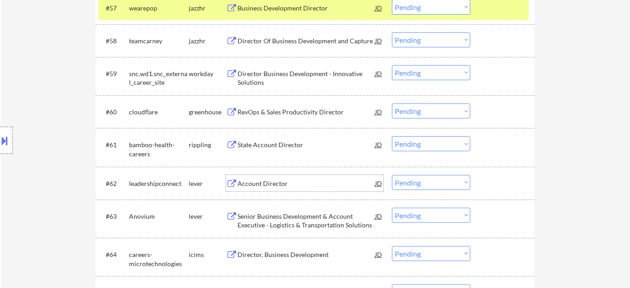
click at [277, 186] on div "Account Director" at bounding box center [307, 183] width 138 height 9
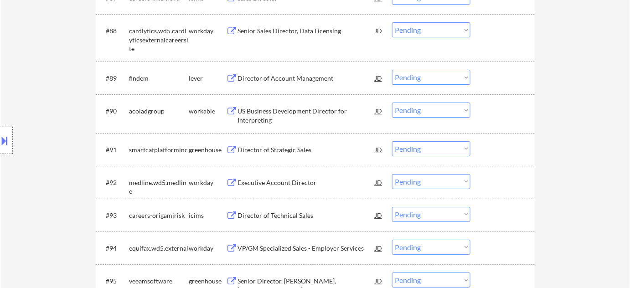
scroll to position [3423, 0]
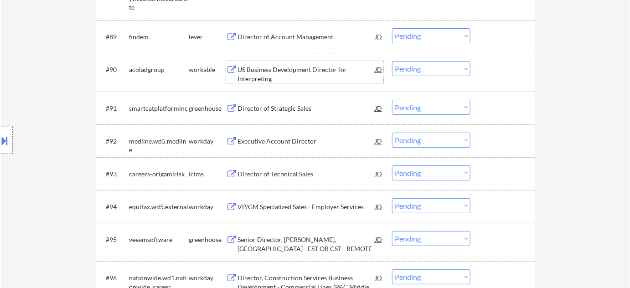
click at [261, 75] on div "US Business Development Director for Interpreting" at bounding box center [307, 74] width 138 height 18
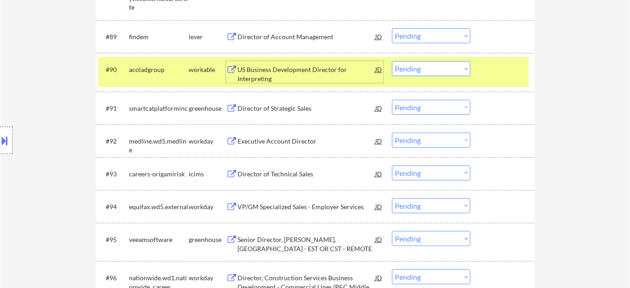
click at [429, 71] on select "Choose an option... Pending Applied Excluded (Questions) Excluded (Expired) Exc…" at bounding box center [431, 68] width 78 height 15
click at [392, 61] on select "Choose an option... Pending Applied Excluded (Questions) Excluded (Expired) Exc…" at bounding box center [431, 68] width 78 height 15
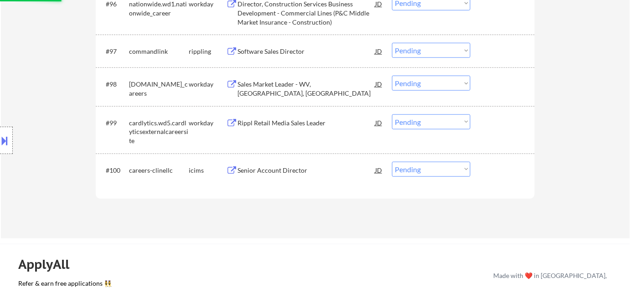
scroll to position [3713, 0]
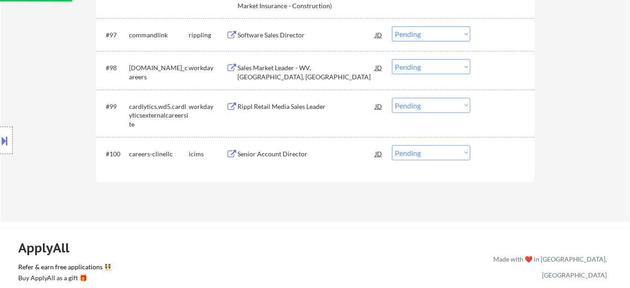
select select ""pending""
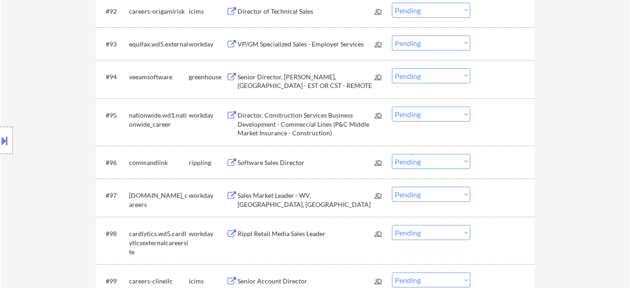
scroll to position [3506, 0]
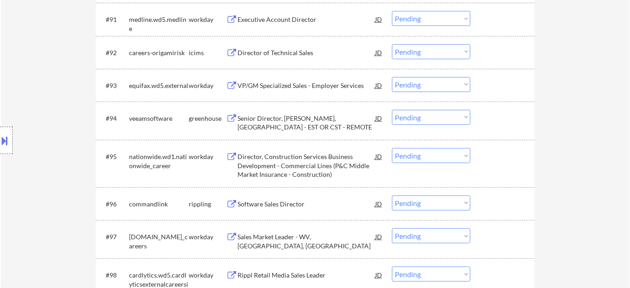
click at [310, 88] on div "VP/GM Specialized Sales - Employer Services" at bounding box center [307, 85] width 138 height 9
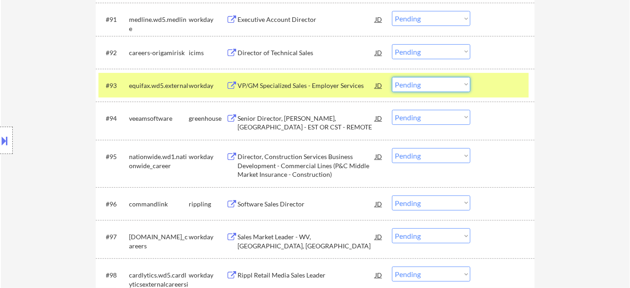
click at [413, 80] on select "Choose an option... Pending Applied Excluded (Questions) Excluded (Expired) Exc…" at bounding box center [431, 84] width 78 height 15
click at [392, 77] on select "Choose an option... Pending Applied Excluded (Questions) Excluded (Expired) Exc…" at bounding box center [431, 84] width 78 height 15
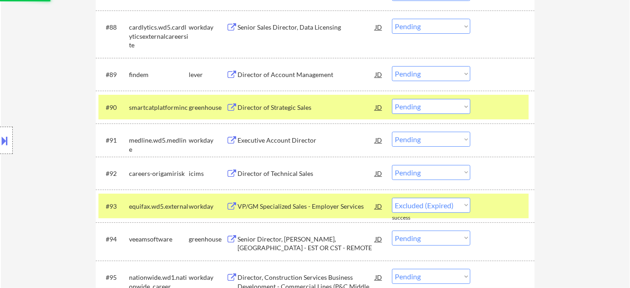
scroll to position [3381, 0]
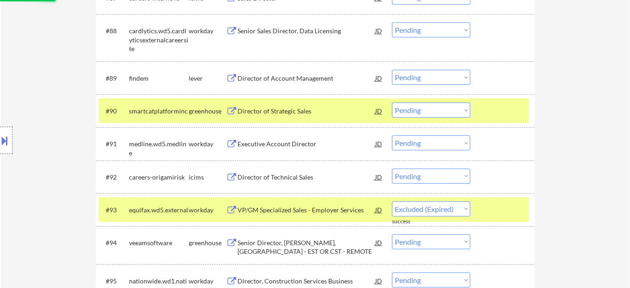
select select ""pending""
click at [290, 140] on div "Executive Account Director" at bounding box center [307, 144] width 138 height 9
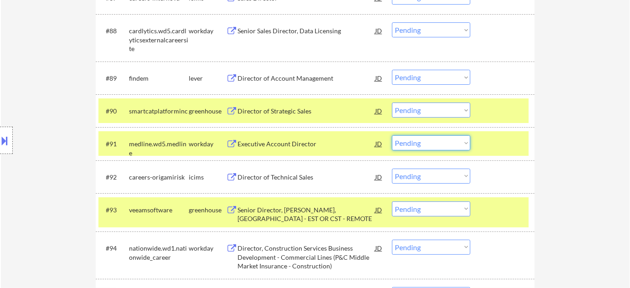
click at [443, 149] on select "Choose an option... Pending Applied Excluded (Questions) Excluded (Expired) Exc…" at bounding box center [431, 142] width 78 height 15
click at [392, 135] on select "Choose an option... Pending Applied Excluded (Questions) Excluded (Expired) Exc…" at bounding box center [431, 142] width 78 height 15
select select ""pending""
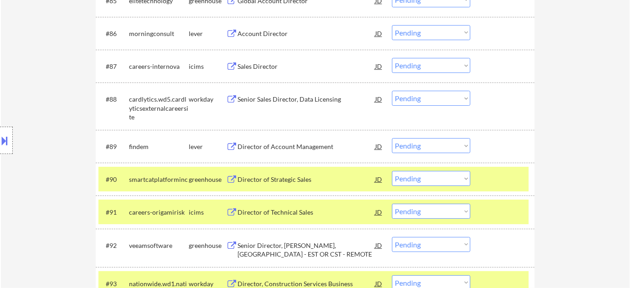
scroll to position [3298, 0]
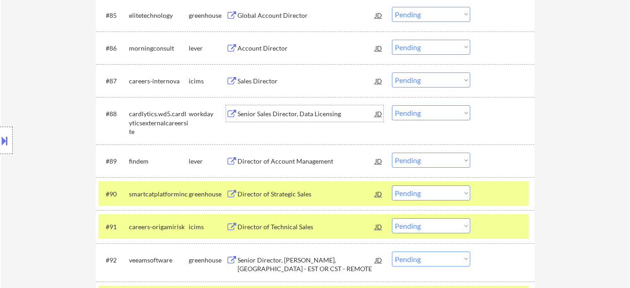
click at [301, 113] on div "Senior Sales Director, Data Licensing" at bounding box center [307, 113] width 138 height 9
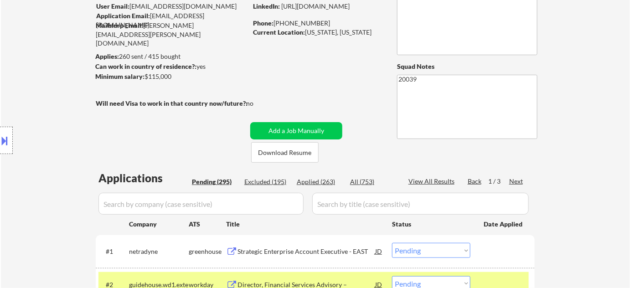
scroll to position [83, 0]
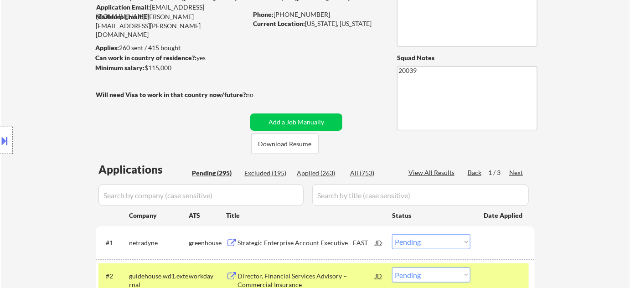
click at [519, 170] on div "Next" at bounding box center [516, 172] width 15 height 9
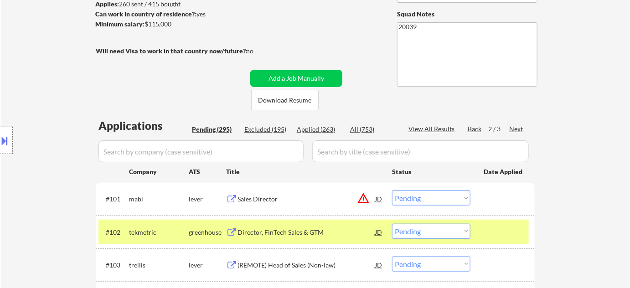
scroll to position [166, 0]
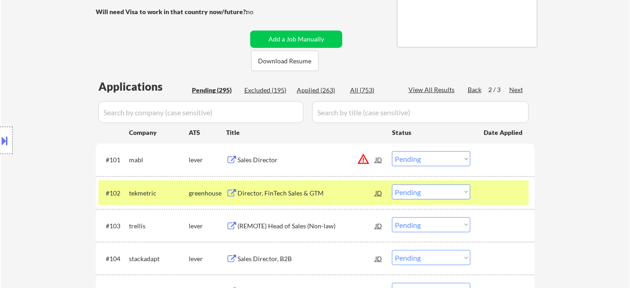
click at [363, 162] on button "warning_amber" at bounding box center [363, 159] width 13 height 13
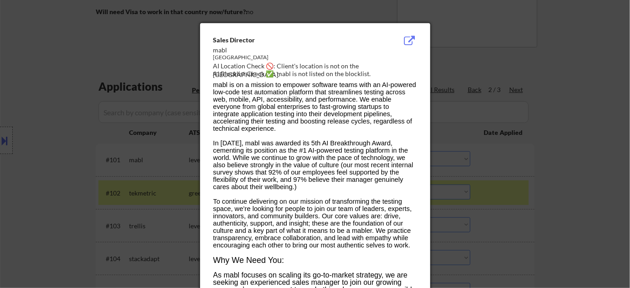
click at [563, 184] on div at bounding box center [315, 144] width 630 height 288
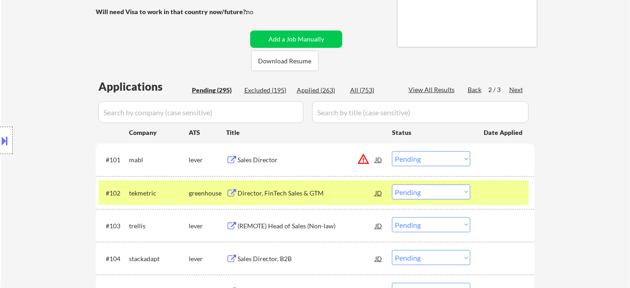
click at [449, 156] on select "Choose an option... Pending Applied Excluded (Questions) Excluded (Expired) Exc…" at bounding box center [431, 158] width 78 height 15
click at [392, 151] on select "Choose an option... Pending Applied Excluded (Questions) Excluded (Expired) Exc…" at bounding box center [431, 158] width 78 height 15
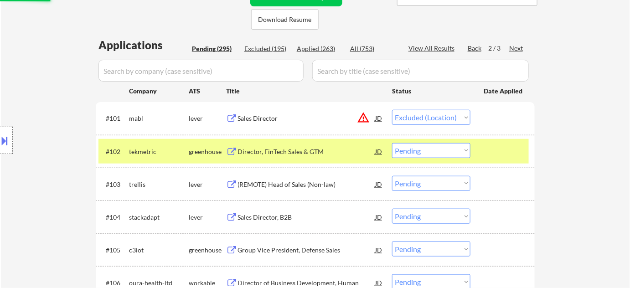
scroll to position [248, 0]
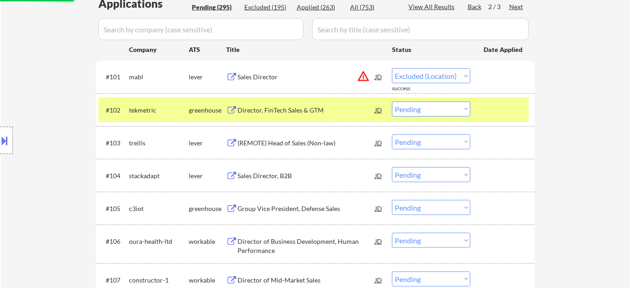
select select ""pending""
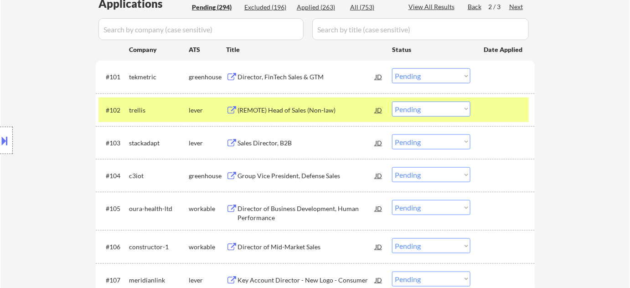
click at [269, 137] on div "Sales Director, B2B" at bounding box center [307, 143] width 138 height 16
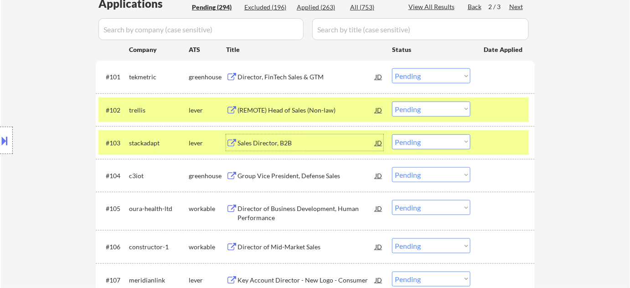
drag, startPoint x: 400, startPoint y: 138, endPoint x: 404, endPoint y: 147, distance: 9.4
click at [400, 140] on select "Choose an option... Pending Applied Excluded (Questions) Excluded (Expired) Exc…" at bounding box center [431, 142] width 78 height 15
click at [392, 135] on select "Choose an option... Pending Applied Excluded (Questions) Excluded (Expired) Exc…" at bounding box center [431, 142] width 78 height 15
select select ""pending""
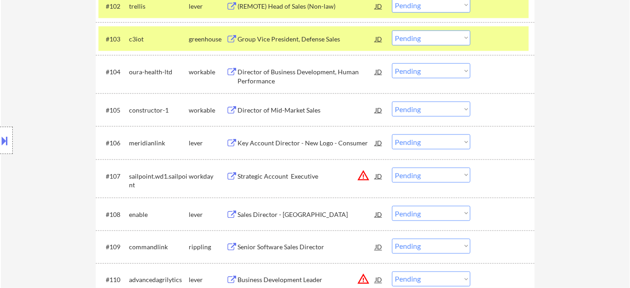
scroll to position [373, 0]
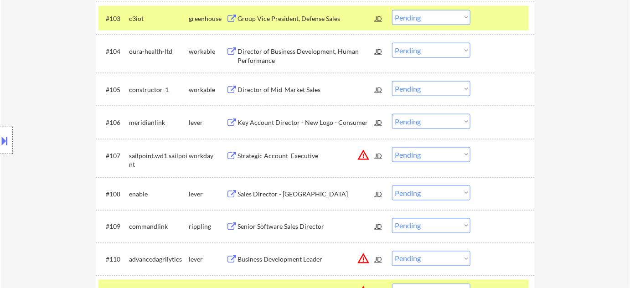
click at [301, 196] on div "Sales Director - [GEOGRAPHIC_DATA]" at bounding box center [307, 194] width 138 height 9
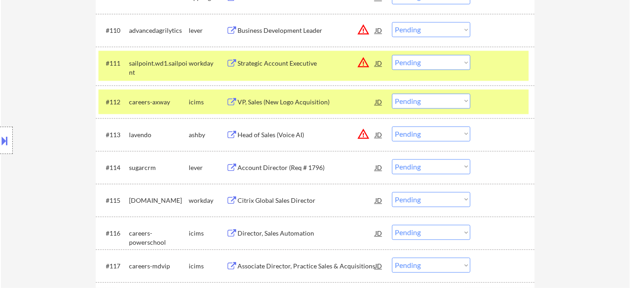
scroll to position [621, 0]
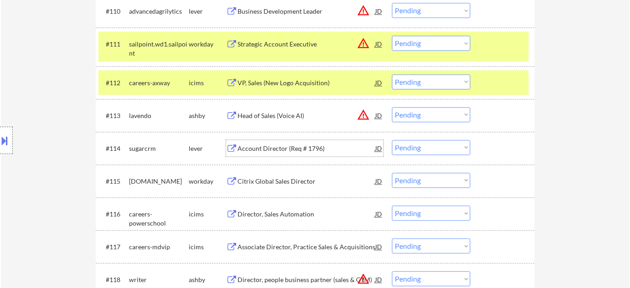
click at [283, 146] on div "Account Director (Req # 1796)" at bounding box center [307, 148] width 138 height 9
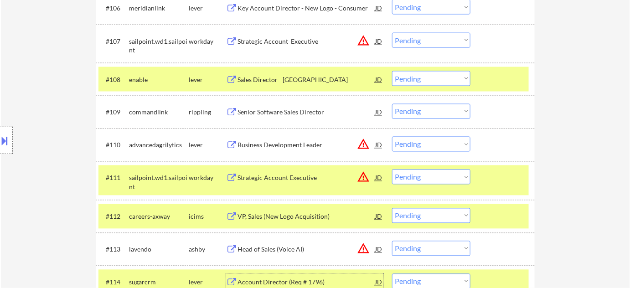
scroll to position [456, 0]
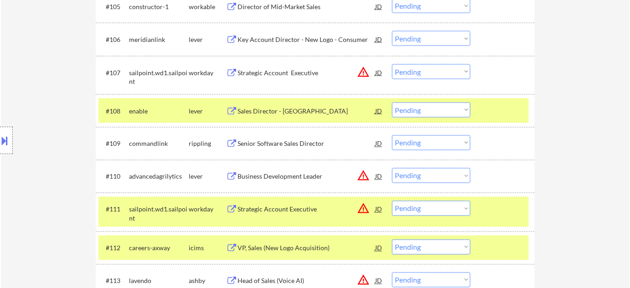
click at [413, 107] on select "Choose an option... Pending Applied Excluded (Questions) Excluded (Expired) Exc…" at bounding box center [431, 110] width 78 height 15
click at [392, 103] on select "Choose an option... Pending Applied Excluded (Questions) Excluded (Expired) Exc…" at bounding box center [431, 110] width 78 height 15
select select ""pending""
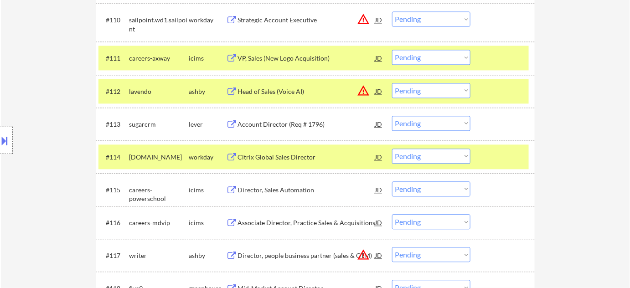
scroll to position [621, 0]
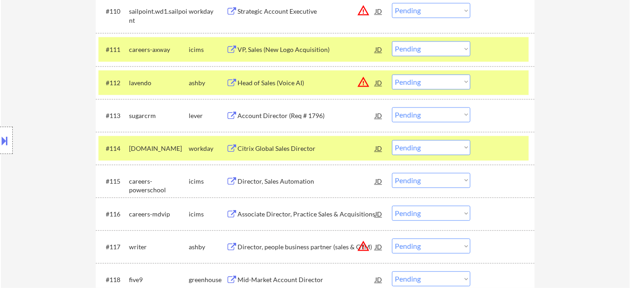
click at [429, 110] on select "Choose an option... Pending Applied Excluded (Questions) Excluded (Expired) Exc…" at bounding box center [431, 114] width 78 height 15
click at [392, 107] on select "Choose an option... Pending Applied Excluded (Questions) Excluded (Expired) Exc…" at bounding box center [431, 114] width 78 height 15
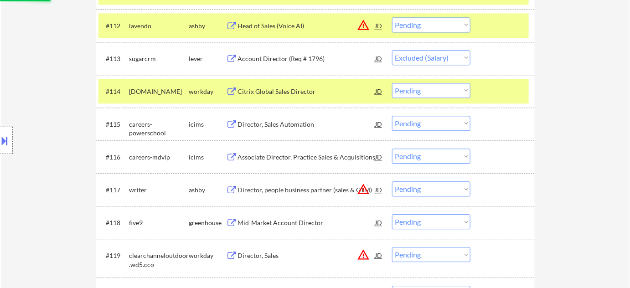
scroll to position [704, 0]
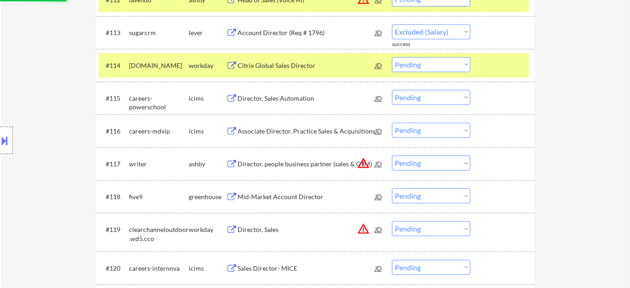
select select ""pending""
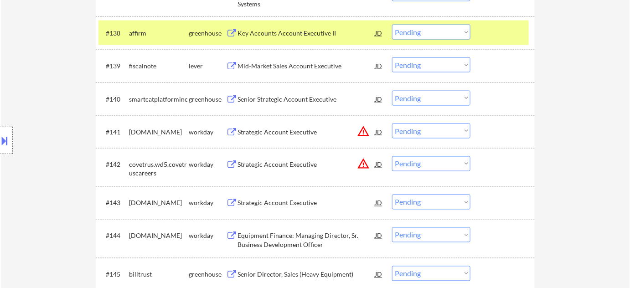
scroll to position [1616, 0]
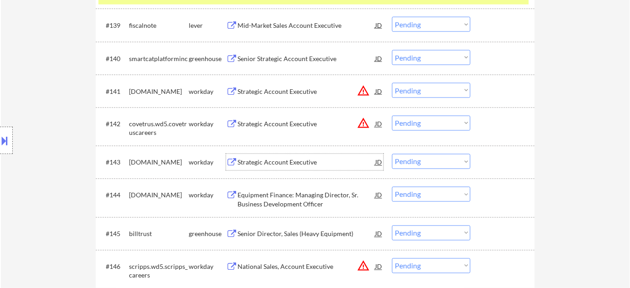
click at [278, 166] on div "Strategic Account Executive" at bounding box center [307, 162] width 138 height 9
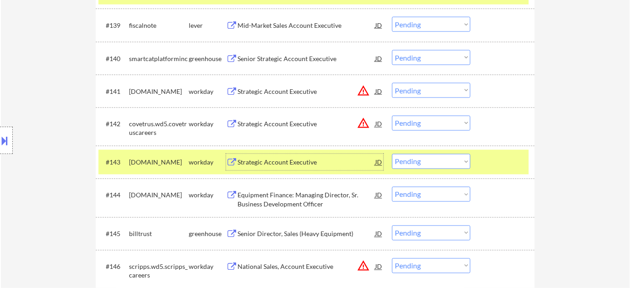
click at [423, 160] on select "Choose an option... Pending Applied Excluded (Questions) Excluded (Expired) Exc…" at bounding box center [431, 161] width 78 height 15
click at [392, 154] on select "Choose an option... Pending Applied Excluded (Questions) Excluded (Expired) Exc…" at bounding box center [431, 161] width 78 height 15
select select ""pending""
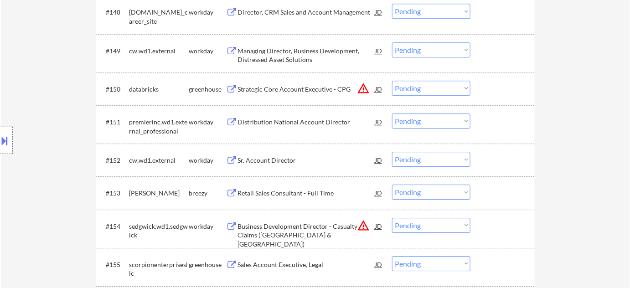
scroll to position [1989, 0]
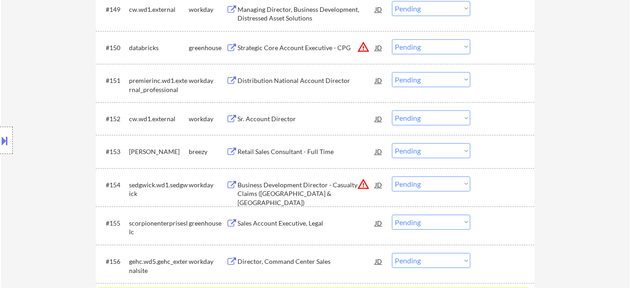
click at [295, 150] on div "Retail Sales Consultant - Full Time" at bounding box center [307, 151] width 138 height 9
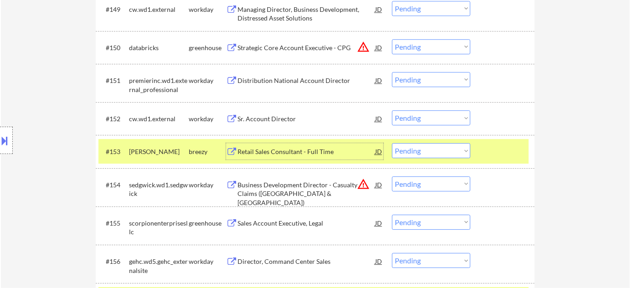
click at [440, 152] on select "Choose an option... Pending Applied Excluded (Questions) Excluded (Expired) Exc…" at bounding box center [431, 150] width 78 height 15
click at [392, 143] on select "Choose an option... Pending Applied Excluded (Questions) Excluded (Expired) Exc…" at bounding box center [431, 150] width 78 height 15
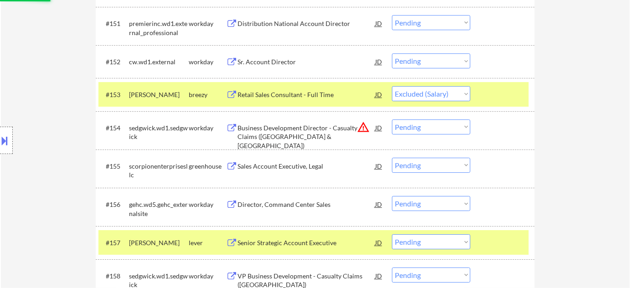
scroll to position [2072, 0]
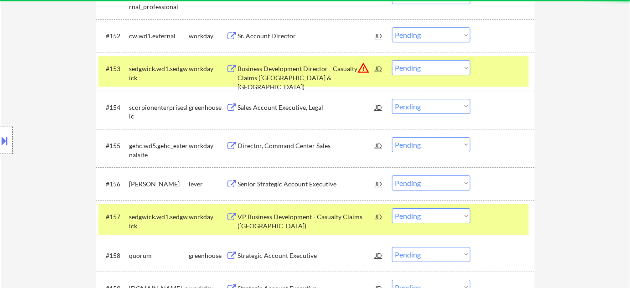
click at [365, 65] on button "warning_amber" at bounding box center [363, 68] width 13 height 13
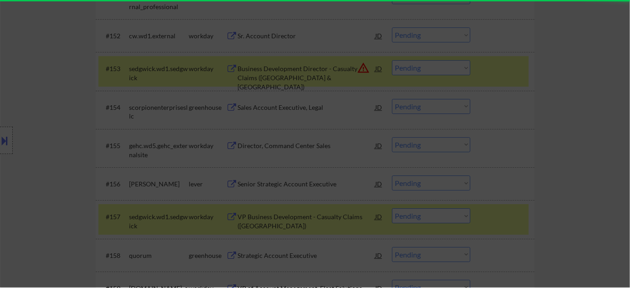
click at [534, 103] on div at bounding box center [315, 144] width 630 height 288
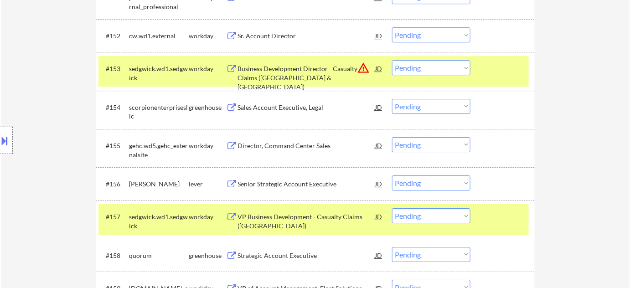
click at [446, 72] on select "Choose an option... Pending Applied Excluded (Questions) Excluded (Expired) Exc…" at bounding box center [431, 67] width 78 height 15
click at [392, 60] on select "Choose an option... Pending Applied Excluded (Questions) Excluded (Expired) Exc…" at bounding box center [431, 67] width 78 height 15
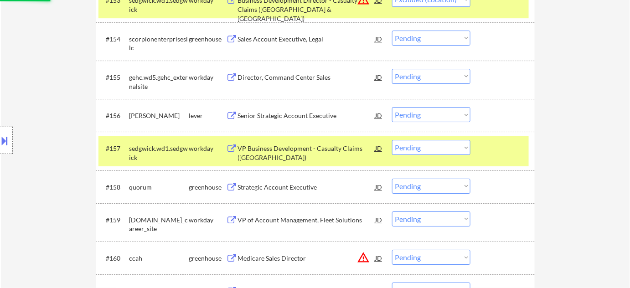
scroll to position [2155, 0]
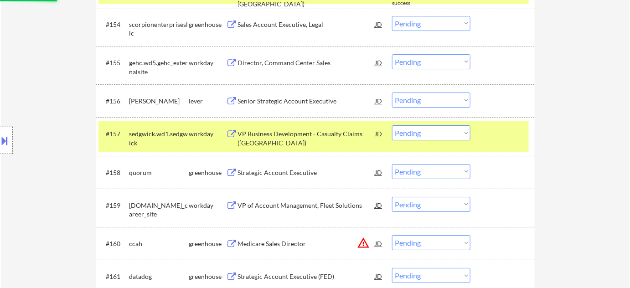
click at [304, 100] on div "Senior Strategic Account Executive" at bounding box center [307, 101] width 138 height 9
select select ""pending""
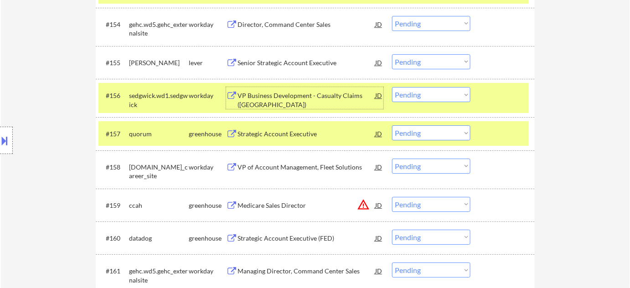
click at [425, 94] on select "Choose an option... Pending Applied Excluded (Questions) Excluded (Expired) Exc…" at bounding box center [431, 94] width 78 height 15
click at [392, 87] on select "Choose an option... Pending Applied Excluded (Questions) Excluded (Expired) Exc…" at bounding box center [431, 94] width 78 height 15
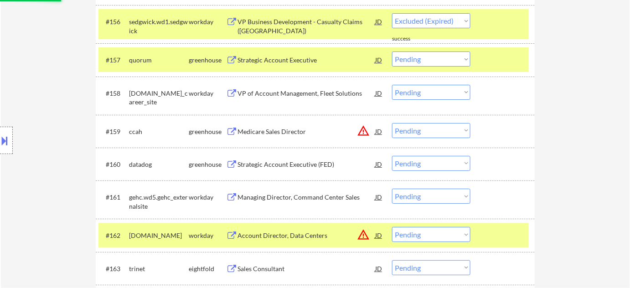
scroll to position [2238, 0]
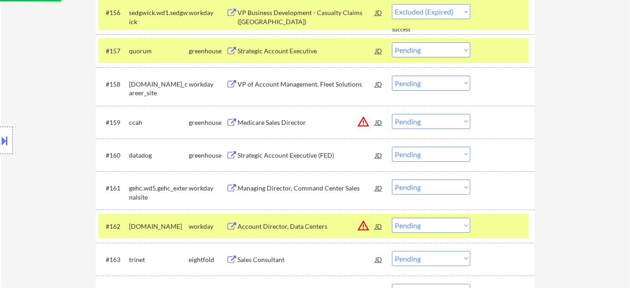
select select ""pending""
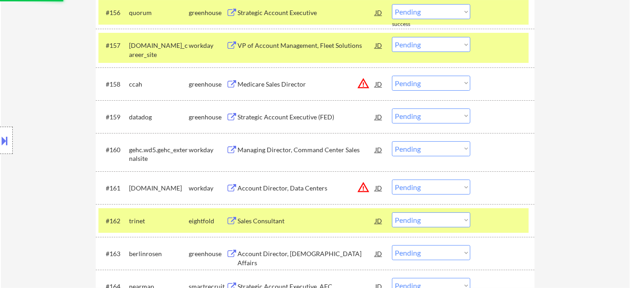
scroll to position [2280, 0]
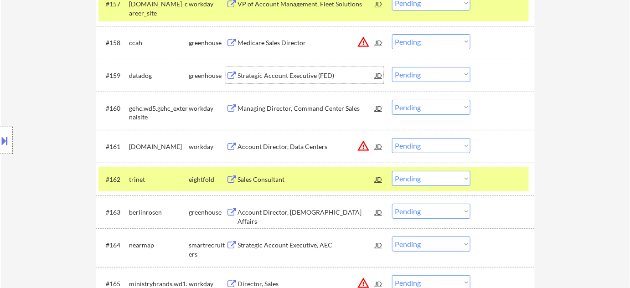
click at [289, 75] on div "Strategic Account Executive (FED)" at bounding box center [307, 75] width 138 height 9
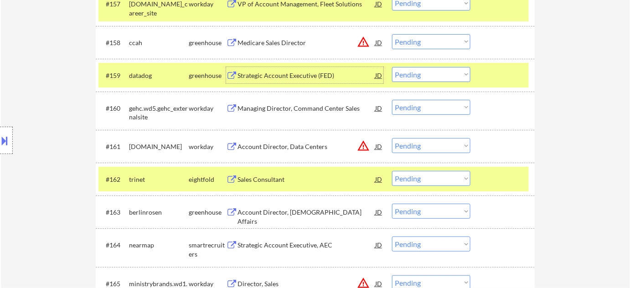
drag, startPoint x: 435, startPoint y: 70, endPoint x: 441, endPoint y: 81, distance: 12.8
click at [435, 70] on select "Choose an option... Pending Applied Excluded (Questions) Excluded (Expired) Exc…" at bounding box center [431, 74] width 78 height 15
click at [392, 67] on select "Choose an option... Pending Applied Excluded (Questions) Excluded (Expired) Exc…" at bounding box center [431, 74] width 78 height 15
select select ""pending""
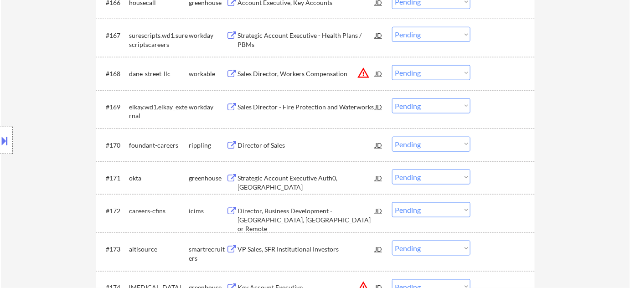
scroll to position [2653, 0]
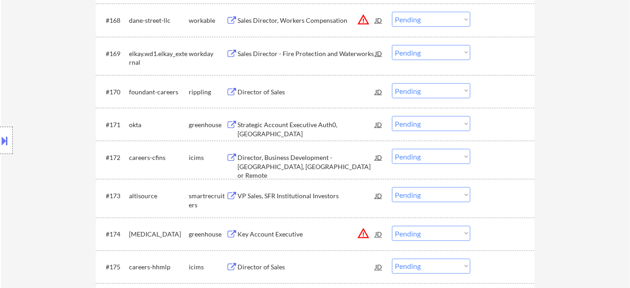
click at [274, 93] on div "Director of Sales" at bounding box center [307, 92] width 138 height 9
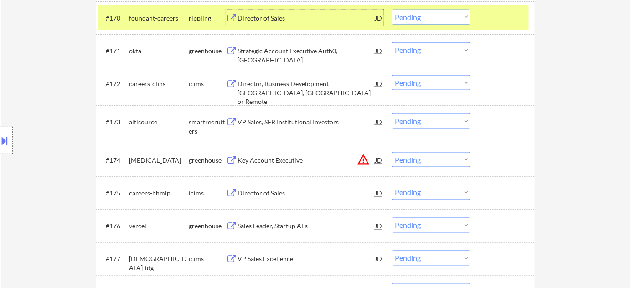
scroll to position [2777, 0]
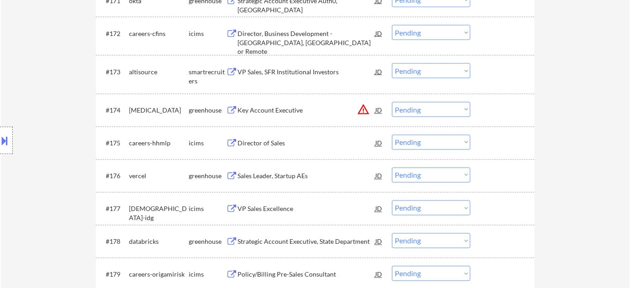
click at [281, 170] on div "Sales Leader, Startup AEs" at bounding box center [307, 176] width 138 height 16
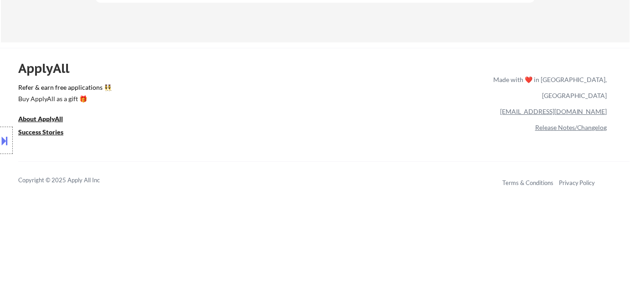
scroll to position [3772, 0]
